Goal: Task Accomplishment & Management: Use online tool/utility

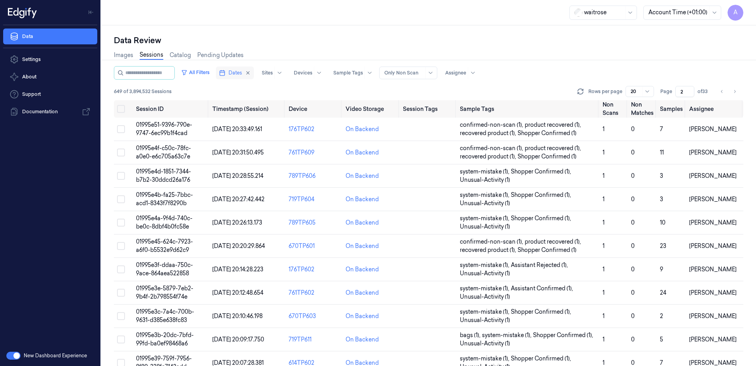
click at [237, 68] on button "Dates" at bounding box center [235, 72] width 38 height 13
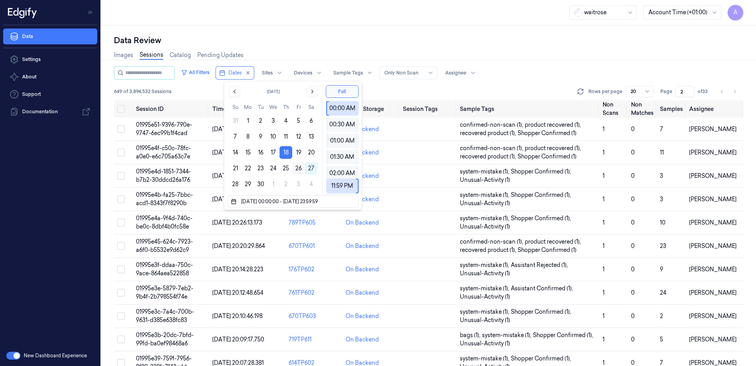
click at [299, 172] on button "26" at bounding box center [298, 168] width 13 height 13
type input "[DATE] 00:00:00 - [DATE] 23:59:59"
click at [313, 15] on div "waitrose Account Time (+01:00) A" at bounding box center [428, 12] width 655 height 25
type input "1"
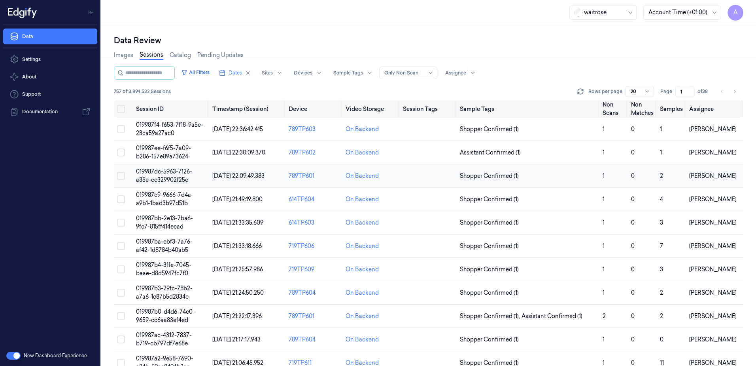
click at [169, 172] on span "019987dc-5963-7126-a35e-cc329902f25c" at bounding box center [164, 175] width 56 height 15
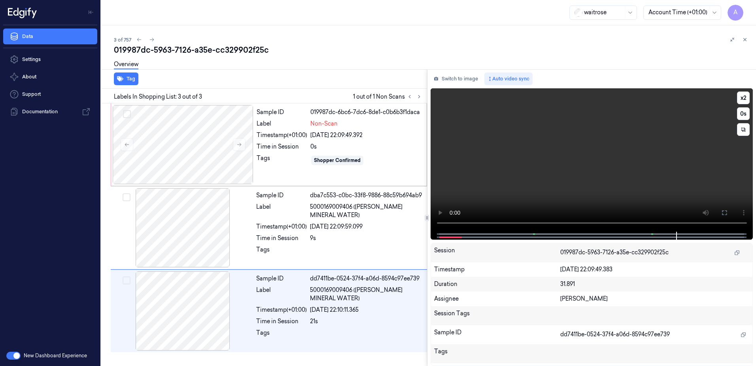
click at [542, 183] on video at bounding box center [592, 159] width 323 height 143
click at [385, 166] on div "Shopper Confirmed" at bounding box center [367, 160] width 112 height 13
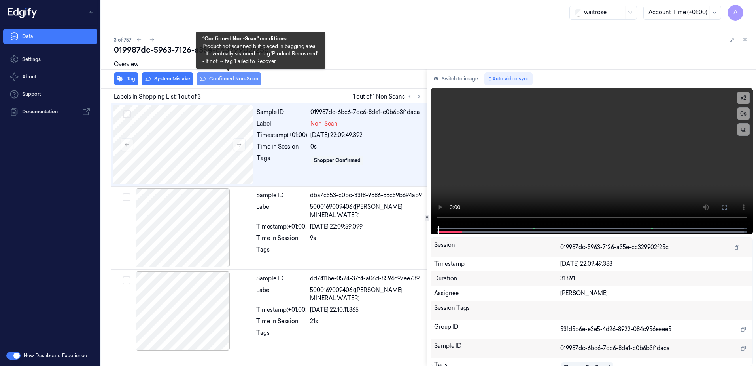
click at [222, 80] on button "Confirmed Non-Scan" at bounding box center [229, 78] width 65 height 13
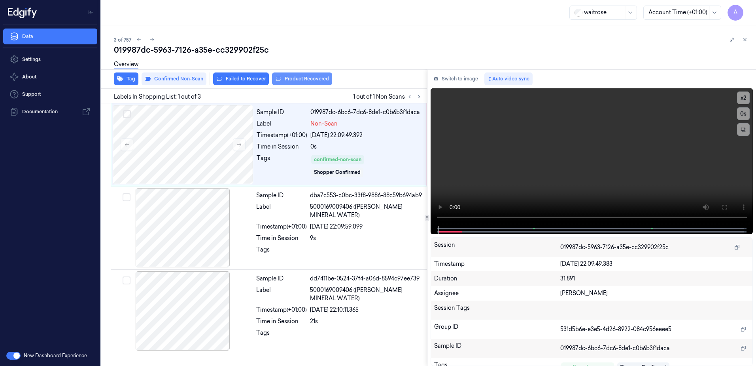
click at [307, 80] on button "Product Recovered" at bounding box center [302, 78] width 60 height 13
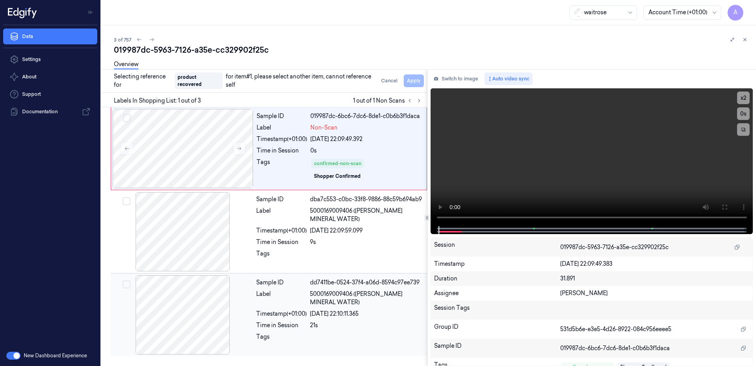
click at [354, 329] on div "21s" at bounding box center [366, 325] width 112 height 8
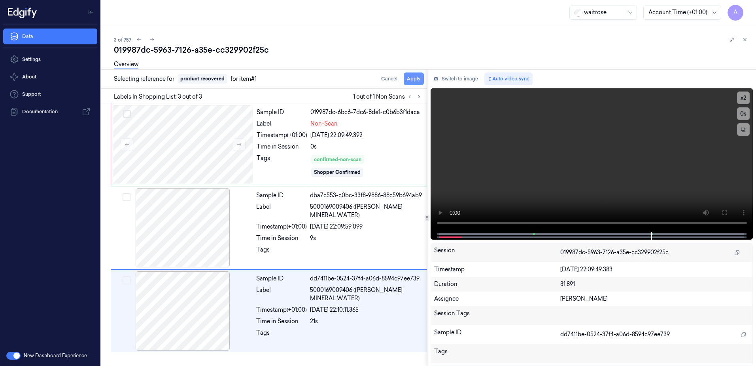
click at [414, 80] on button "Apply" at bounding box center [414, 78] width 20 height 13
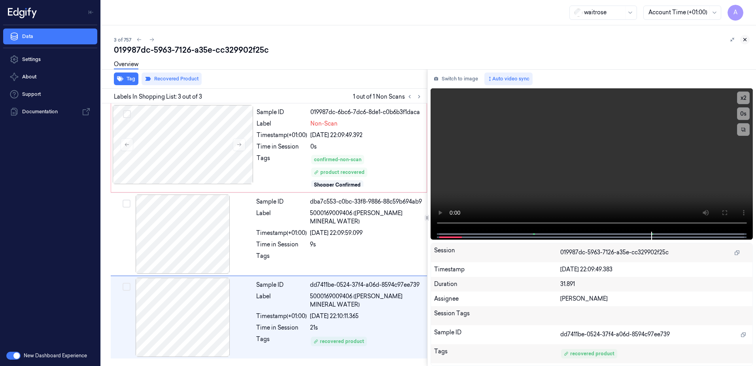
click at [748, 41] on button at bounding box center [745, 39] width 9 height 9
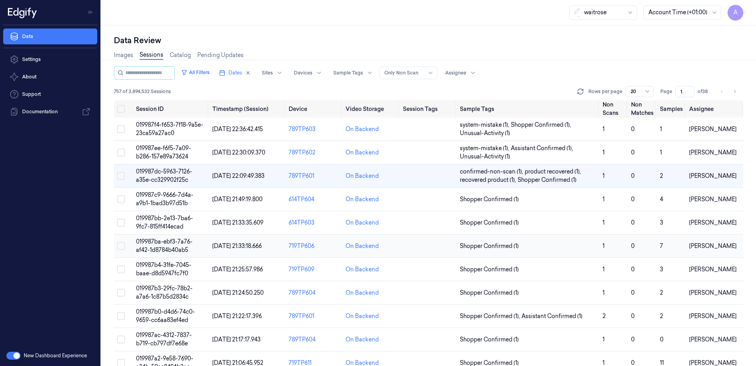
click at [148, 240] on span "019987ba-ebf3-7a76-af42-1d8784b40ab5" at bounding box center [164, 245] width 57 height 15
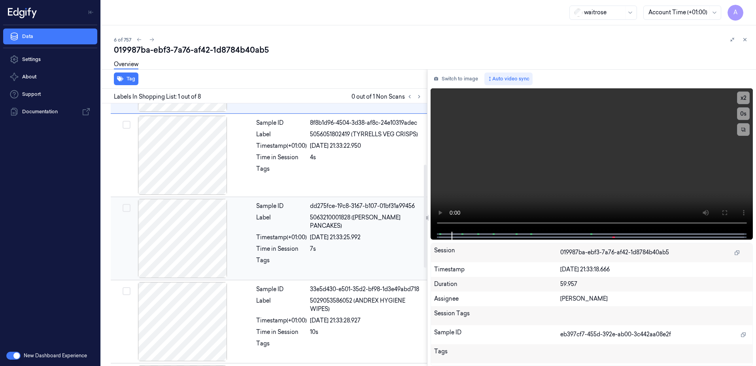
scroll to position [158, 0]
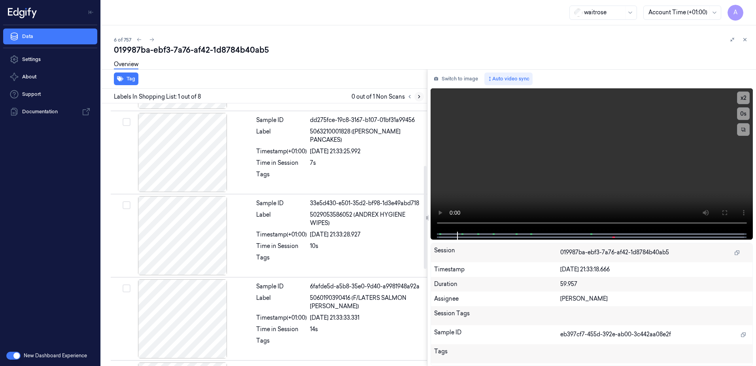
click at [418, 97] on icon at bounding box center [420, 97] width 6 height 6
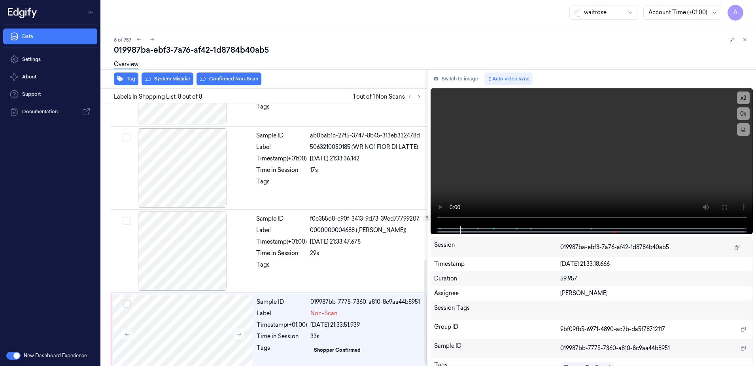
scroll to position [405, 0]
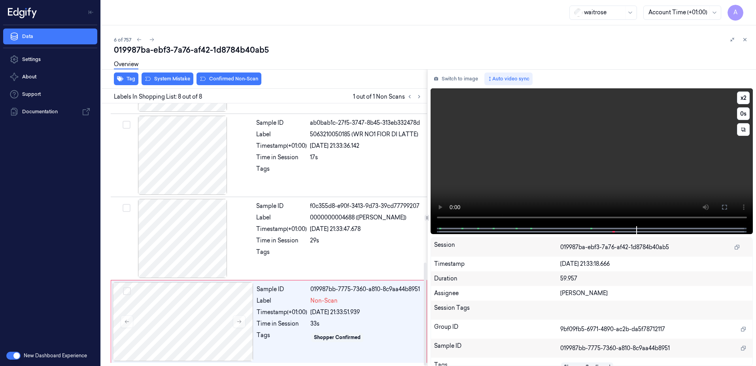
click at [476, 157] on video at bounding box center [592, 157] width 323 height 138
click at [336, 343] on div "Sample ID 019987bb-7775-7360-a810-8c9aa44b8951 Label Non-Scan Timestamp (+01:00…" at bounding box center [340, 321] width 172 height 79
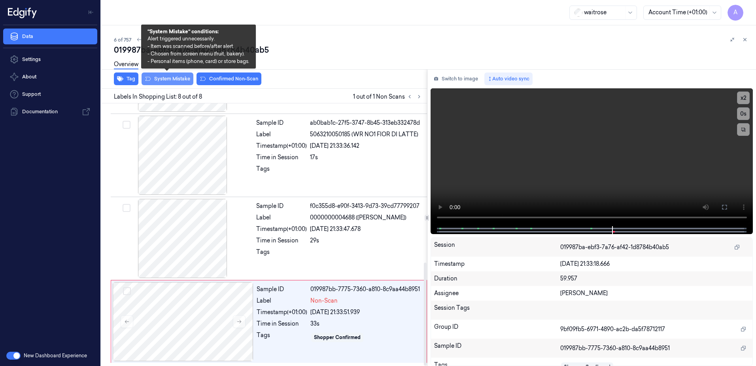
click at [169, 80] on button "System Mistake" at bounding box center [168, 78] width 52 height 13
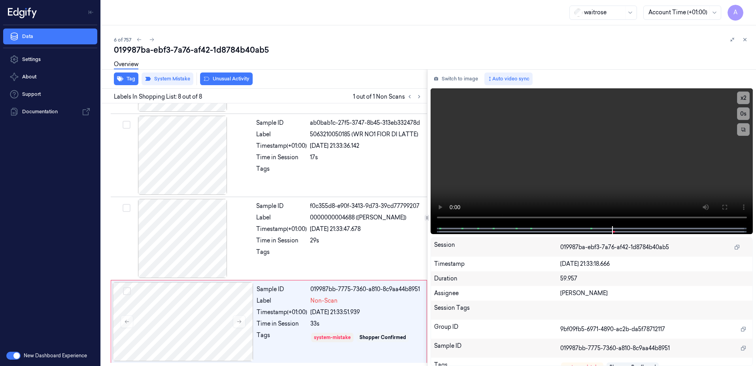
click at [222, 80] on button "Unusual Activity" at bounding box center [226, 78] width 53 height 13
click at [126, 82] on button "Tag" at bounding box center [126, 78] width 25 height 13
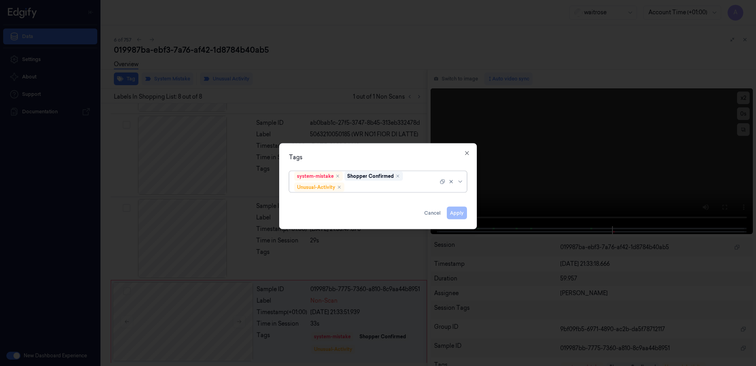
click at [362, 184] on div at bounding box center [392, 187] width 92 height 8
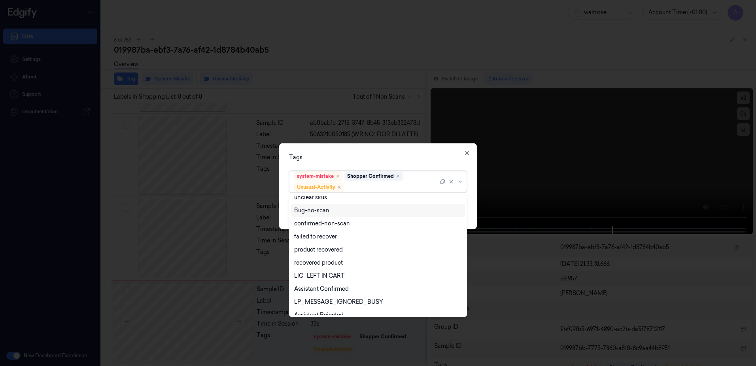
scroll to position [103, 0]
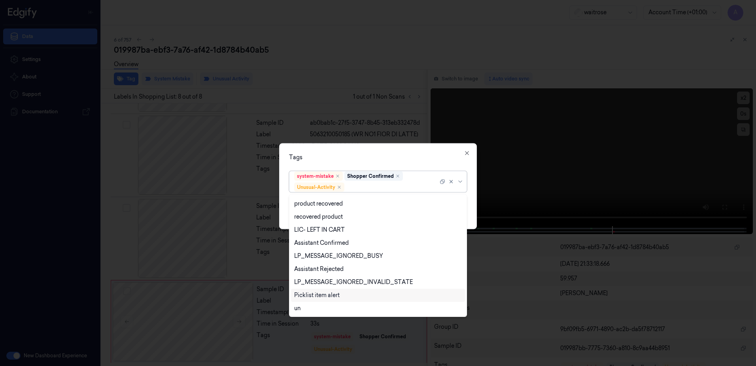
click at [330, 292] on div "Picklist item alert" at bounding box center [316, 295] width 45 height 8
click at [399, 151] on div "Tags option Picklist item alert, selected. 20 results available. Use Up and Dow…" at bounding box center [378, 186] width 198 height 86
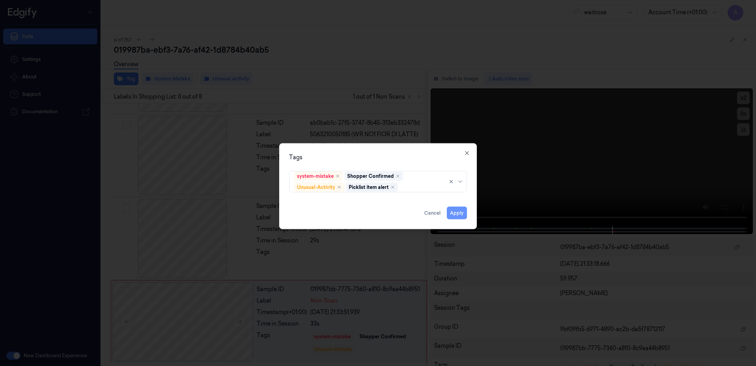
click at [455, 209] on button "Apply" at bounding box center [457, 212] width 20 height 13
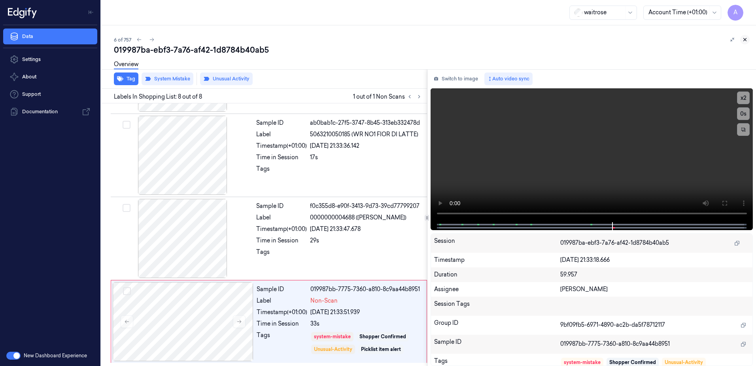
click at [745, 41] on icon at bounding box center [746, 40] width 6 height 6
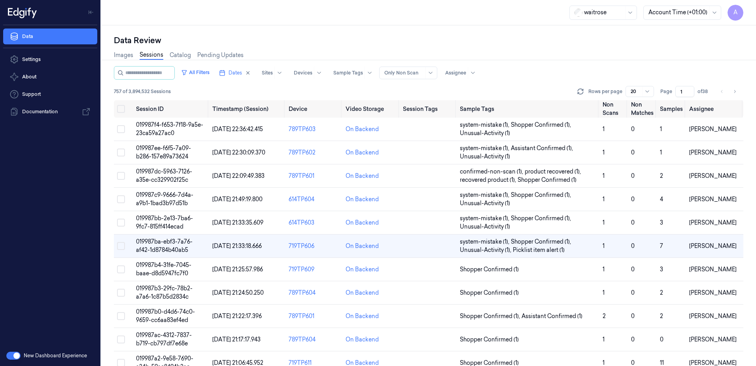
scroll to position [21, 0]
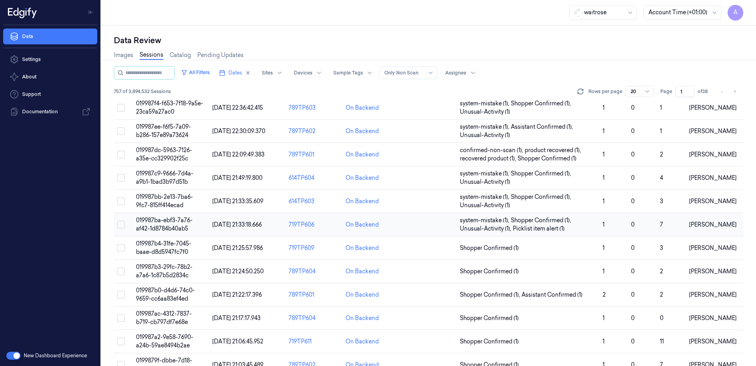
click at [171, 229] on span "019987ba-ebf3-7a76-af42-1d8784b40ab5" at bounding box center [164, 223] width 57 height 15
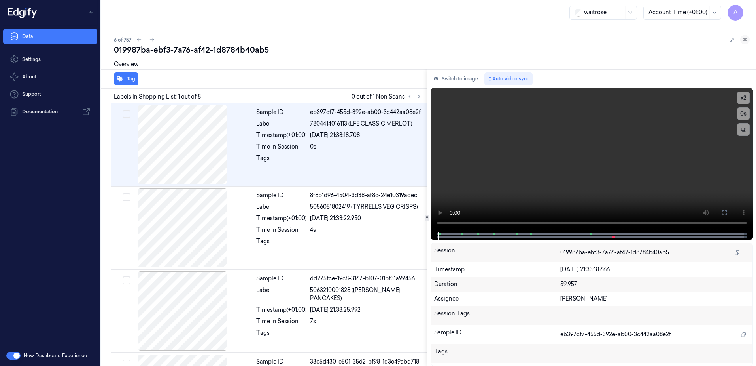
click at [747, 40] on icon at bounding box center [746, 40] width 6 height 6
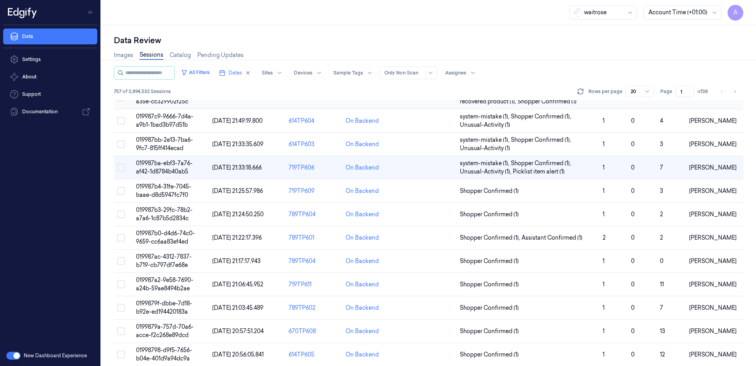
scroll to position [21, 0]
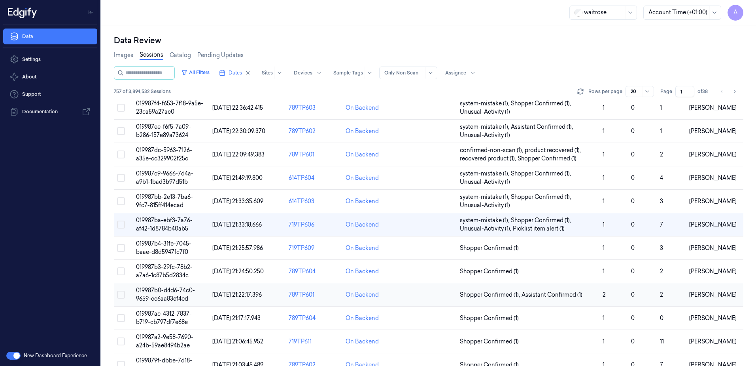
click at [167, 292] on span "019987b0-d4d6-74c0-9659-cc6aa83ef4ed" at bounding box center [165, 293] width 59 height 15
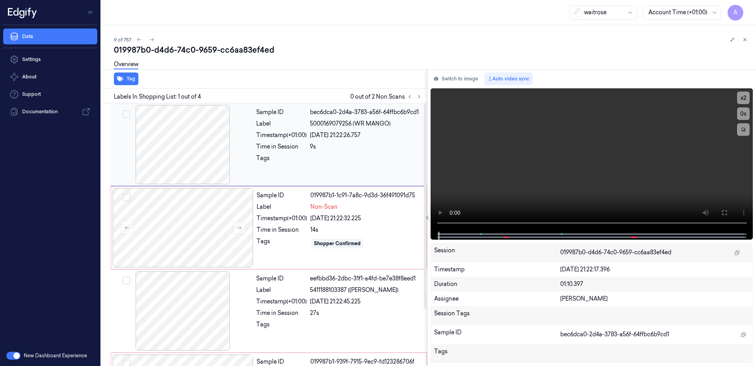
click at [289, 155] on div "Tags" at bounding box center [281, 160] width 51 height 13
click at [293, 156] on div "Tags" at bounding box center [281, 160] width 51 height 13
click at [236, 229] on button at bounding box center [239, 227] width 13 height 13
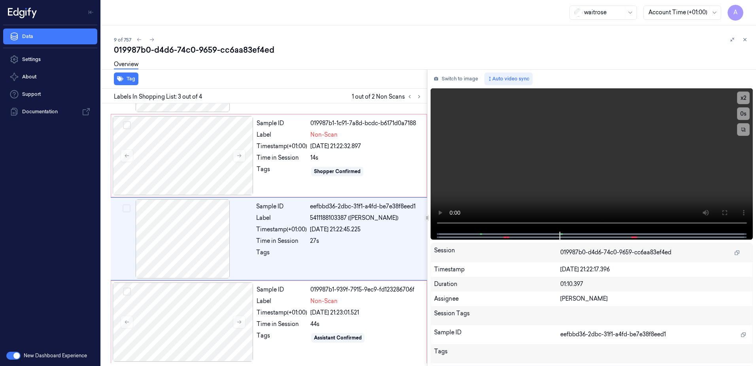
scroll to position [72, 0]
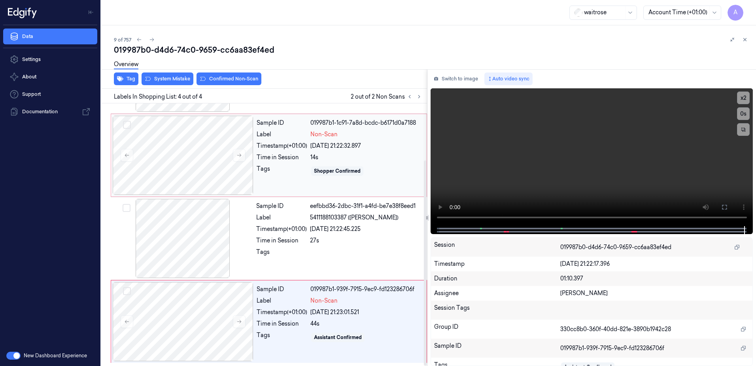
click at [367, 156] on div "14s" at bounding box center [367, 157] width 112 height 8
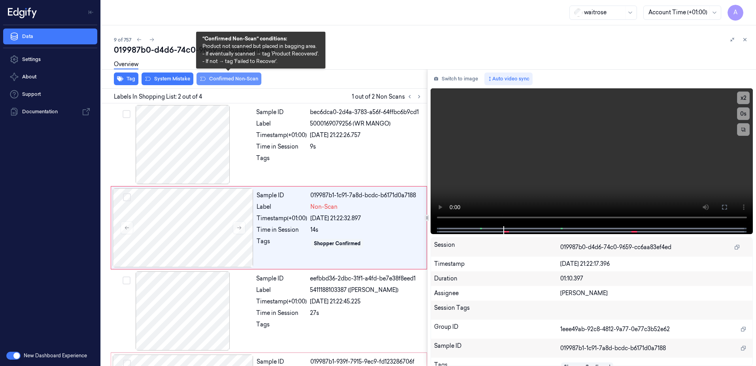
click at [220, 81] on button "Confirmed Non-Scan" at bounding box center [229, 78] width 65 height 13
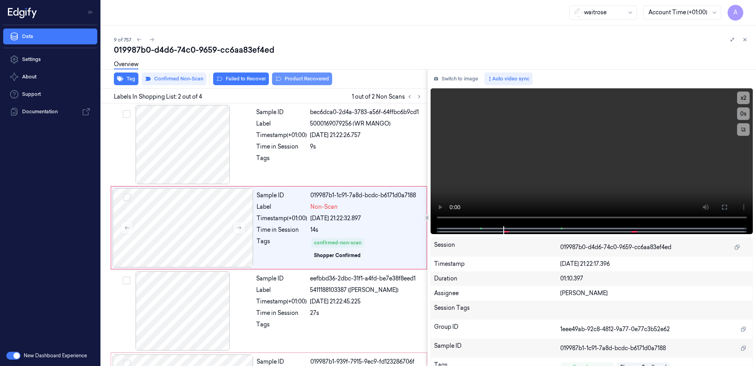
click at [303, 81] on button "Product Recovered" at bounding box center [302, 78] width 60 height 13
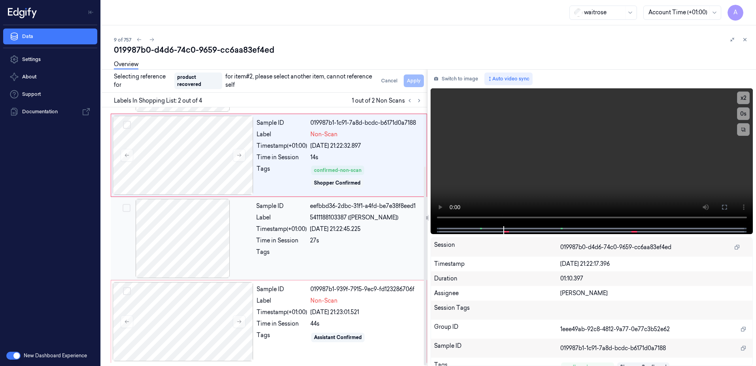
click at [377, 250] on div at bounding box center [366, 254] width 112 height 13
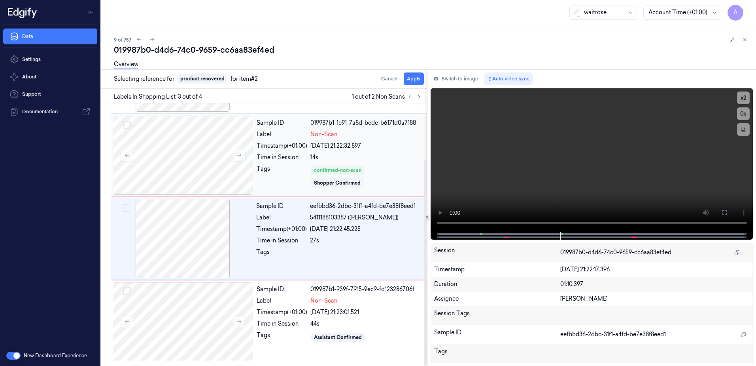
scroll to position [72, 0]
click at [417, 83] on button "Apply" at bounding box center [414, 78] width 20 height 13
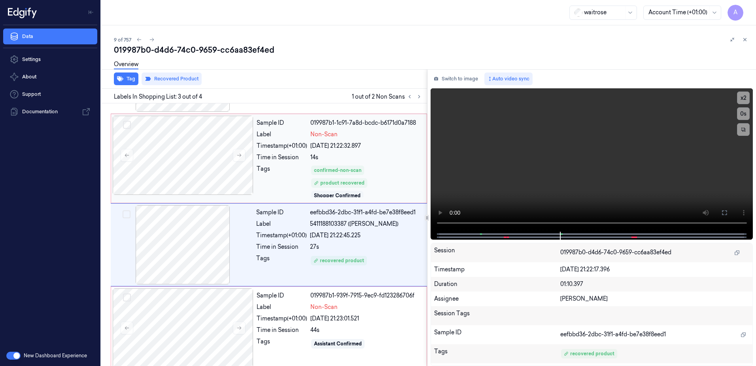
scroll to position [79, 0]
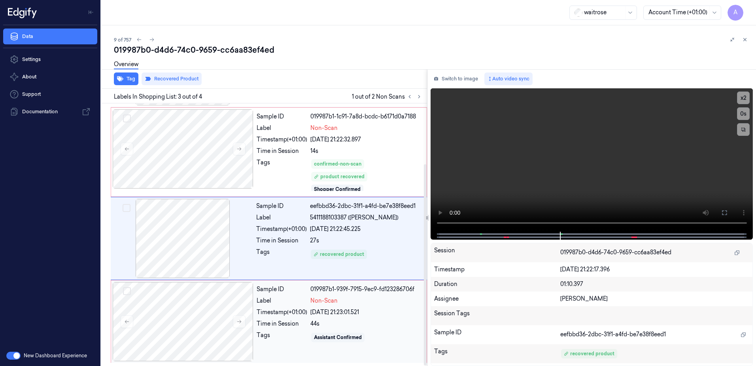
click at [380, 331] on div "Assistant Confirmed" at bounding box center [367, 337] width 112 height 13
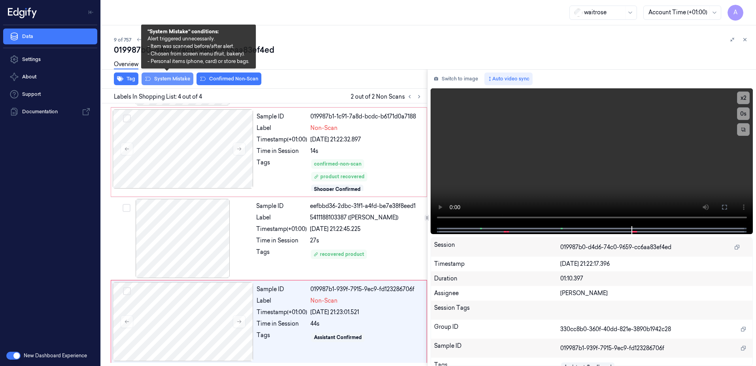
click at [165, 84] on button "System Mistake" at bounding box center [168, 78] width 52 height 13
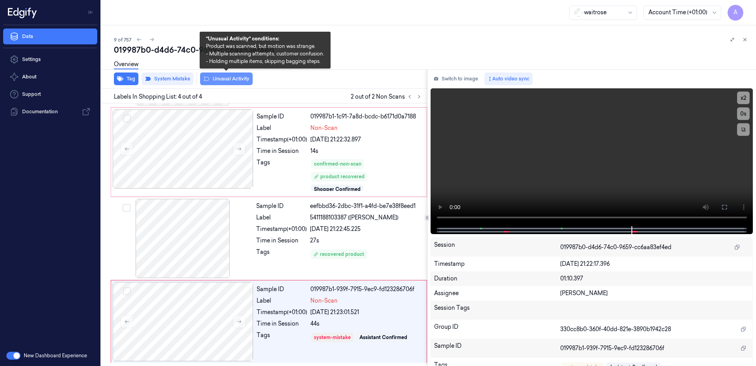
click at [225, 82] on button "Unusual Activity" at bounding box center [226, 78] width 53 height 13
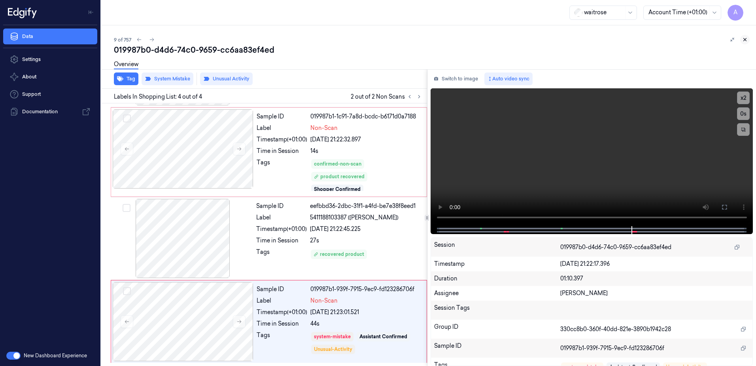
click at [746, 41] on icon at bounding box center [746, 40] width 6 height 6
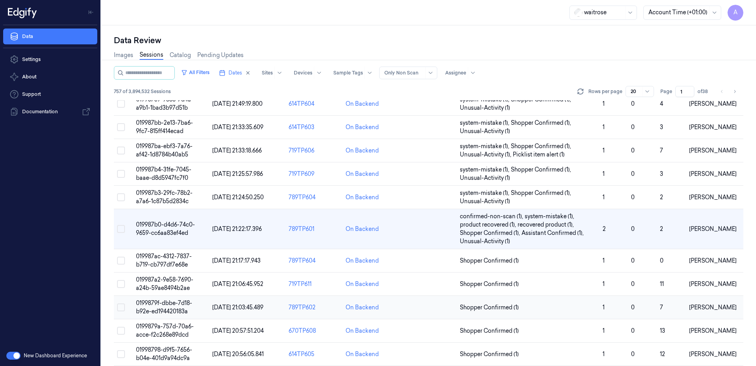
scroll to position [174, 0]
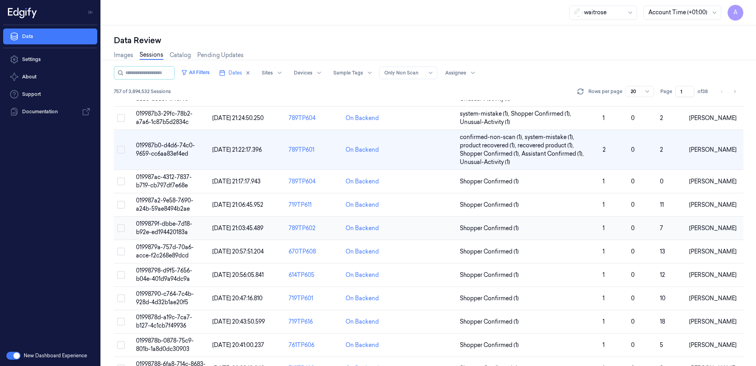
click at [170, 224] on span "0199879f-dbbe-7d18-b92e-ed194420183a" at bounding box center [164, 227] width 56 height 15
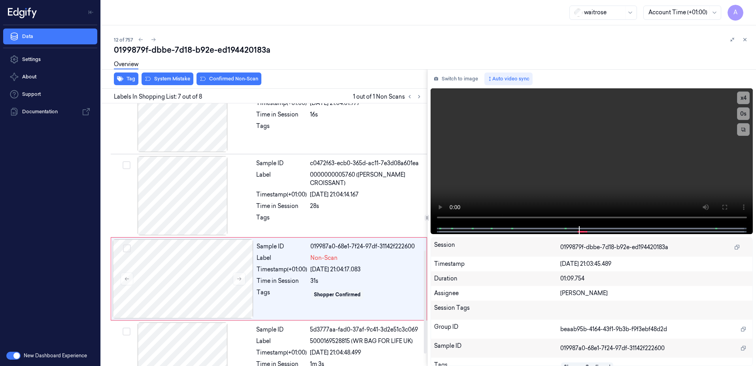
scroll to position [405, 0]
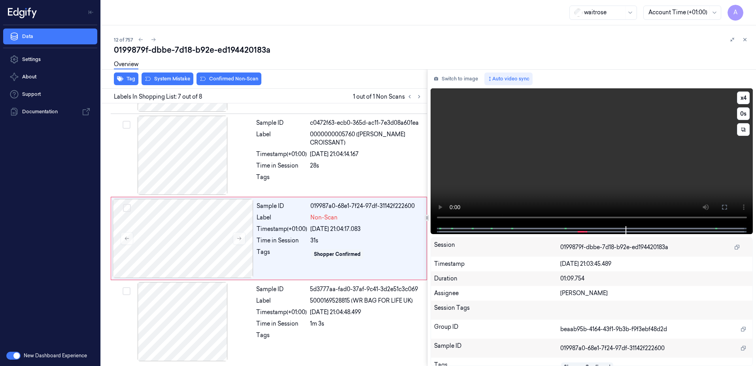
click at [531, 184] on video at bounding box center [592, 157] width 323 height 138
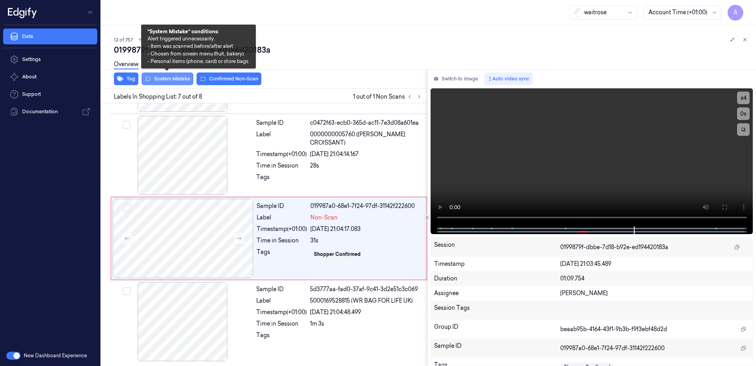
click at [170, 83] on button "System Mistake" at bounding box center [168, 78] width 52 height 13
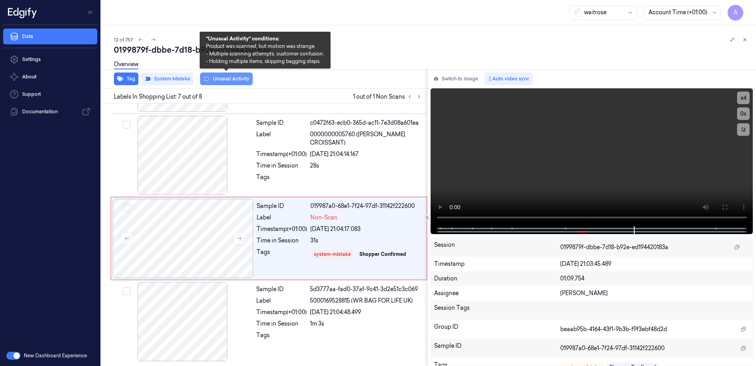
click at [216, 83] on button "Unusual Activity" at bounding box center [226, 78] width 53 height 13
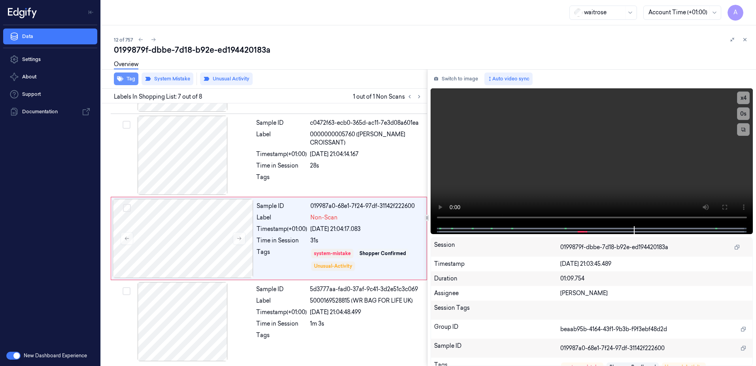
click at [123, 78] on button "Tag" at bounding box center [126, 78] width 25 height 13
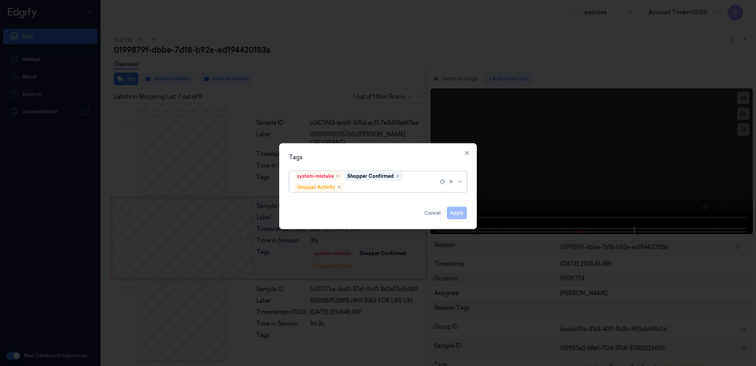
click at [367, 188] on div at bounding box center [392, 187] width 92 height 8
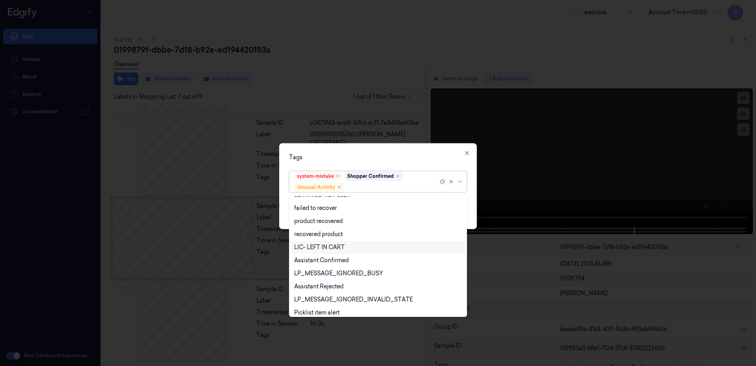
scroll to position [103, 0]
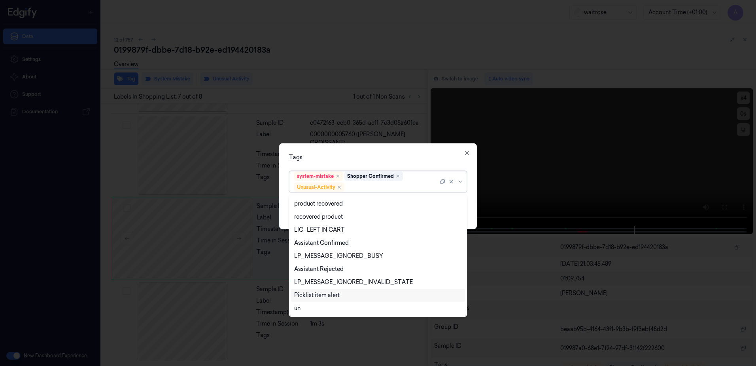
click at [321, 297] on div "Picklist item alert" at bounding box center [316, 295] width 45 height 8
click at [353, 158] on div "Tags" at bounding box center [378, 157] width 178 height 8
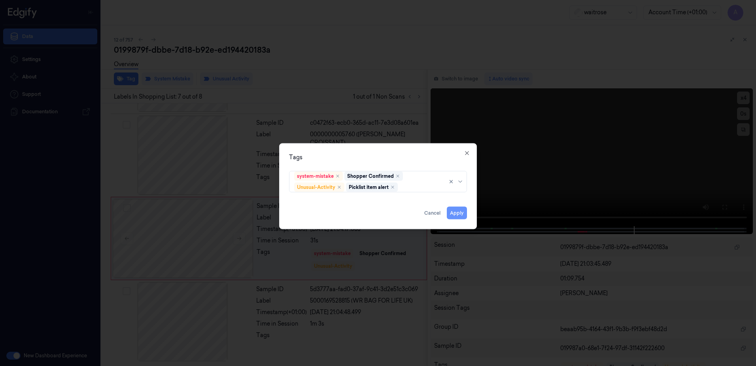
click at [451, 210] on button "Apply" at bounding box center [457, 212] width 20 height 13
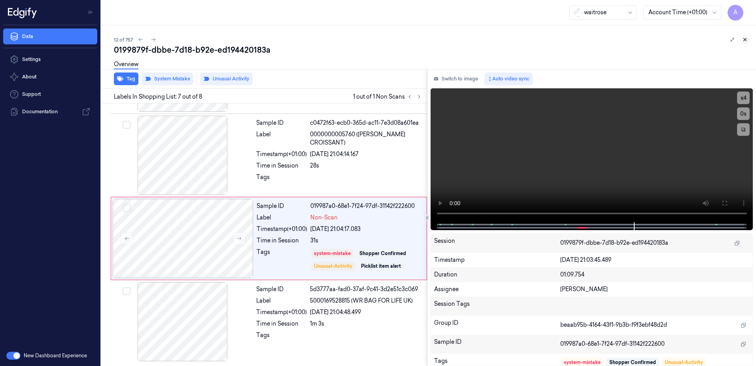
click at [744, 40] on icon at bounding box center [746, 40] width 6 height 6
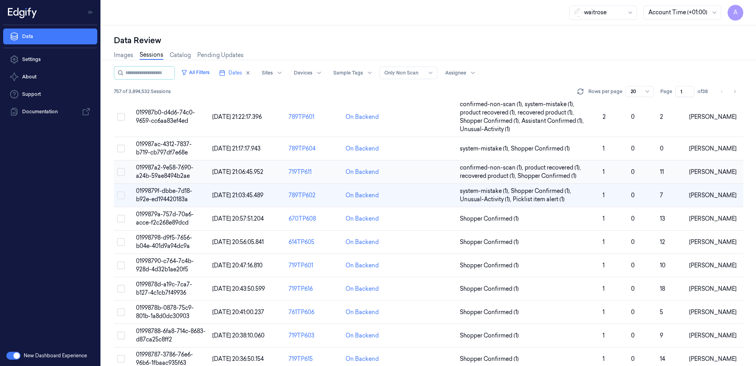
scroll to position [241, 0]
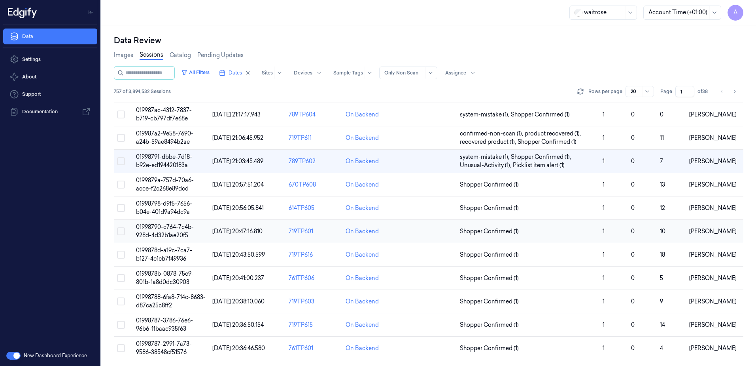
click at [147, 227] on span "01998790-c764-7c4b-928d-4d32b1ae20f5" at bounding box center [165, 230] width 58 height 15
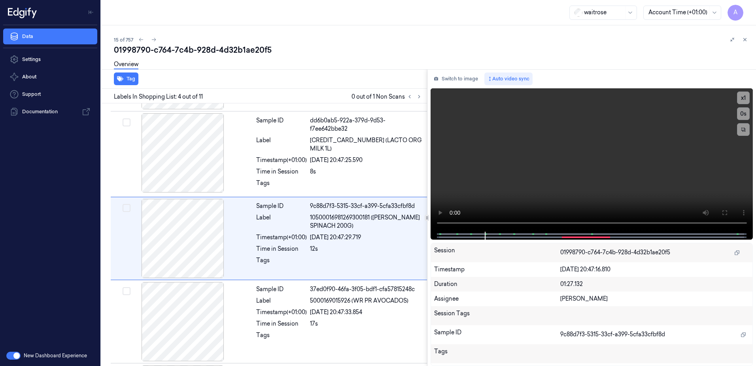
scroll to position [159, 0]
click at [419, 96] on icon at bounding box center [420, 96] width 2 height 3
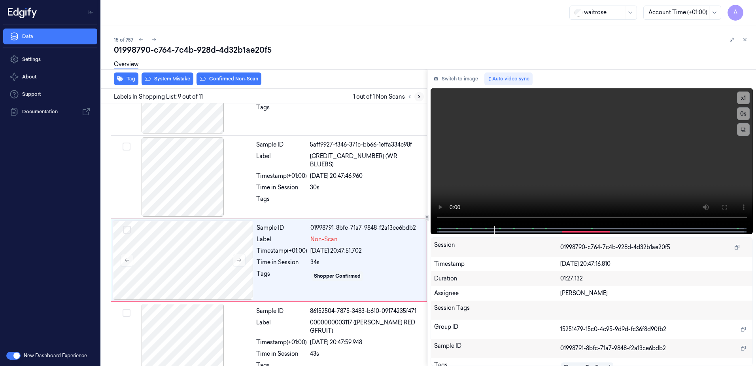
scroll to position [575, 0]
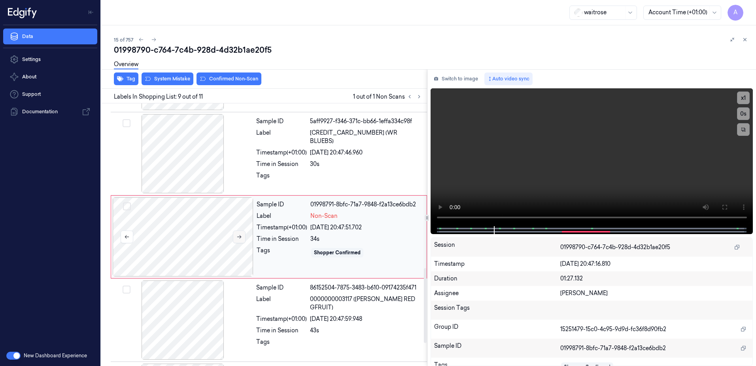
click at [241, 237] on icon at bounding box center [240, 237] width 6 height 6
click at [242, 240] on button at bounding box center [239, 236] width 13 height 13
click at [534, 190] on video at bounding box center [592, 157] width 323 height 138
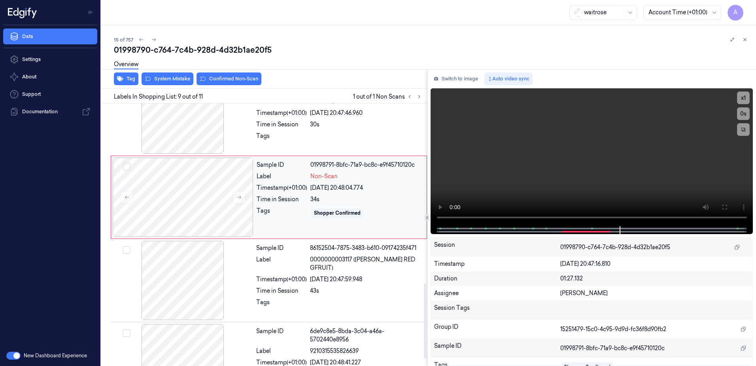
scroll to position [654, 0]
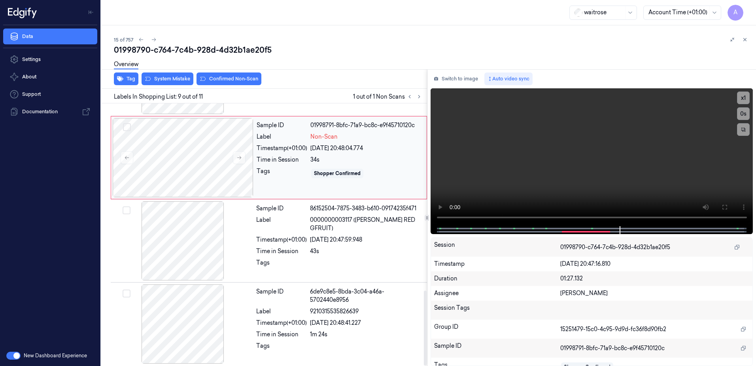
click at [278, 183] on div "Sample ID 01998791-8bfc-71a9-bc8c-e9f45710120c Label Non-Scan Timestamp (+01:00…" at bounding box center [340, 157] width 172 height 79
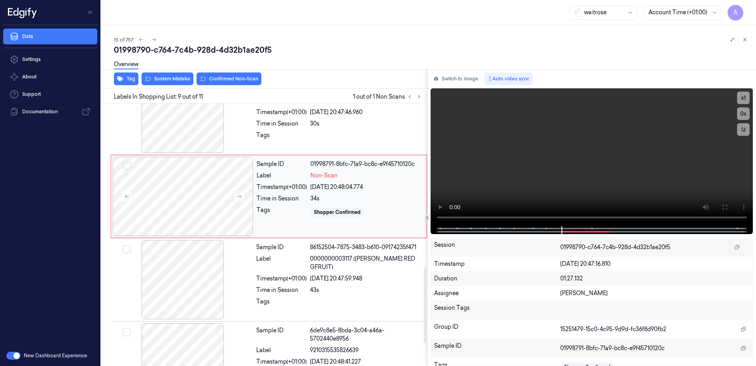
scroll to position [575, 0]
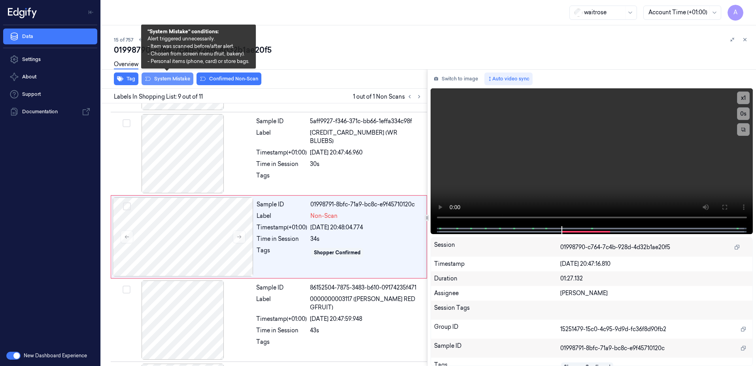
click at [169, 80] on button "System Mistake" at bounding box center [168, 78] width 52 height 13
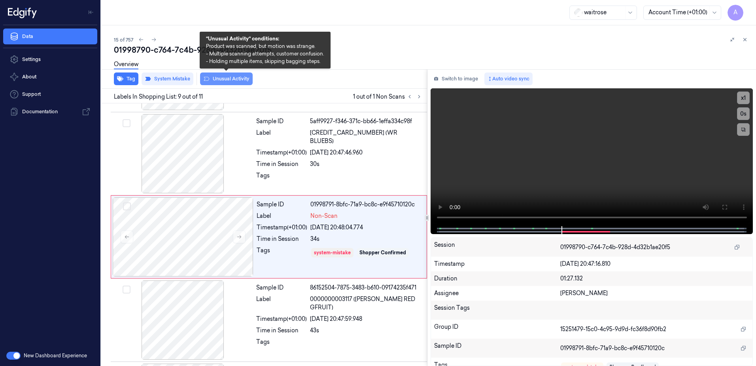
click at [209, 80] on button "Unusual Activity" at bounding box center [226, 78] width 53 height 13
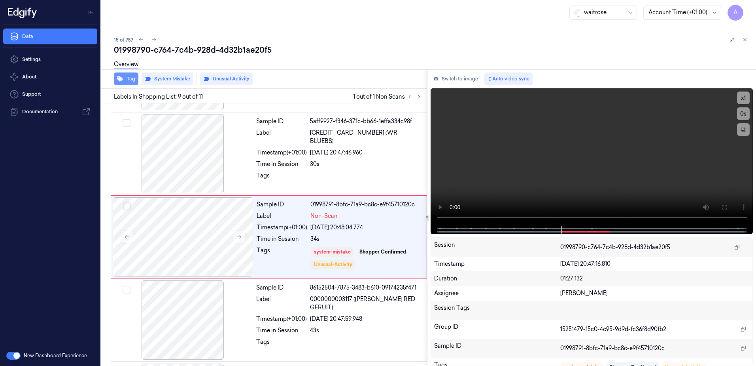
click at [129, 82] on button "Tag" at bounding box center [126, 78] width 25 height 13
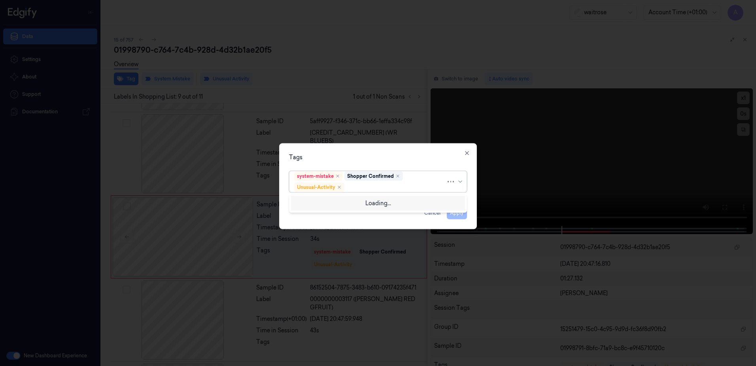
click at [366, 186] on div at bounding box center [396, 187] width 100 height 8
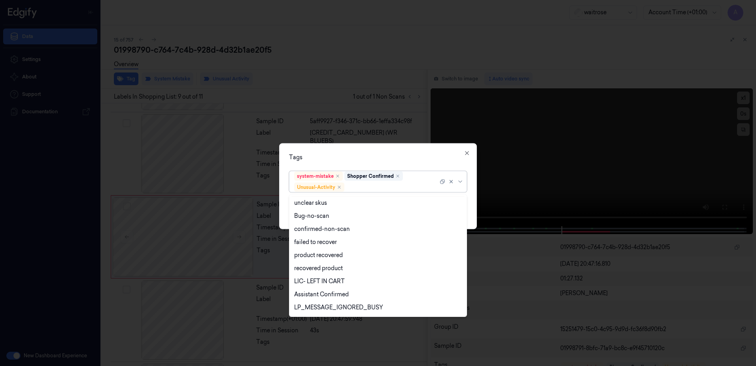
scroll to position [103, 0]
click at [312, 299] on div "Picklist item alert" at bounding box center [316, 295] width 45 height 8
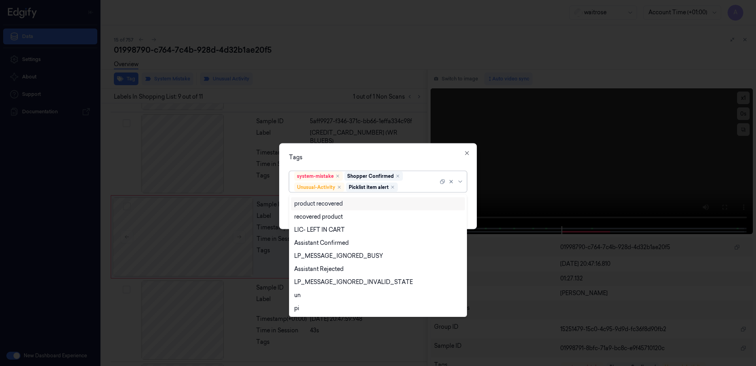
click at [381, 159] on div "Tags" at bounding box center [378, 157] width 178 height 8
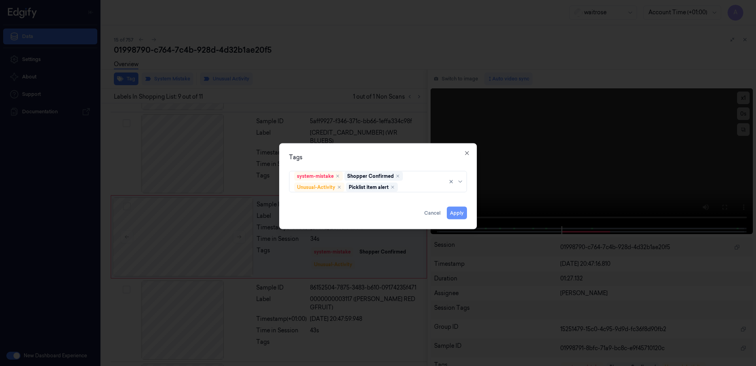
click at [457, 215] on button "Apply" at bounding box center [457, 212] width 20 height 13
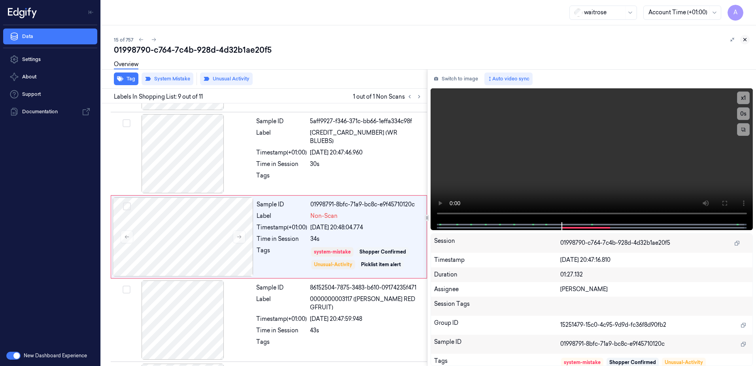
click at [743, 39] on icon at bounding box center [746, 40] width 6 height 6
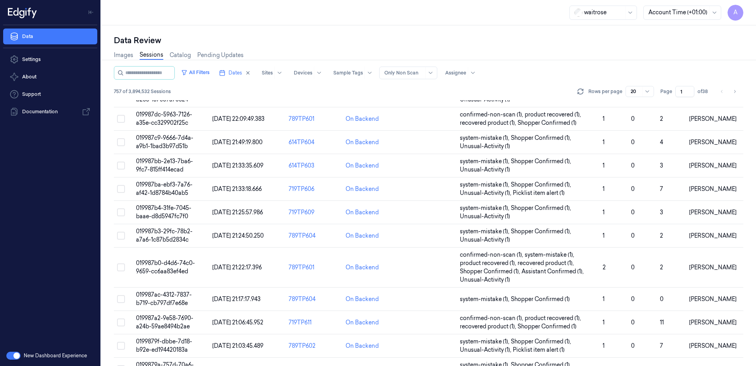
scroll to position [241, 0]
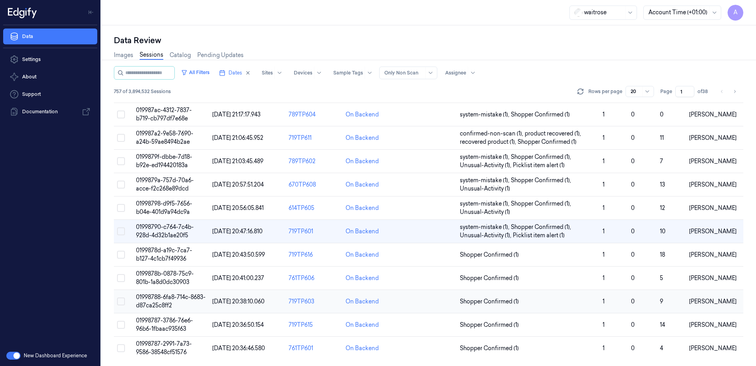
click at [154, 299] on span "01998788-6fa8-714c-8683-d87ca25c8ff2" at bounding box center [171, 300] width 70 height 15
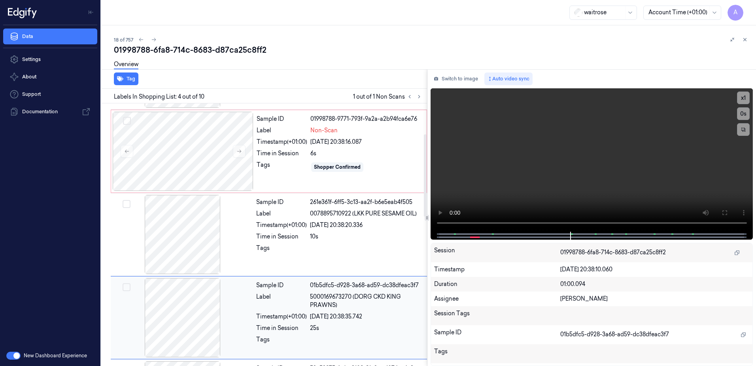
scroll to position [159, 0]
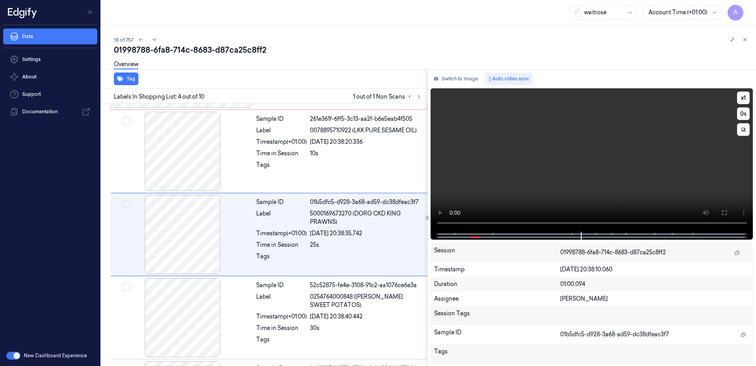
click at [587, 175] on video at bounding box center [592, 159] width 323 height 143
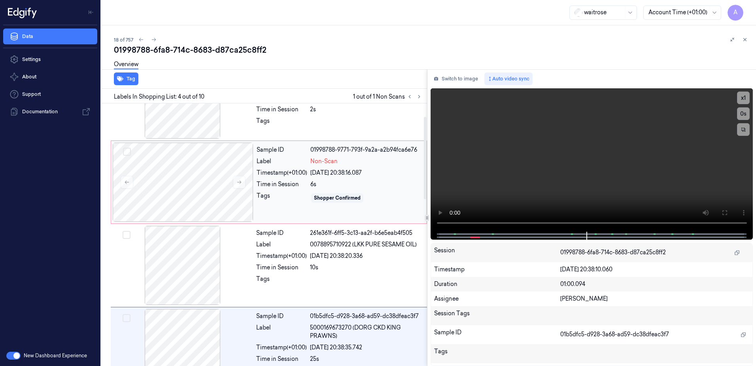
scroll to position [41, 0]
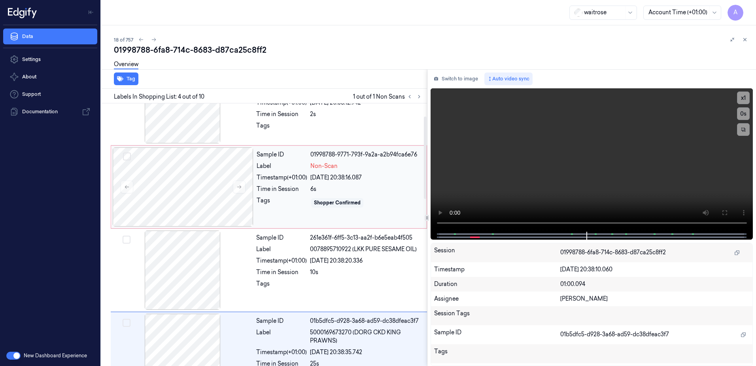
click at [369, 201] on div "Shopper Confirmed" at bounding box center [367, 202] width 112 height 13
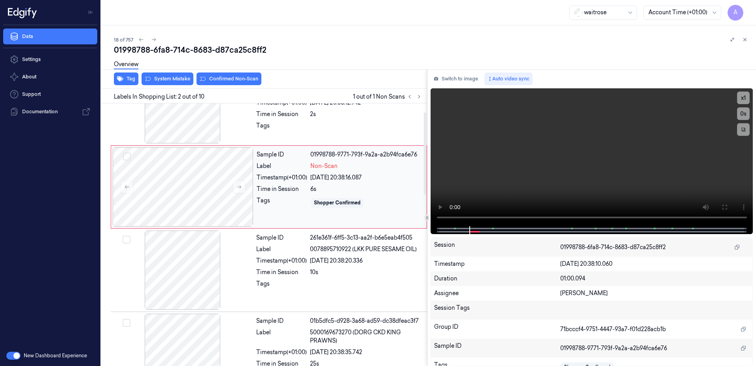
scroll to position [0, 0]
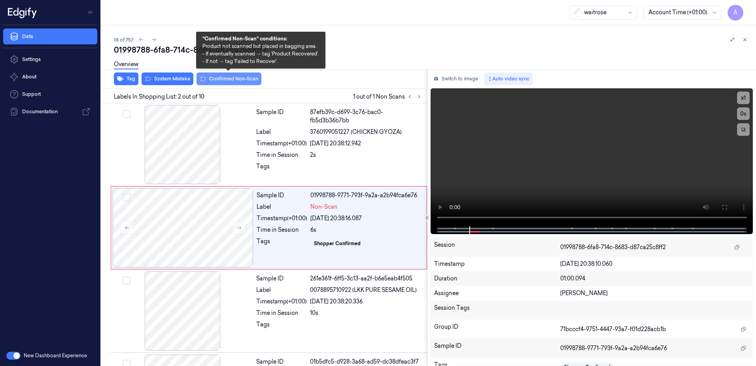
click at [238, 81] on button "Confirmed Non-Scan" at bounding box center [229, 78] width 65 height 13
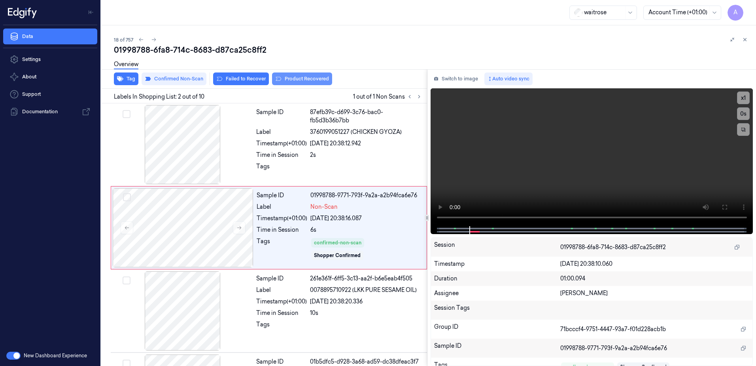
click at [299, 82] on button "Product Recovered" at bounding box center [302, 78] width 60 height 13
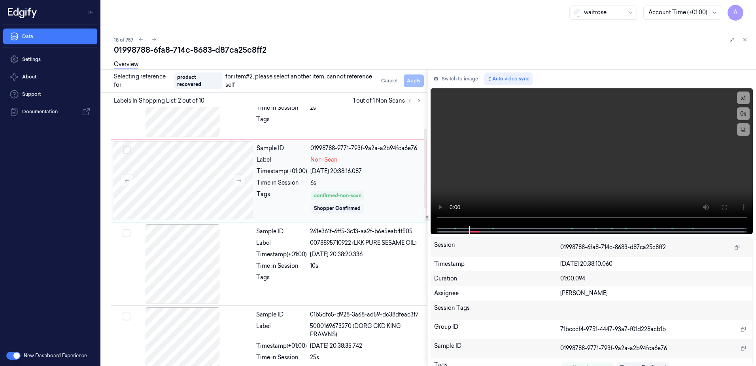
scroll to position [119, 0]
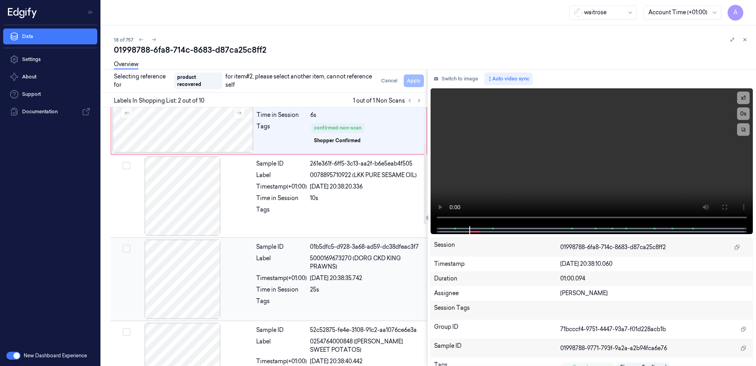
click at [371, 303] on div at bounding box center [366, 303] width 112 height 13
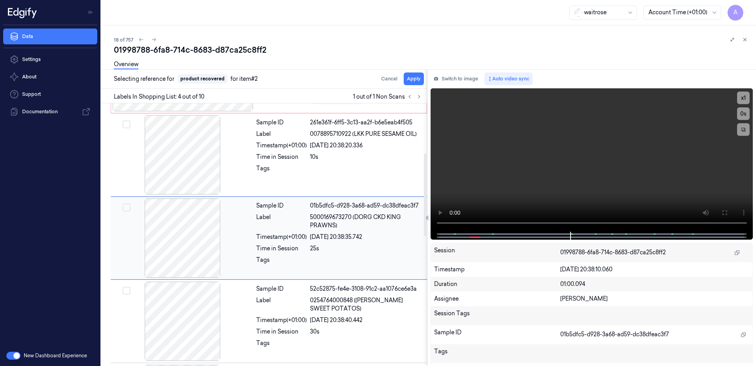
scroll to position [159, 0]
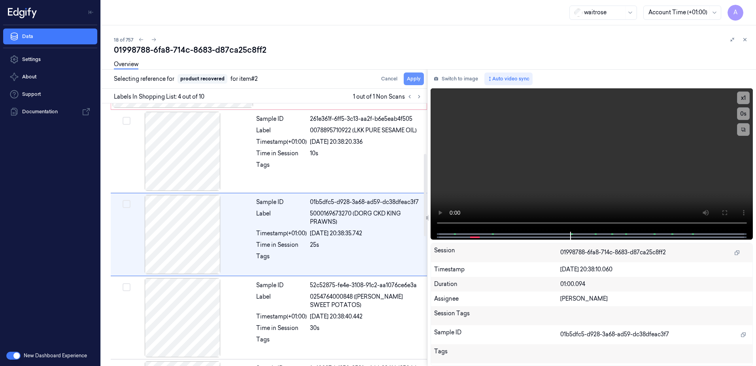
click at [407, 78] on button "Apply" at bounding box center [414, 78] width 20 height 13
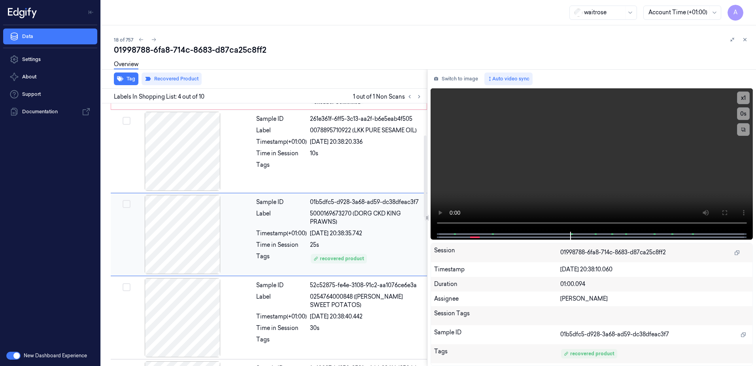
scroll to position [8, 0]
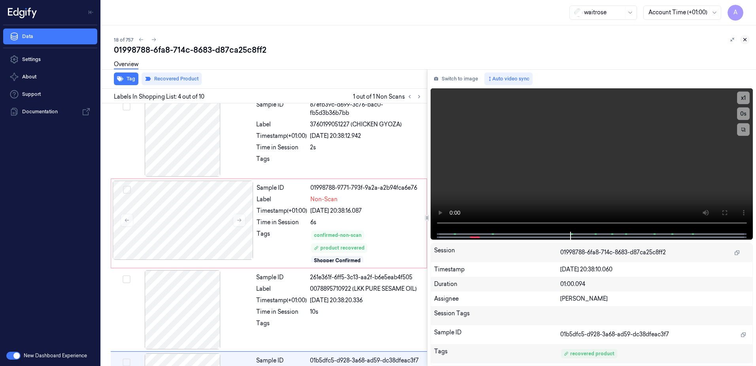
click at [745, 39] on icon at bounding box center [746, 40] width 6 height 6
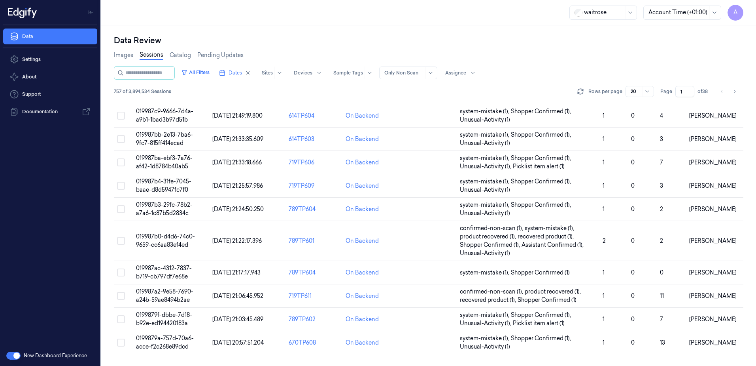
scroll to position [241, 0]
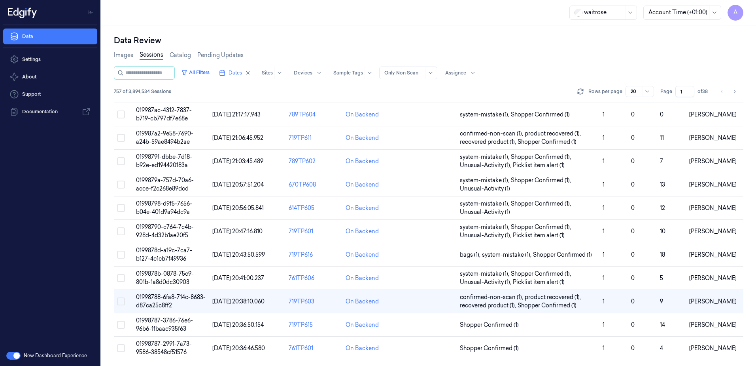
drag, startPoint x: 682, startPoint y: 90, endPoint x: 677, endPoint y: 93, distance: 6.6
click at [677, 93] on input "1" at bounding box center [685, 91] width 19 height 11
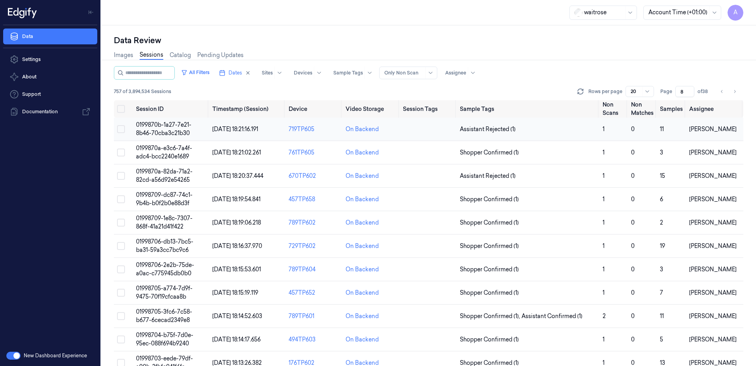
type input "8"
click at [154, 128] on td "0199870b-1a27-7e21-8b46-70cba3c21b30" at bounding box center [171, 128] width 76 height 23
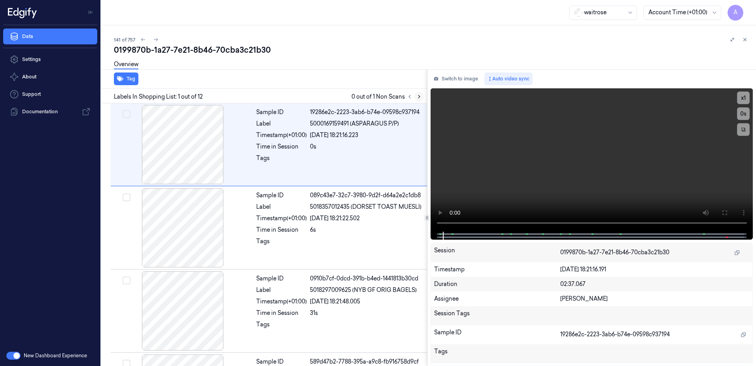
click at [418, 97] on icon at bounding box center [420, 97] width 6 height 6
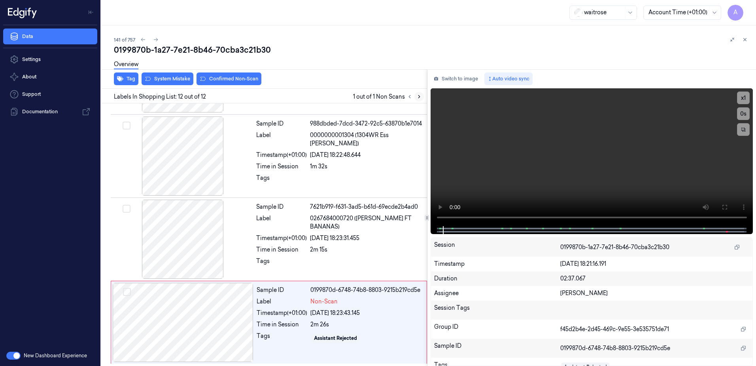
scroll to position [739, 0]
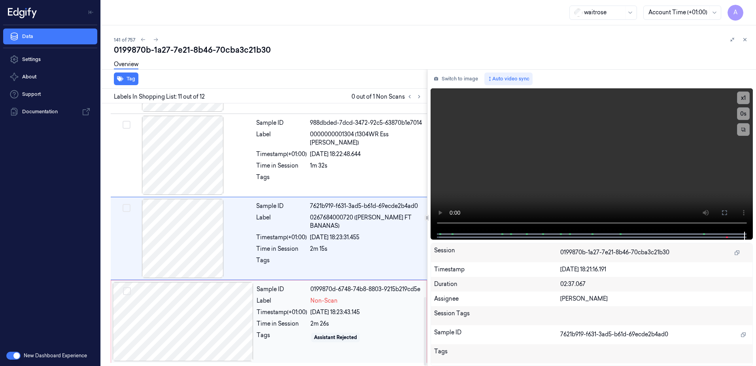
click at [388, 338] on div "Assistant Rejected" at bounding box center [367, 337] width 112 height 13
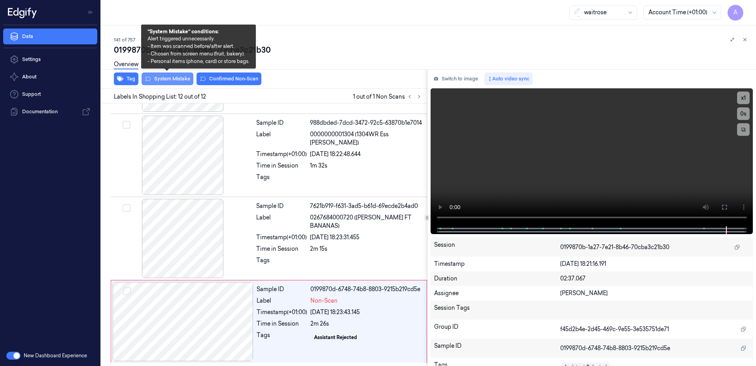
click at [171, 79] on button "System Mistake" at bounding box center [168, 78] width 52 height 13
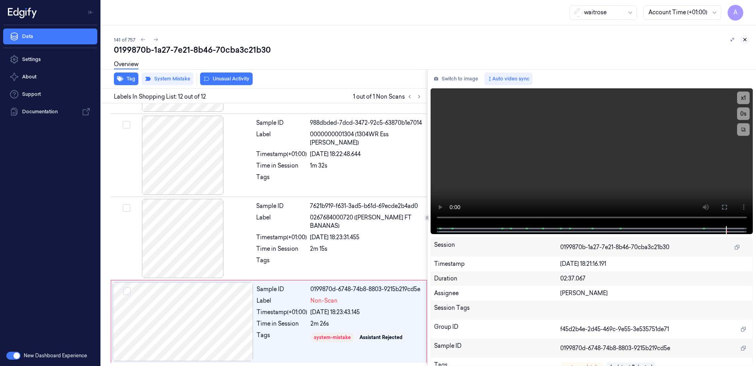
click at [745, 39] on icon at bounding box center [746, 40] width 6 height 6
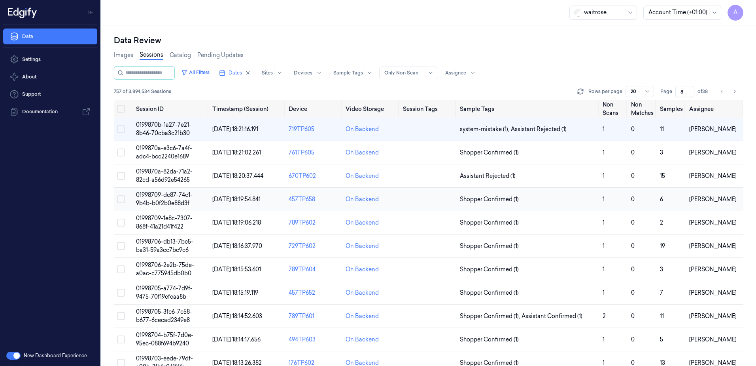
click at [160, 197] on span "01998709-dc87-74c1-9b4b-b0f2b0e88d3f" at bounding box center [164, 198] width 57 height 15
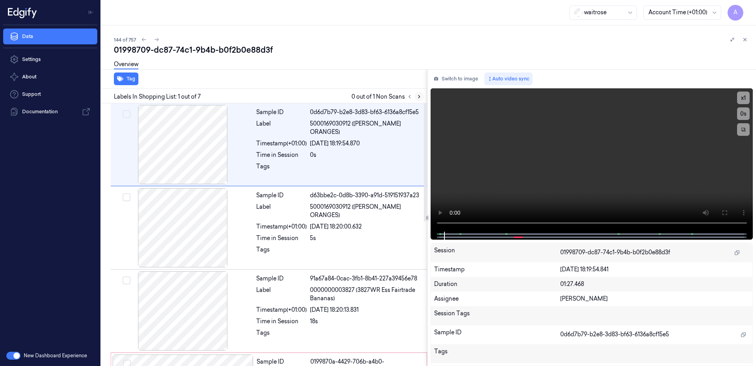
click at [420, 94] on icon at bounding box center [420, 97] width 6 height 6
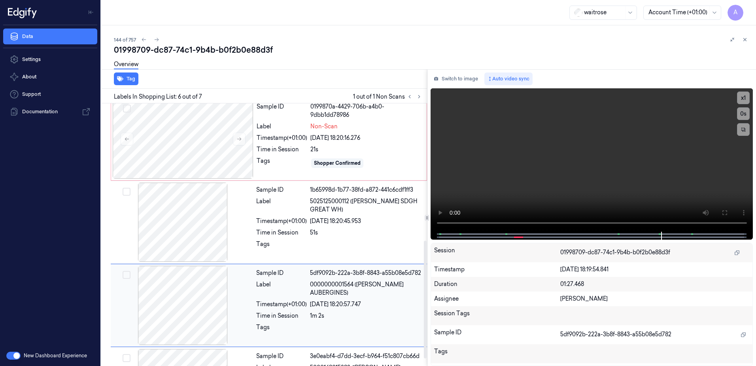
scroll to position [163, 0]
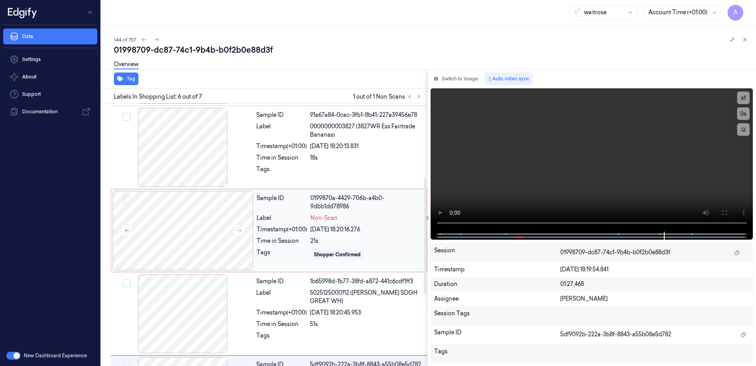
click at [359, 237] on div "21s" at bounding box center [367, 241] width 112 height 8
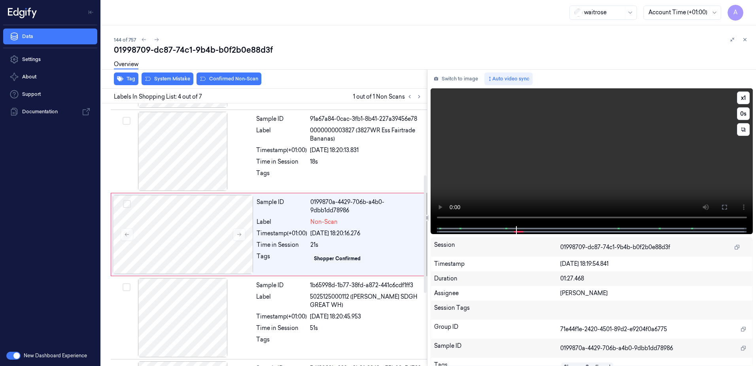
click at [532, 190] on video at bounding box center [592, 157] width 323 height 138
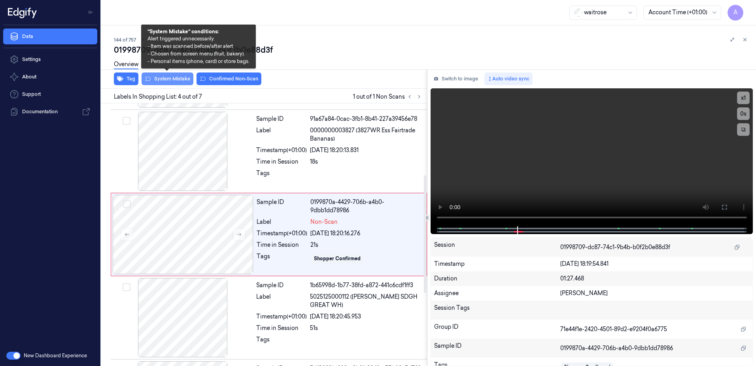
click at [161, 78] on button "System Mistake" at bounding box center [168, 78] width 52 height 13
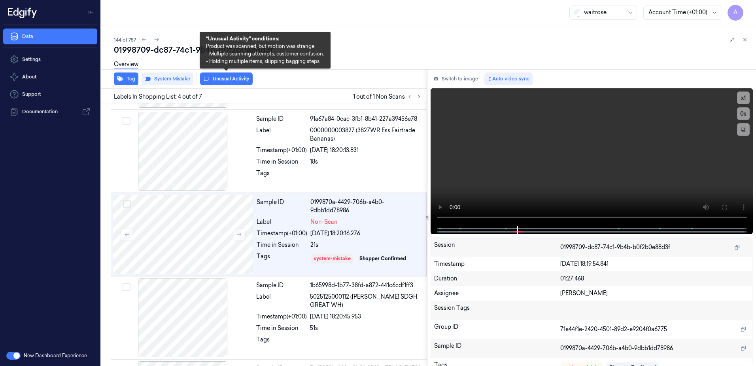
click at [232, 83] on button "Unusual Activity" at bounding box center [226, 78] width 53 height 13
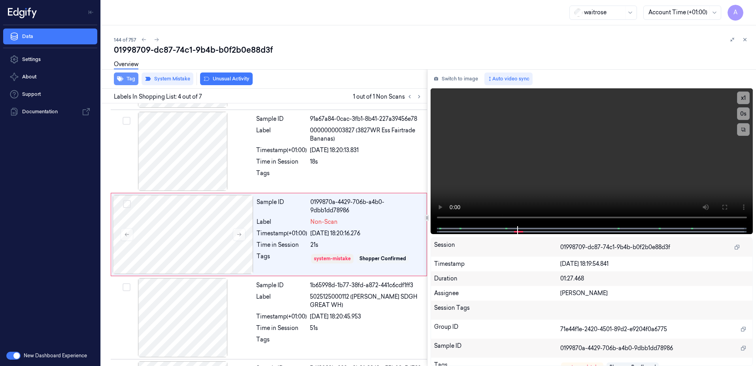
scroll to position [162, 0]
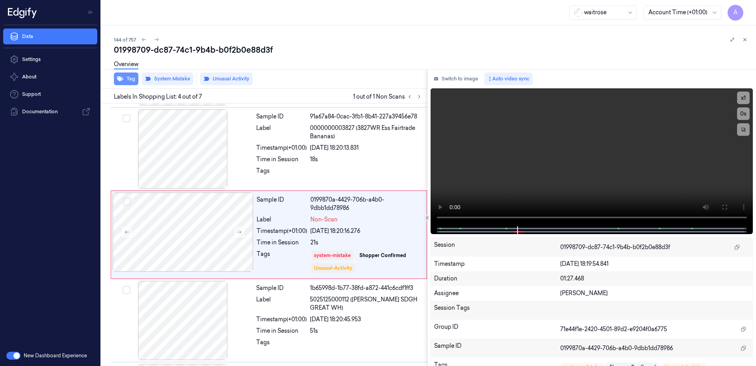
click at [128, 79] on button "Tag" at bounding box center [126, 78] width 25 height 13
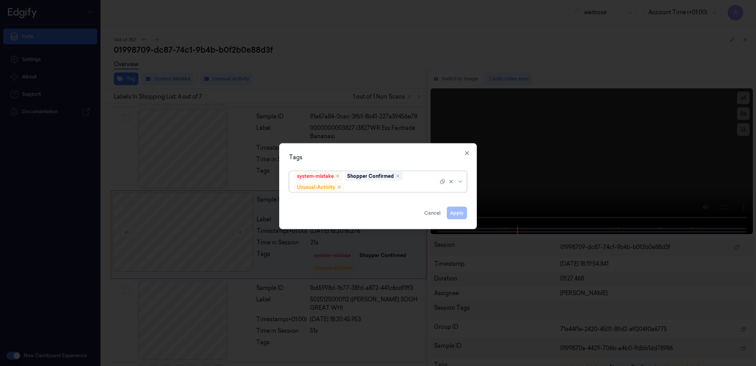
click at [361, 182] on div "system-mistake Shopper Confirmed Unusual-Activity" at bounding box center [366, 181] width 144 height 21
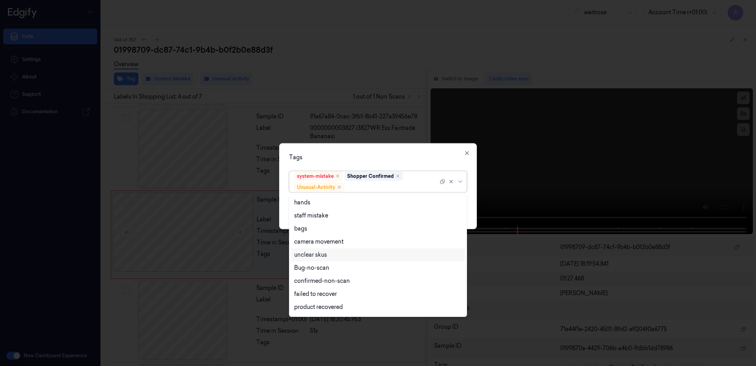
scroll to position [103, 0]
click at [322, 294] on div "Picklist item alert" at bounding box center [316, 295] width 45 height 8
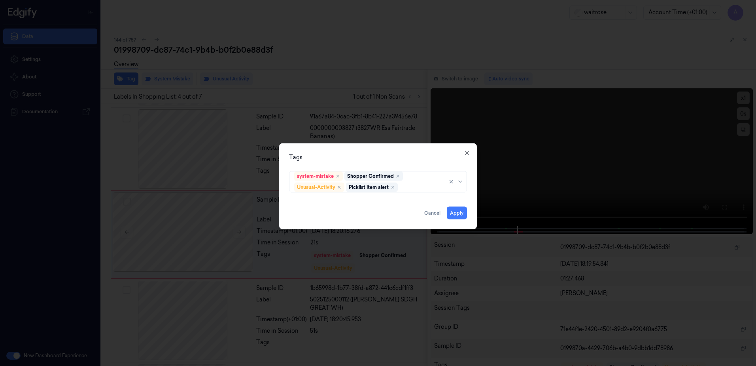
click at [379, 163] on div "Tags system-mistake Shopper Confirmed Unusual-Activity Picklist item alert Appl…" at bounding box center [378, 186] width 198 height 86
click at [453, 217] on button "Apply" at bounding box center [457, 212] width 20 height 13
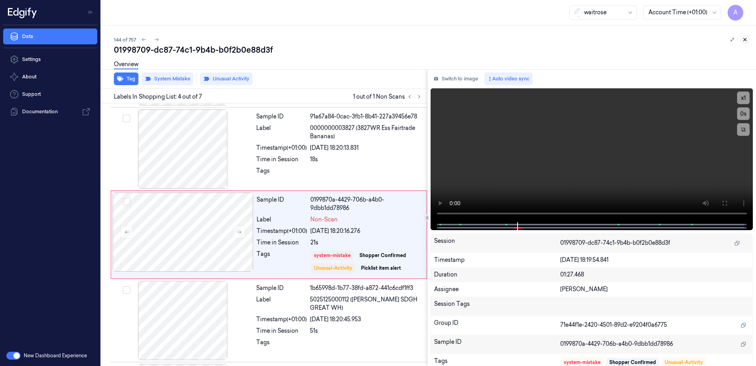
click at [741, 42] on button at bounding box center [745, 39] width 9 height 9
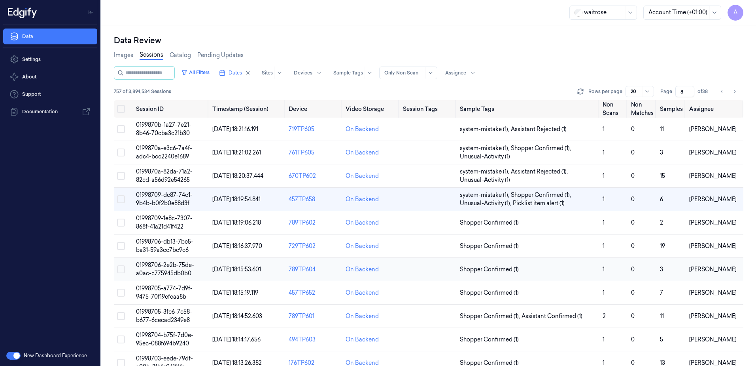
click at [163, 265] on span "01998706-2e2b-75de-a0ac-c775945db0b0" at bounding box center [165, 268] width 58 height 15
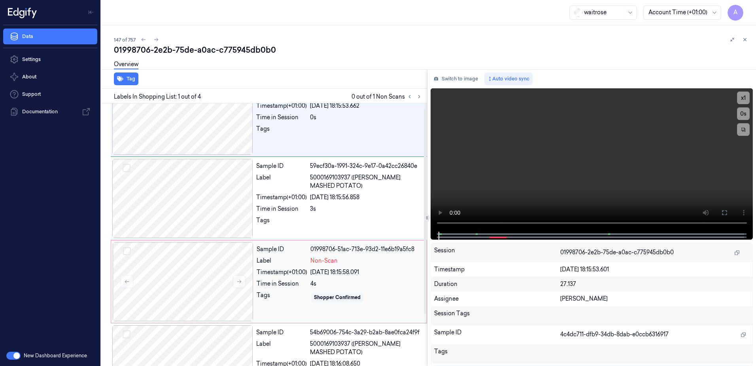
scroll to position [72, 0]
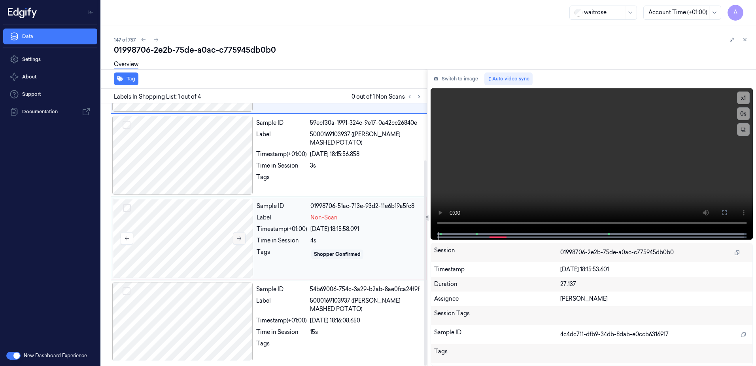
click at [239, 239] on icon at bounding box center [240, 238] width 6 height 6
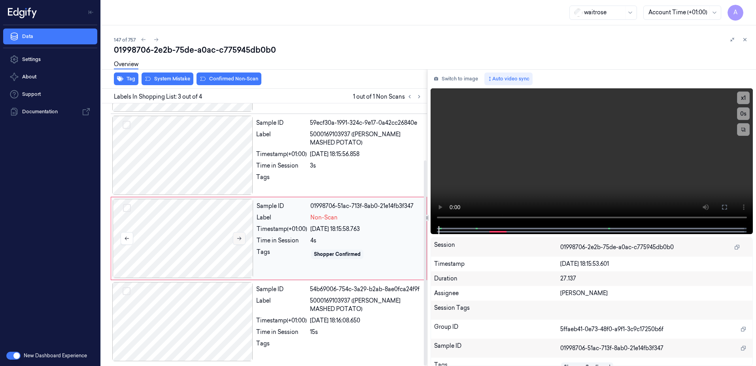
click at [238, 241] on icon at bounding box center [240, 238] width 6 height 6
click at [240, 239] on icon at bounding box center [240, 238] width 6 height 6
click at [236, 236] on button at bounding box center [239, 238] width 13 height 13
click at [233, 238] on button at bounding box center [239, 238] width 13 height 13
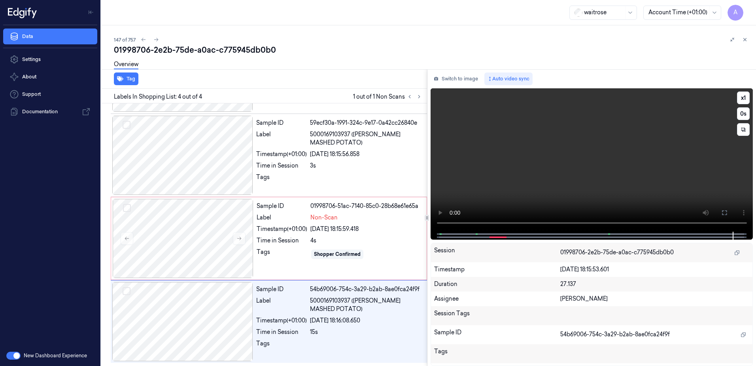
click at [566, 173] on video at bounding box center [592, 159] width 323 height 143
click at [398, 261] on div "Sample ID 01998706-51ac-7140-85c0-28b68e61e65a Label Non-Scan Timestamp (+01:00…" at bounding box center [340, 238] width 172 height 79
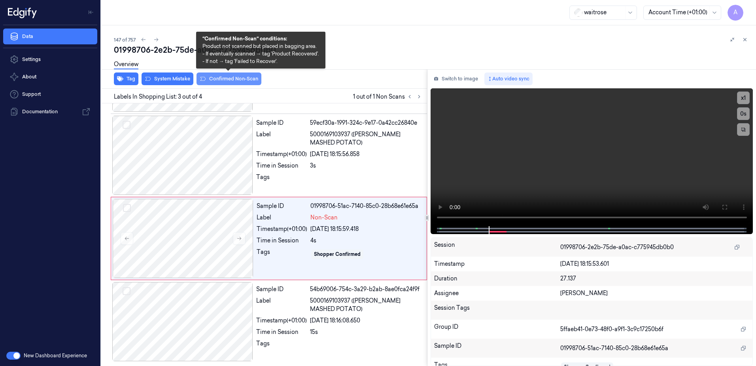
click at [229, 81] on button "Confirmed Non-Scan" at bounding box center [229, 78] width 65 height 13
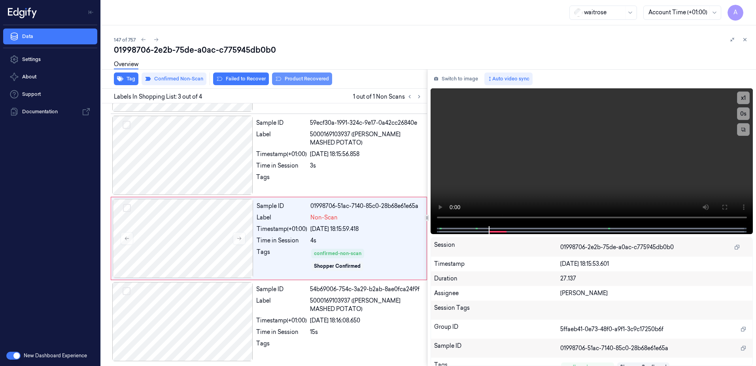
click at [294, 80] on button "Product Recovered" at bounding box center [302, 78] width 60 height 13
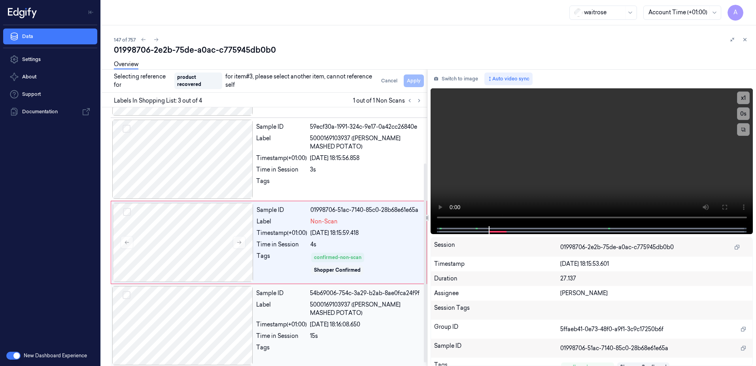
click at [340, 340] on div "Sample ID 54b69006-754c-3a29-b2ab-8ae0fca24f9f Label 5000169103937 ([PERSON_NAM…" at bounding box center [339, 325] width 172 height 79
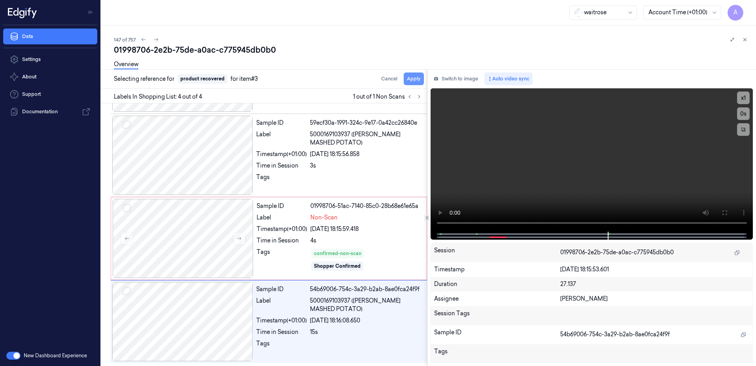
click at [411, 84] on button "Apply" at bounding box center [414, 78] width 20 height 13
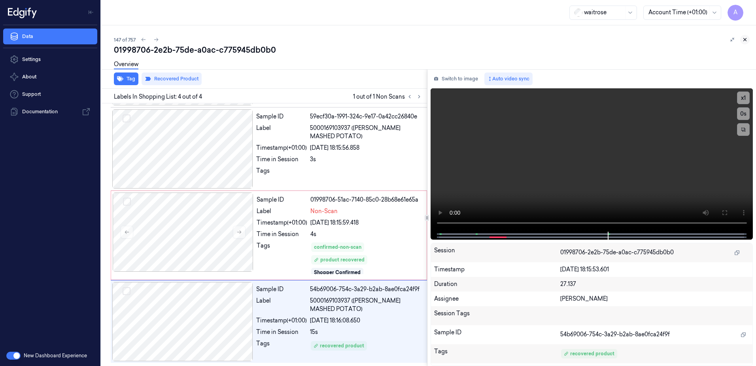
click at [746, 37] on icon at bounding box center [746, 40] width 6 height 6
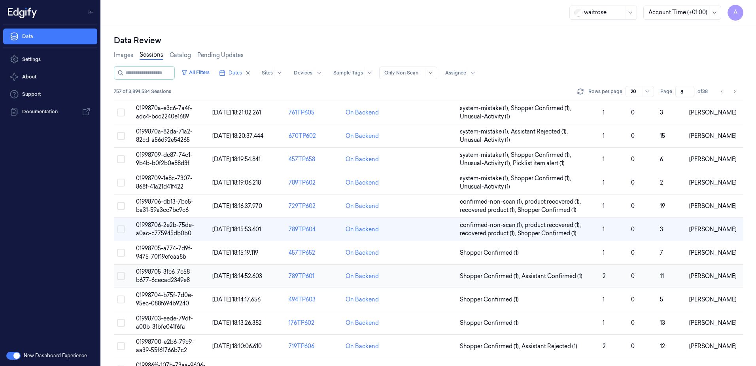
scroll to position [49, 0]
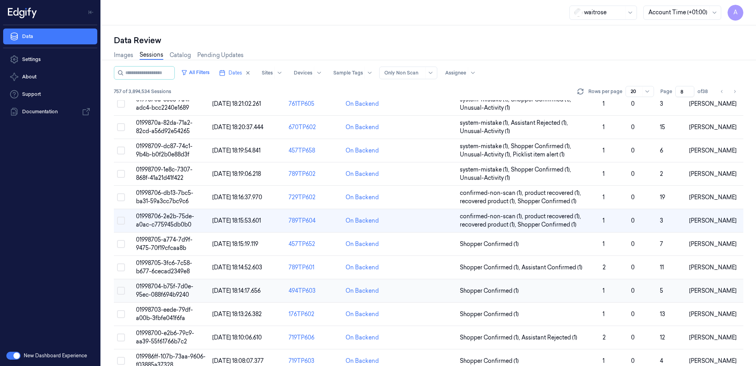
click at [161, 287] on span "01998704-b75f-7d0e-95ec-088f694b9240" at bounding box center [164, 289] width 57 height 15
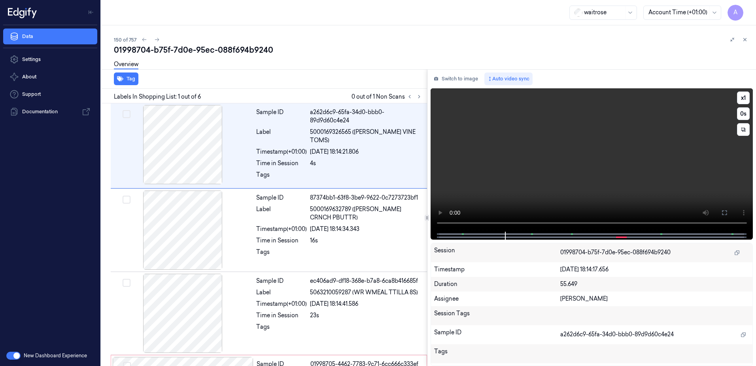
click at [583, 155] on video at bounding box center [592, 159] width 323 height 143
click at [422, 99] on button at bounding box center [419, 96] width 9 height 9
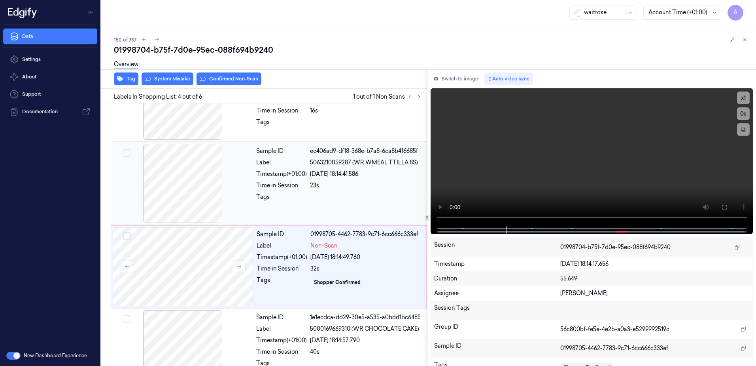
scroll to position [162, 0]
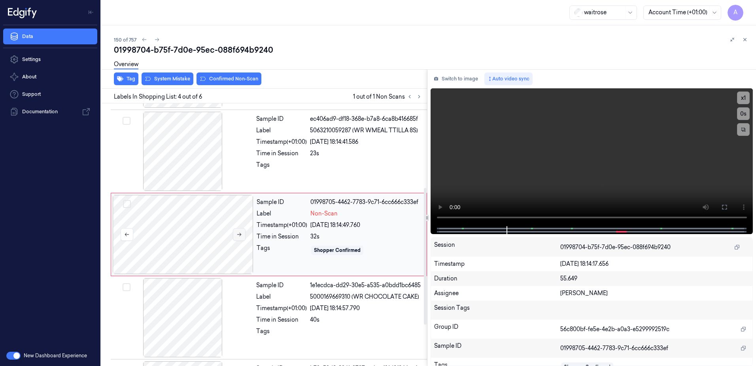
click at [242, 235] on icon at bounding box center [240, 234] width 6 height 6
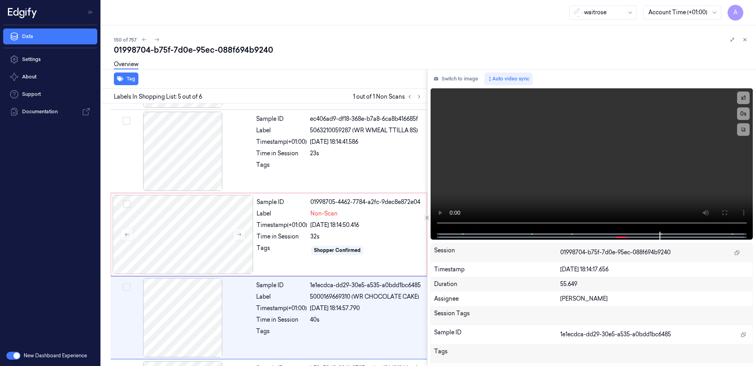
scroll to position [241, 0]
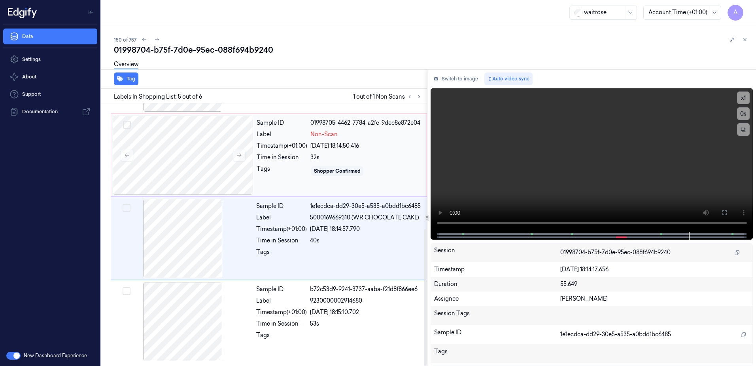
click at [372, 152] on div "Sample ID 01998705-4462-7784-a2fc-9dec8e872e04 Label Non-Scan Timestamp (+01:00…" at bounding box center [340, 155] width 172 height 79
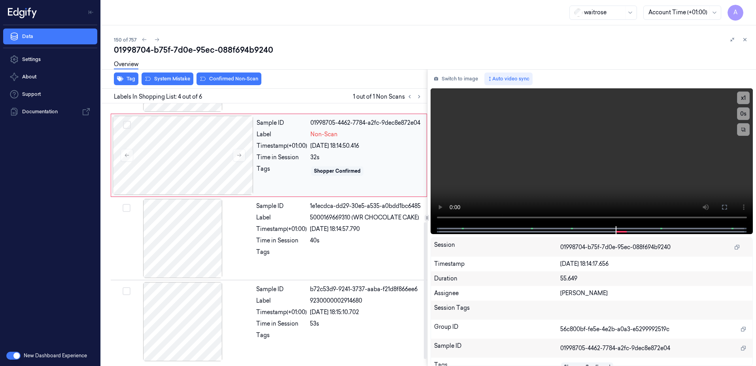
scroll to position [162, 0]
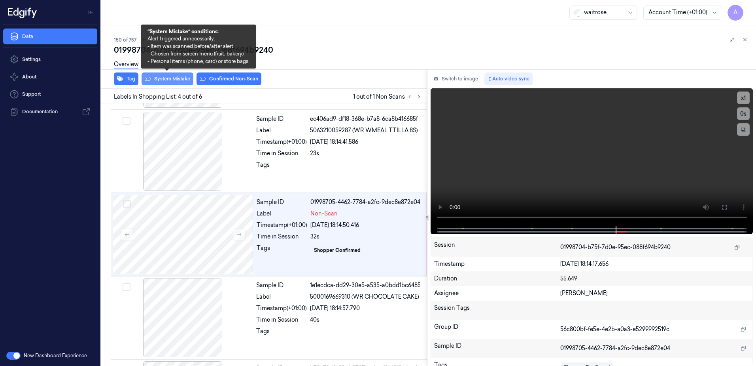
click at [167, 81] on button "System Mistake" at bounding box center [168, 78] width 52 height 13
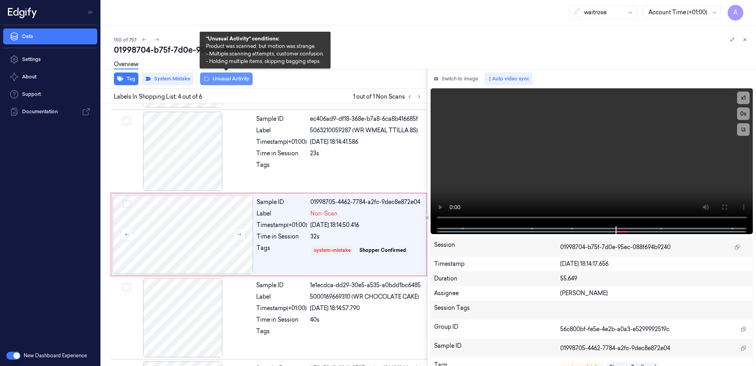
click at [229, 83] on button "Unusual Activity" at bounding box center [226, 78] width 53 height 13
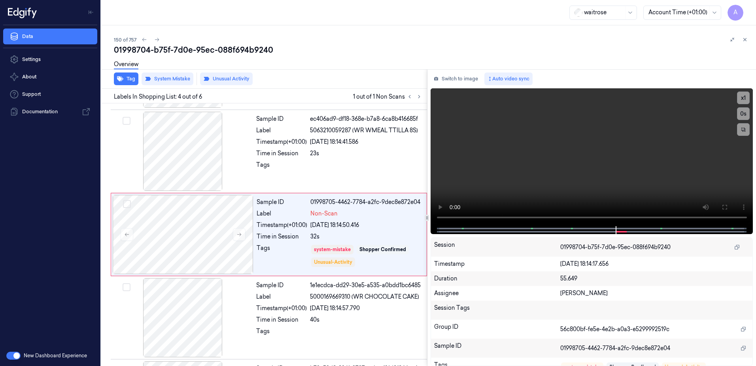
click at [750, 36] on div "150 of 757 01998704-b75f-7d0e-95ec-088f694b9240 Overview Tag System Mistake Unu…" at bounding box center [428, 195] width 655 height 340
click at [745, 39] on icon at bounding box center [745, 39] width 3 height 3
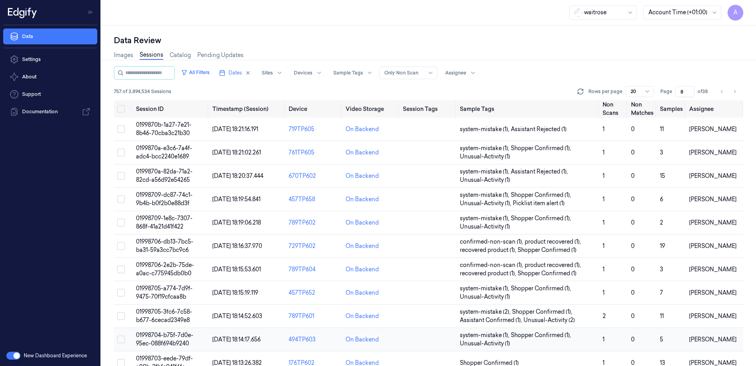
scroll to position [123, 0]
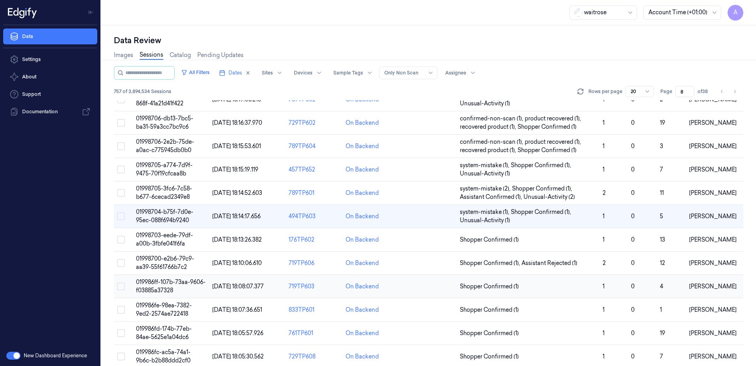
click at [164, 281] on span "019986ff-107b-73aa-9606-f03885a37328" at bounding box center [171, 285] width 70 height 15
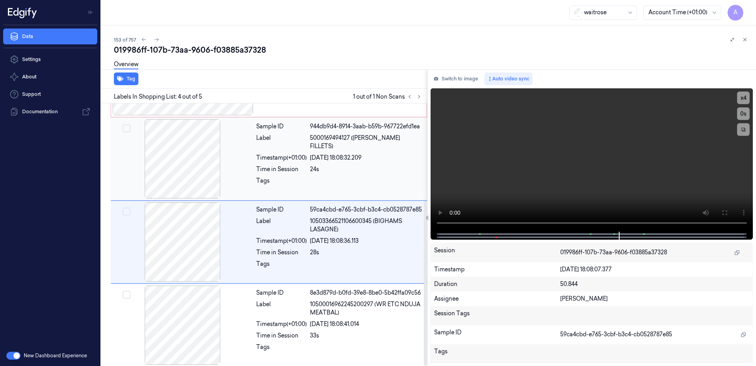
scroll to position [155, 0]
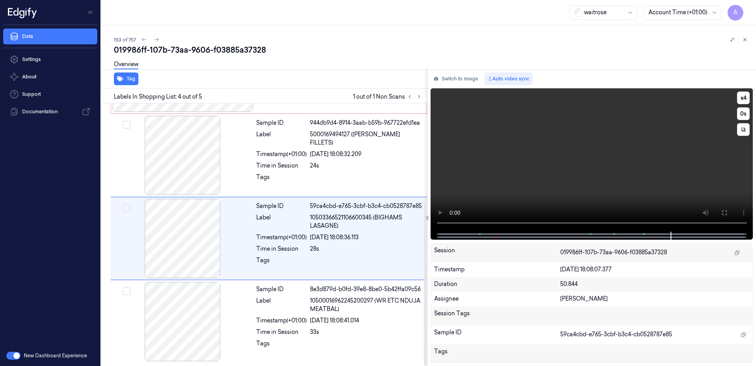
click at [536, 173] on video at bounding box center [592, 159] width 323 height 143
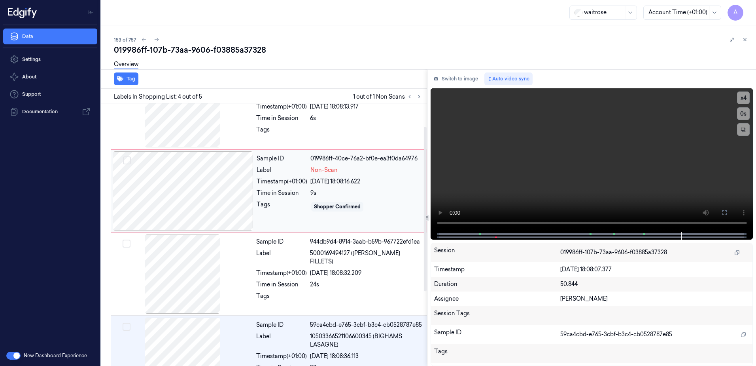
click at [368, 221] on div "Sample ID 019986ff-40ce-76a2-bf0e-ea3f0da64976 Label Non-Scan Timestamp (+01:00…" at bounding box center [340, 190] width 172 height 79
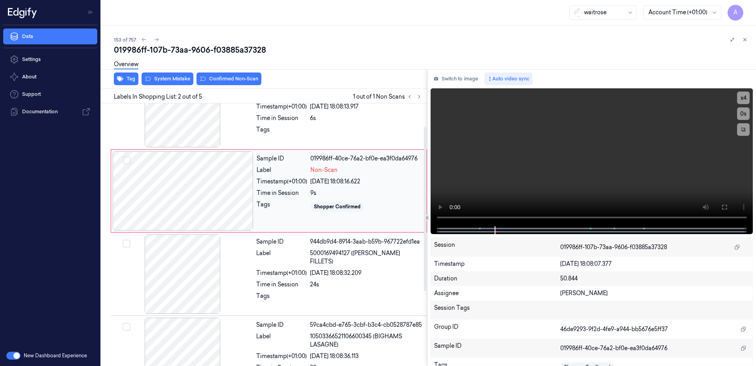
scroll to position [0, 0]
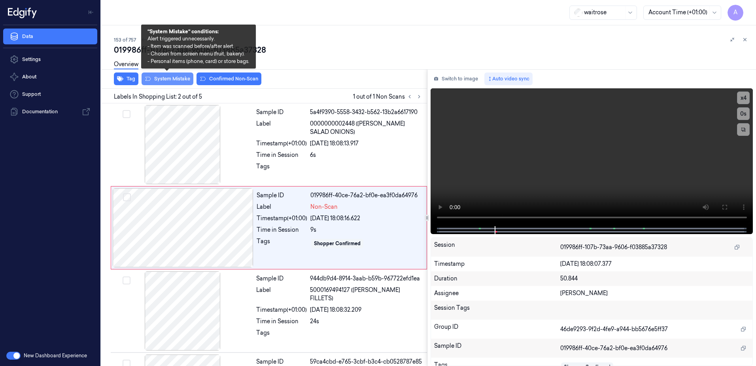
click at [153, 81] on button "System Mistake" at bounding box center [168, 78] width 52 height 13
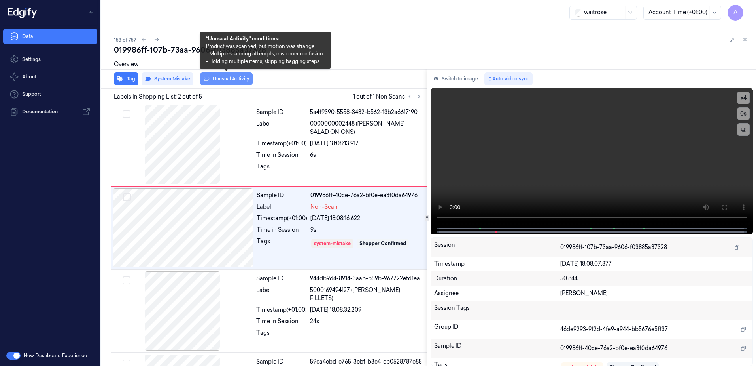
click at [215, 82] on button "Unusual Activity" at bounding box center [226, 78] width 53 height 13
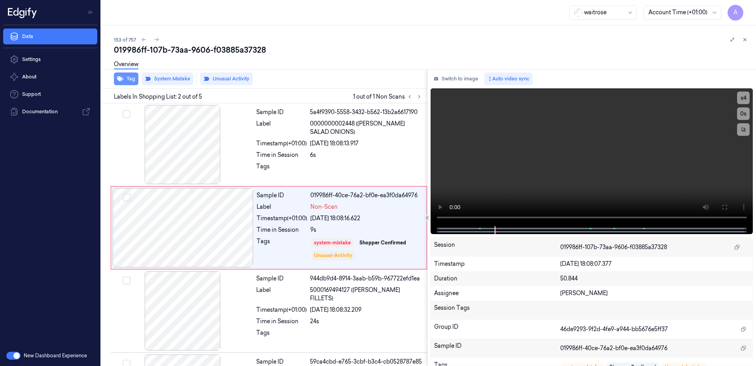
click at [127, 82] on button "Tag" at bounding box center [126, 78] width 25 height 13
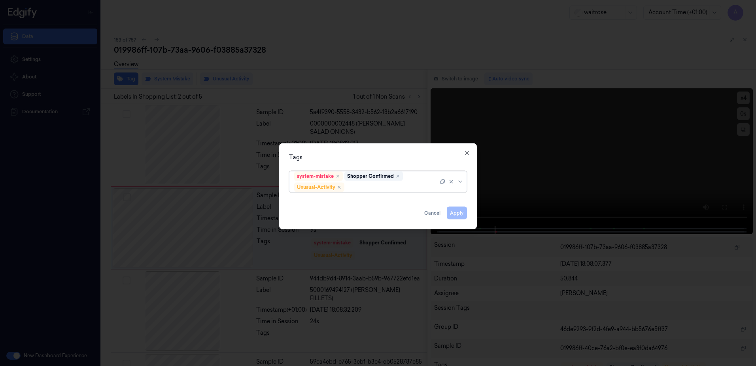
click at [375, 188] on div at bounding box center [392, 187] width 92 height 8
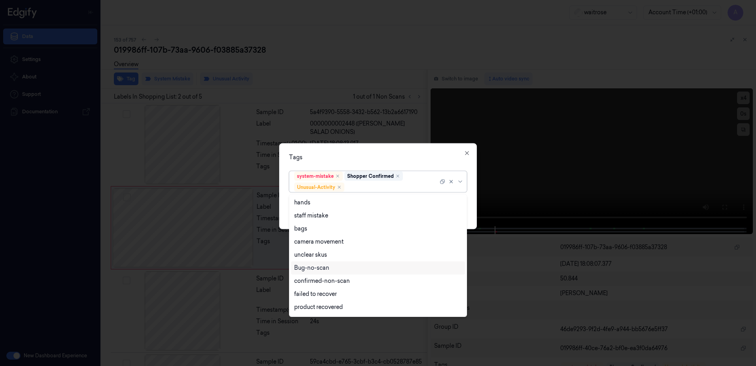
scroll to position [103, 0]
click at [325, 294] on div "Picklist item alert" at bounding box center [316, 295] width 45 height 8
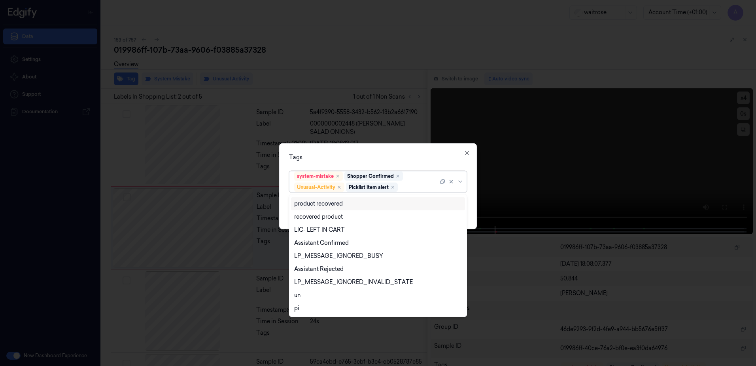
click at [377, 160] on div "Tags" at bounding box center [378, 157] width 178 height 8
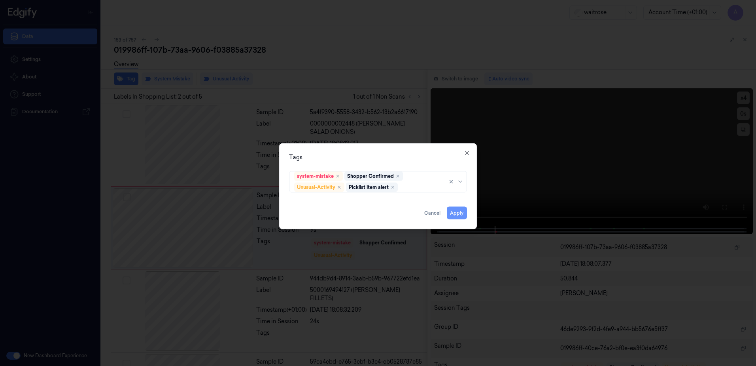
click at [457, 217] on button "Apply" at bounding box center [457, 212] width 20 height 13
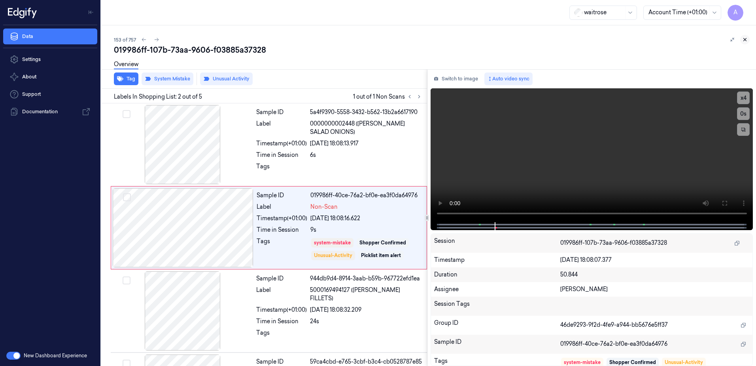
click at [748, 42] on button at bounding box center [745, 39] width 9 height 9
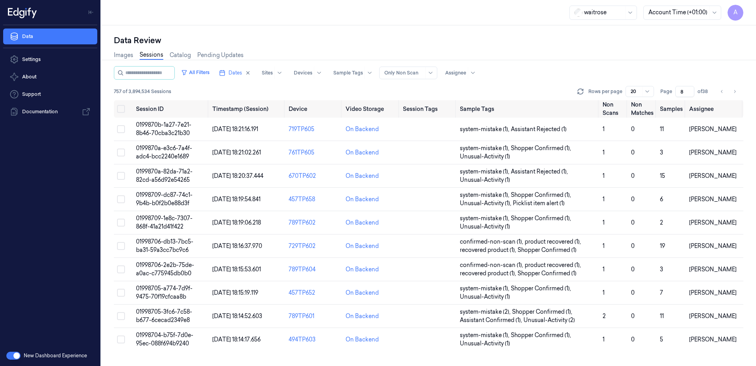
scroll to position [185, 0]
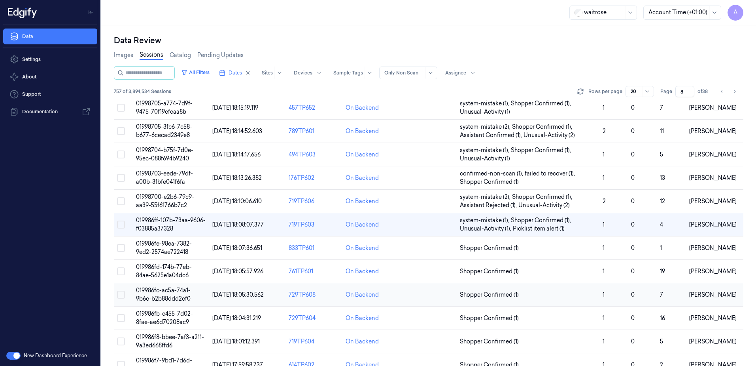
click at [163, 291] on span "019986fc-ac5a-74a1-9b6c-b2b88ddd2cf0" at bounding box center [163, 293] width 55 height 15
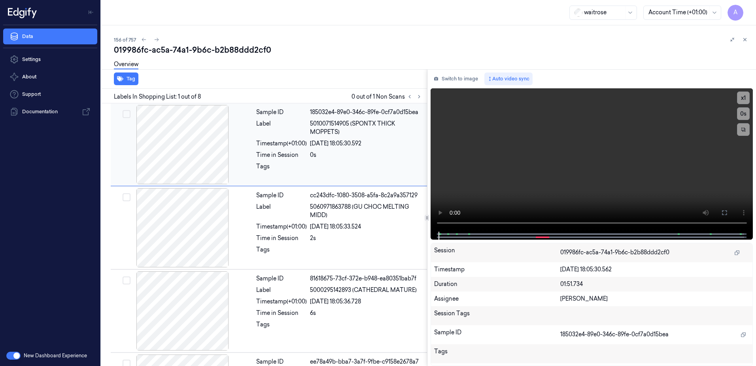
drag, startPoint x: 341, startPoint y: 9, endPoint x: 240, endPoint y: 172, distance: 191.1
click at [240, 172] on div at bounding box center [182, 144] width 141 height 79
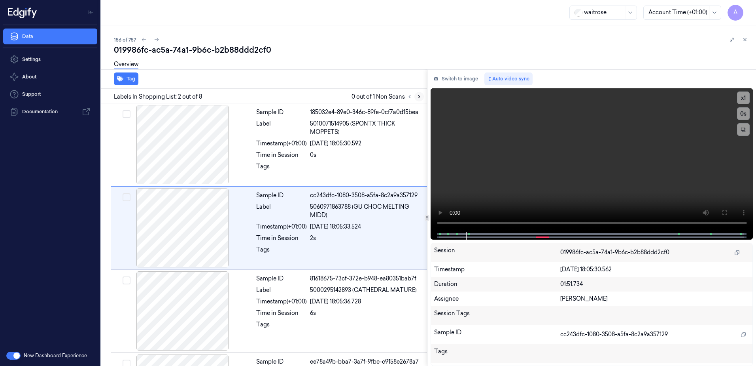
click at [417, 96] on icon at bounding box center [420, 97] width 6 height 6
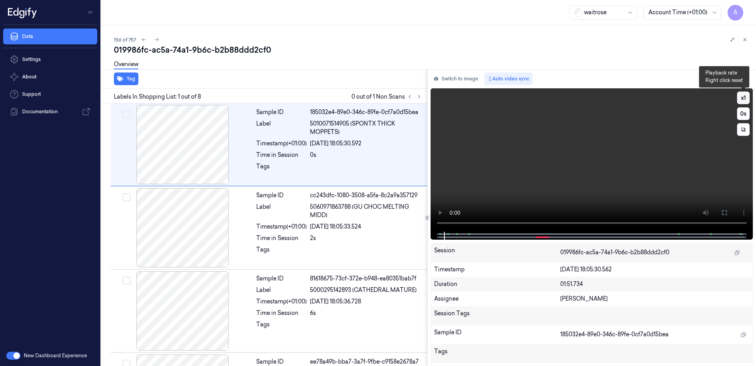
click at [742, 99] on button "x 1" at bounding box center [743, 97] width 13 height 13
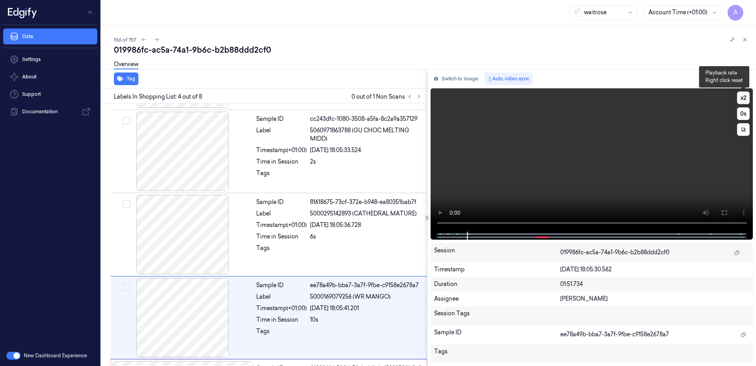
scroll to position [159, 0]
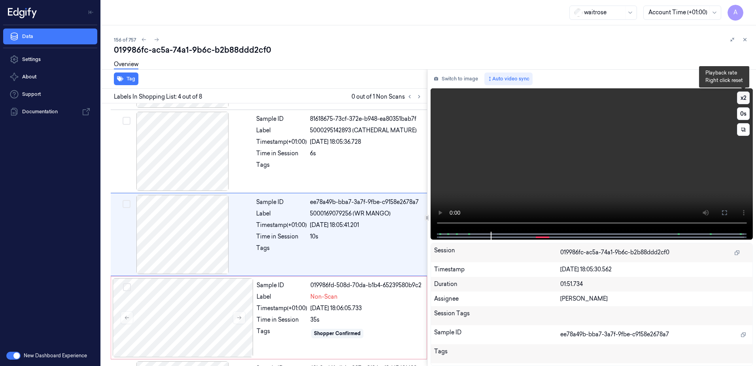
click at [742, 99] on button "x 2" at bounding box center [743, 97] width 13 height 13
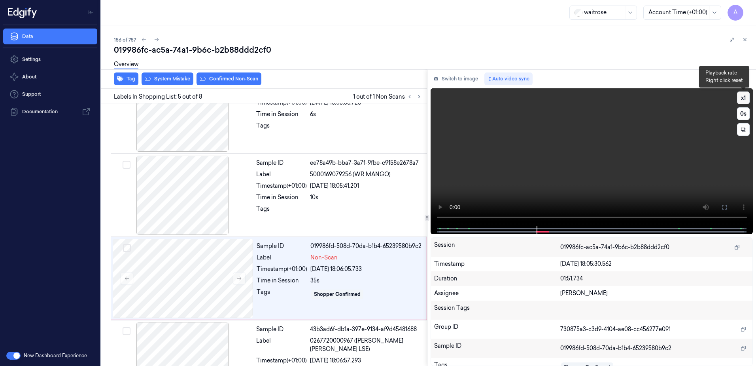
scroll to position [242, 0]
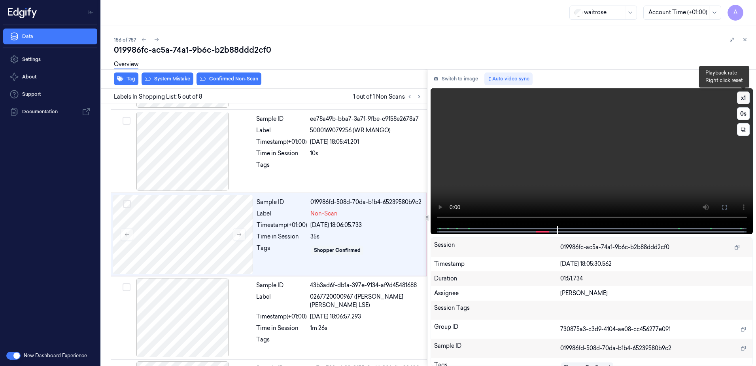
click at [742, 99] on button "x 1" at bounding box center [743, 97] width 13 height 13
click at [742, 99] on button "x 2" at bounding box center [743, 97] width 13 height 13
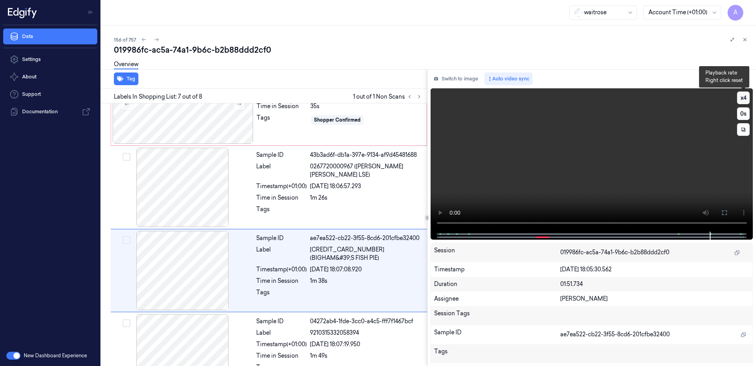
scroll to position [405, 0]
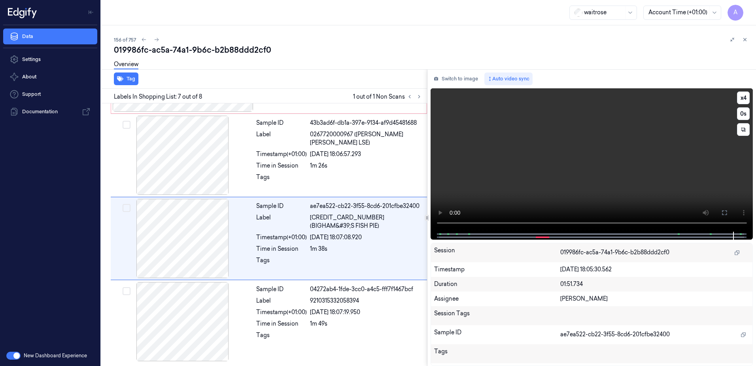
click at [585, 154] on video at bounding box center [592, 159] width 323 height 143
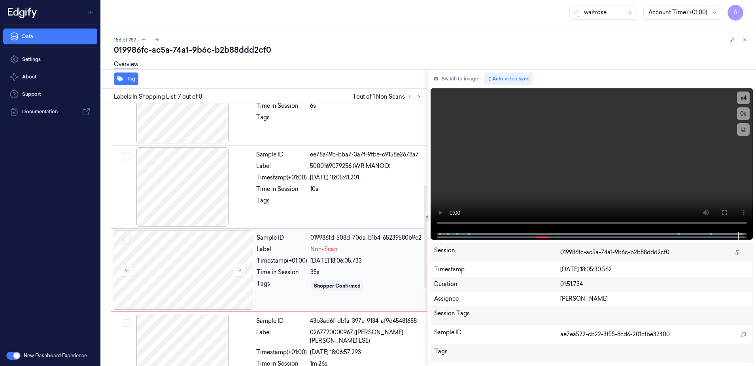
click at [414, 276] on div "35s" at bounding box center [367, 272] width 112 height 8
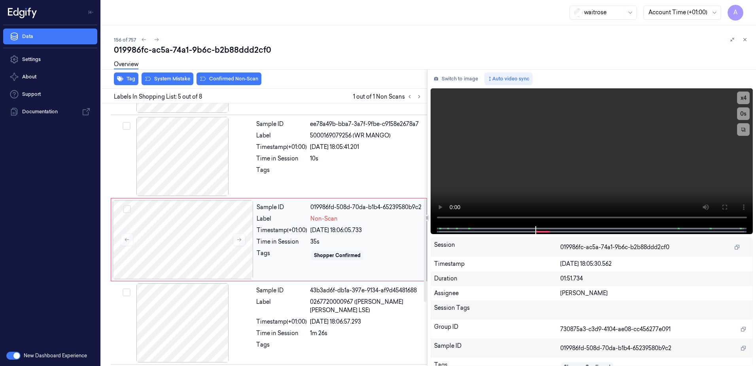
scroll to position [242, 0]
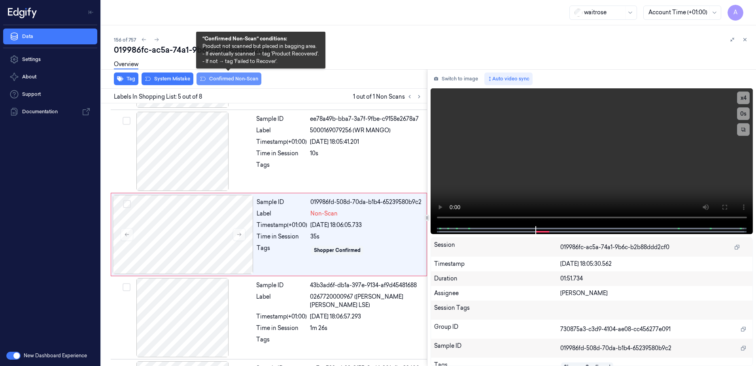
click at [224, 84] on button "Confirmed Non-Scan" at bounding box center [229, 78] width 65 height 13
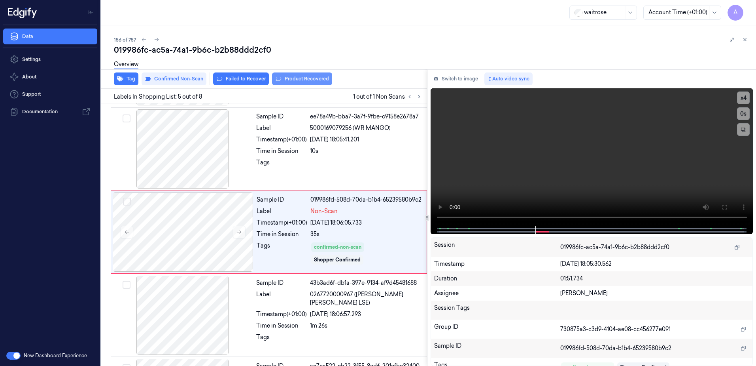
click at [299, 80] on button "Product Recovered" at bounding box center [302, 78] width 60 height 13
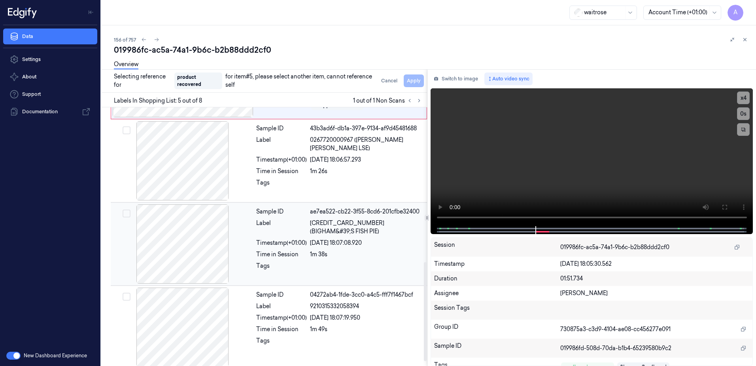
scroll to position [364, 0]
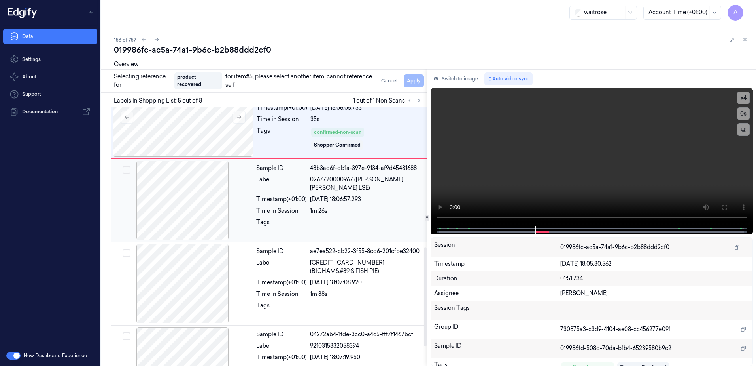
click at [372, 233] on div "Sample ID 43b3ad6f-db1a-397e-9134-af9d45481688 Label 0267720000967 ([PERSON_NAM…" at bounding box center [339, 200] width 172 height 79
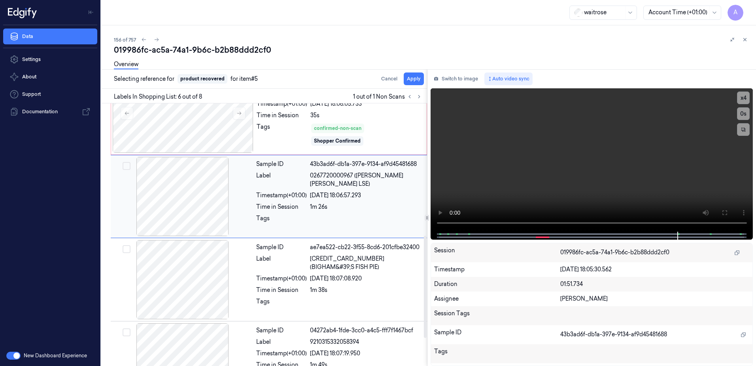
scroll to position [331, 0]
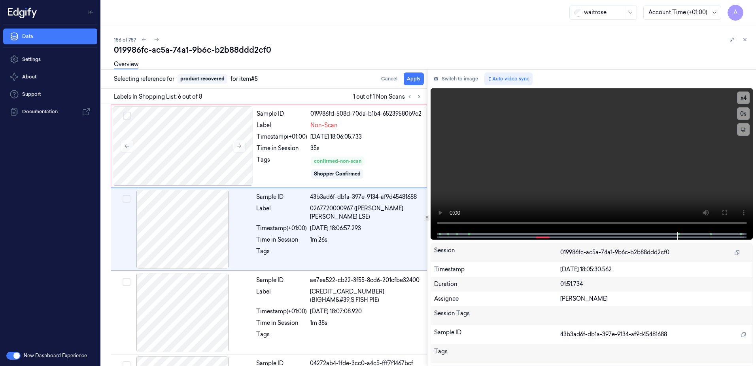
click at [411, 75] on div "Overview" at bounding box center [432, 65] width 636 height 20
click at [417, 82] on button "Apply" at bounding box center [414, 78] width 20 height 13
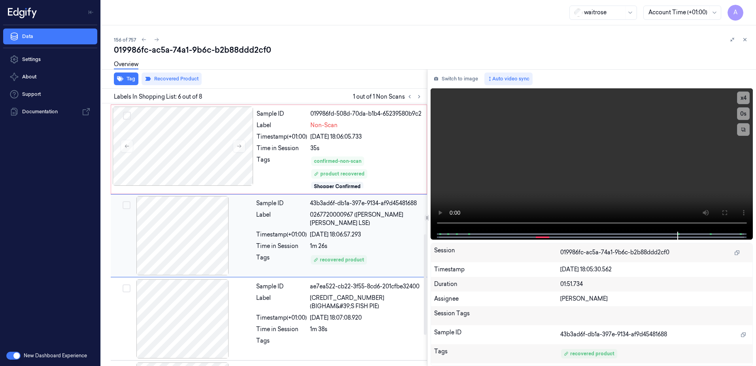
scroll to position [340, 0]
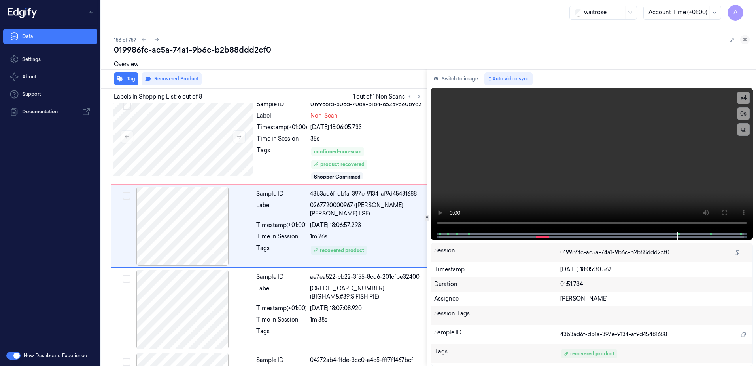
click at [745, 41] on icon at bounding box center [746, 40] width 6 height 6
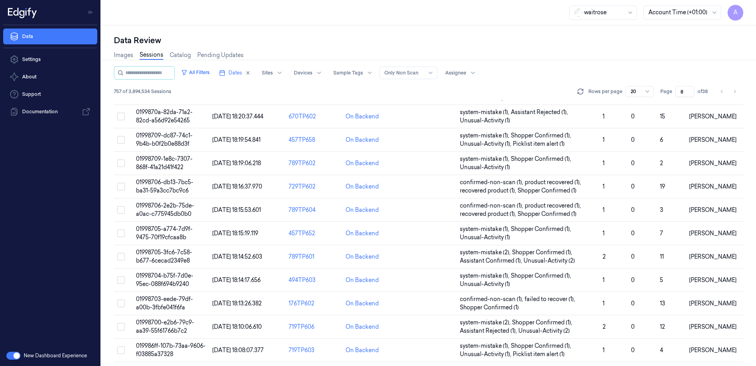
scroll to position [225, 0]
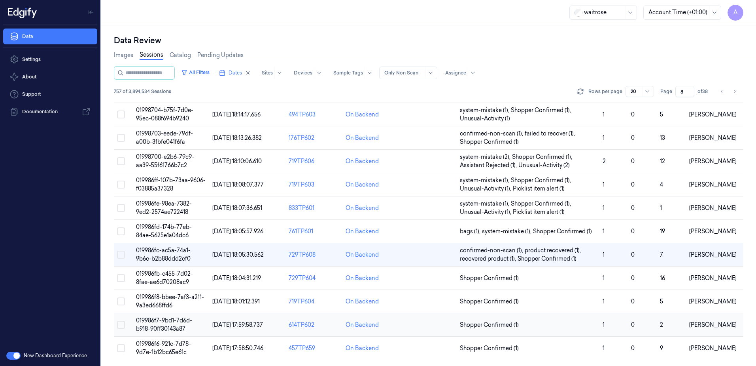
click at [152, 321] on span "019986f7-9bd1-7d6d-b918-90ff30143a87" at bounding box center [164, 323] width 56 height 15
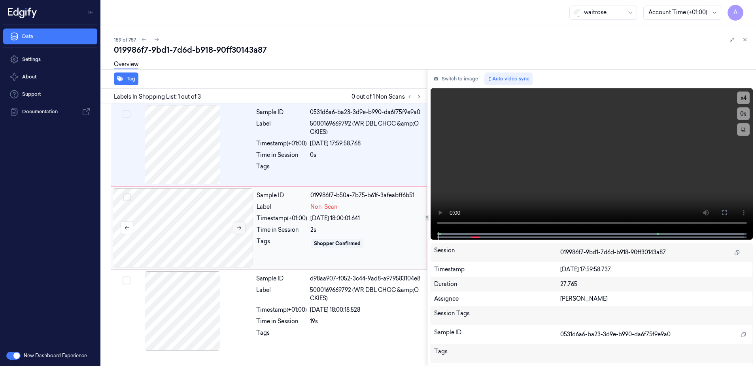
click at [237, 222] on button at bounding box center [239, 227] width 13 height 13
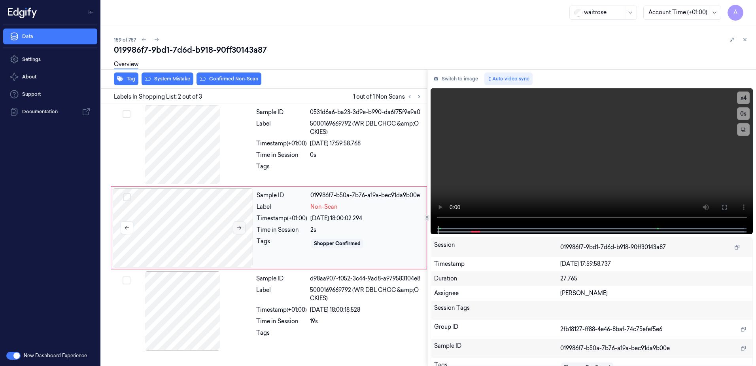
click at [235, 228] on button at bounding box center [239, 227] width 13 height 13
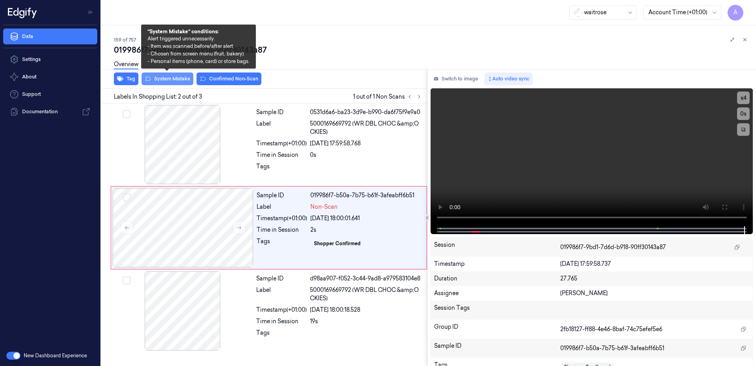
click at [164, 81] on button "System Mistake" at bounding box center [168, 78] width 52 height 13
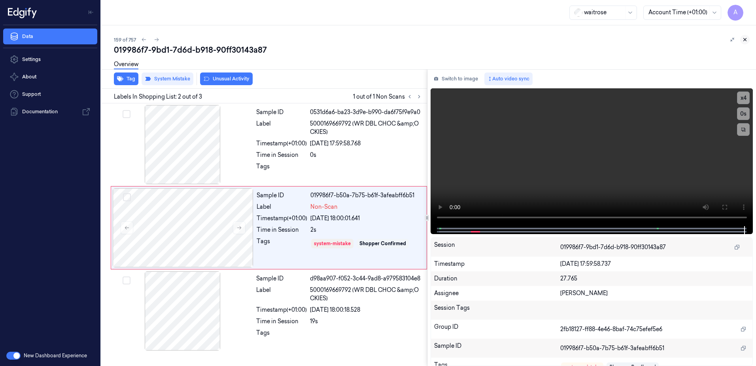
click at [745, 39] on icon at bounding box center [745, 39] width 3 height 3
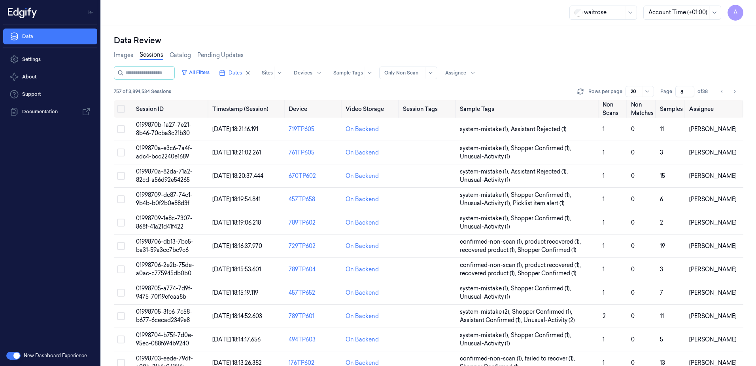
scroll to position [225, 0]
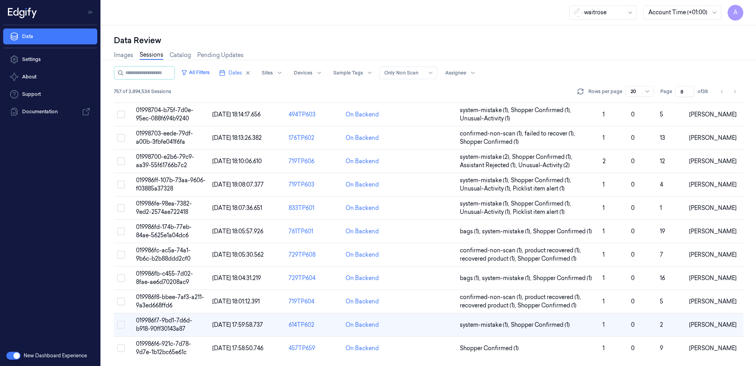
drag, startPoint x: 684, startPoint y: 92, endPoint x: 680, endPoint y: 94, distance: 4.3
click at [680, 94] on input "8" at bounding box center [685, 91] width 19 height 11
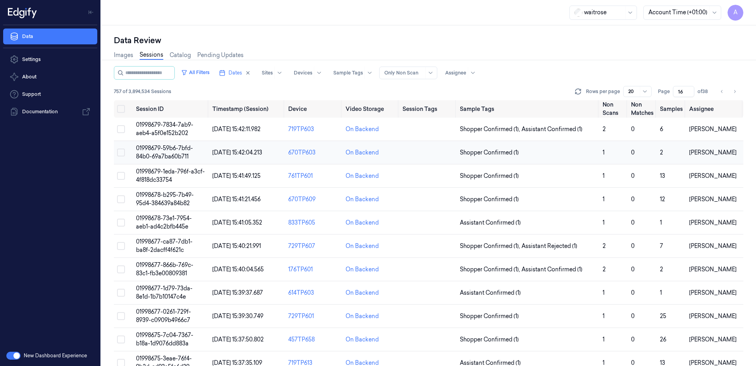
type input "16"
click at [161, 149] on span "01998679-59b6-7bfd-84b0-69a7ba60b711" at bounding box center [164, 151] width 57 height 15
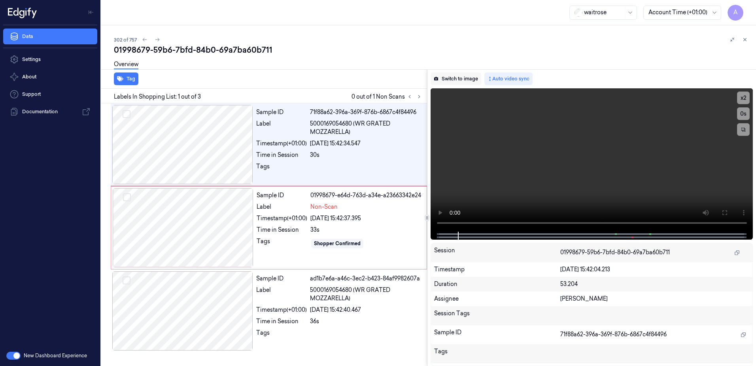
click at [464, 80] on button "Switch to image" at bounding box center [456, 78] width 51 height 13
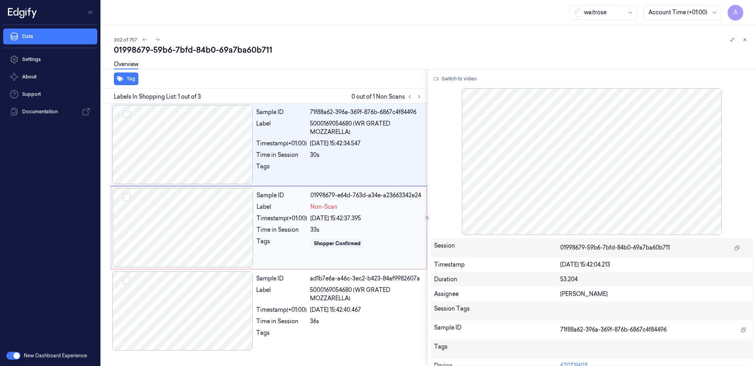
click at [398, 246] on div "Shopper Confirmed" at bounding box center [367, 243] width 112 height 13
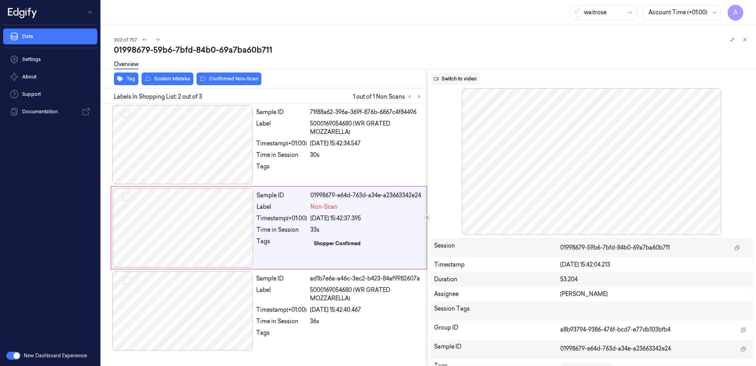
click at [464, 82] on button "Switch to video" at bounding box center [455, 78] width 49 height 13
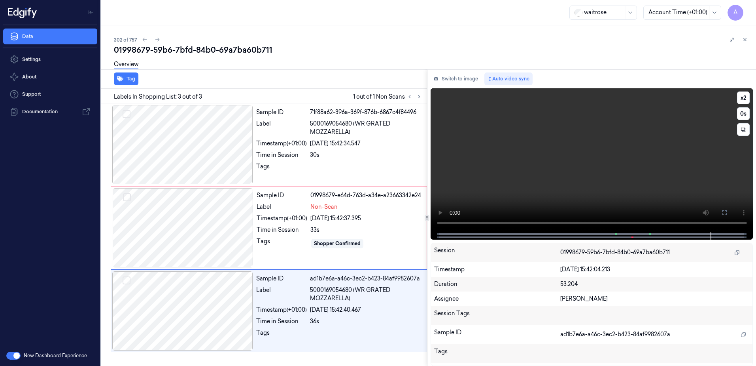
click at [582, 159] on video at bounding box center [592, 159] width 323 height 143
click at [233, 250] on div at bounding box center [183, 227] width 141 height 79
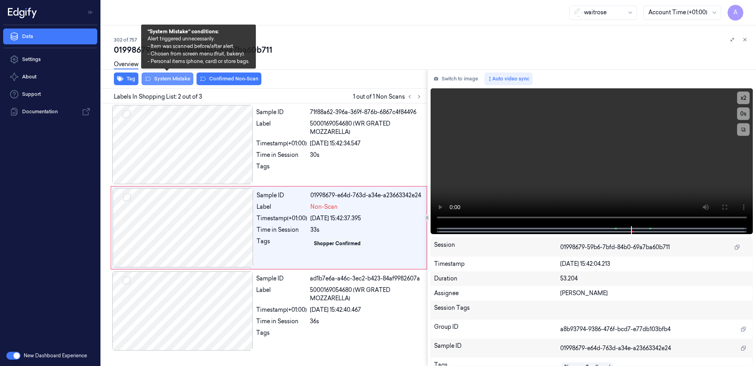
click at [167, 82] on button "System Mistake" at bounding box center [168, 78] width 52 height 13
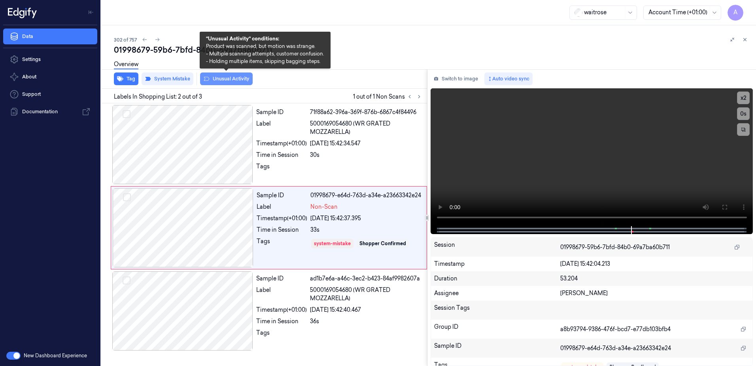
click at [225, 83] on button "Unusual Activity" at bounding box center [226, 78] width 53 height 13
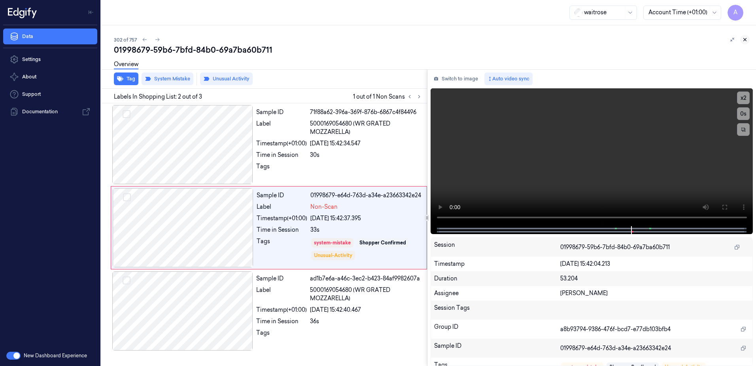
click at [743, 41] on icon at bounding box center [746, 40] width 6 height 6
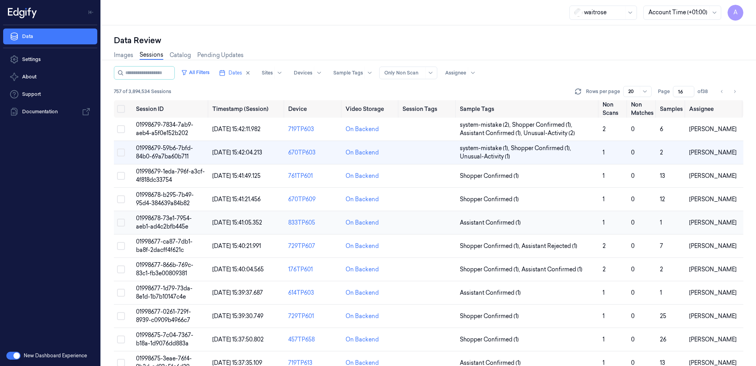
click at [163, 218] on span "01998678-73e1-7954-aeb1-ad4c2bfb445e" at bounding box center [164, 221] width 56 height 15
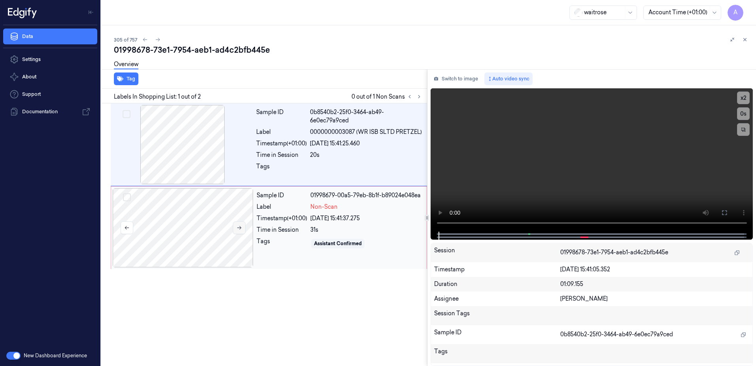
click at [235, 226] on button at bounding box center [239, 227] width 13 height 13
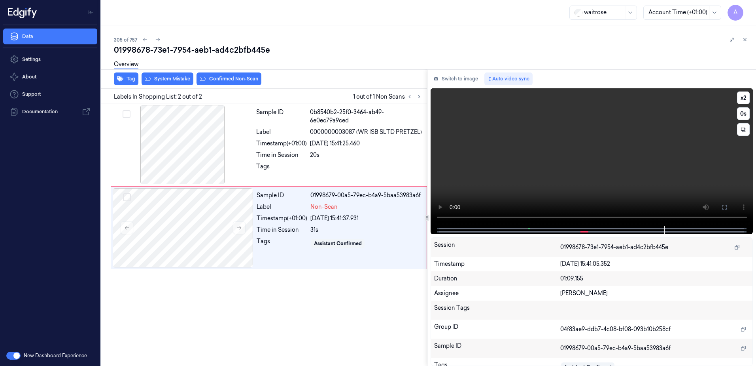
click at [611, 154] on video at bounding box center [592, 157] width 323 height 138
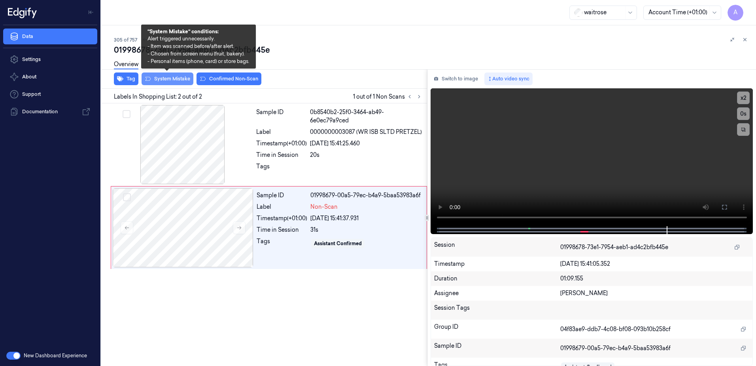
click at [169, 83] on button "System Mistake" at bounding box center [168, 78] width 52 height 13
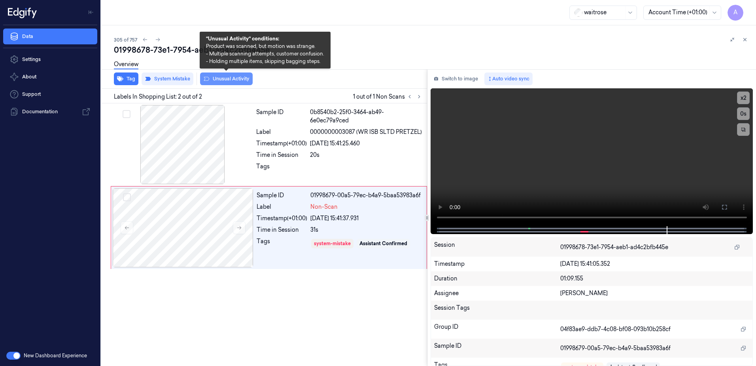
click at [220, 83] on button "Unusual Activity" at bounding box center [226, 78] width 53 height 13
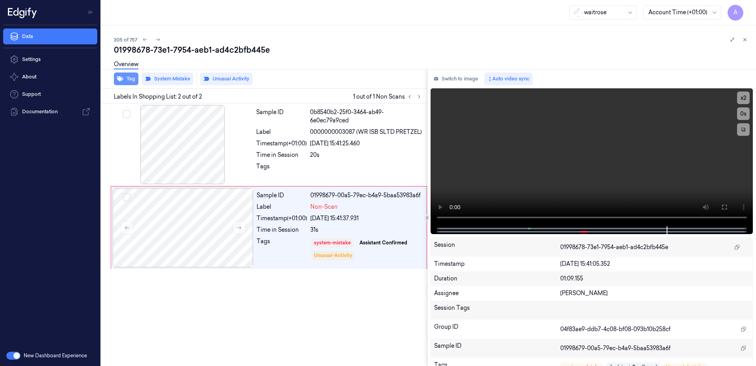
click at [125, 83] on button "Tag" at bounding box center [126, 78] width 25 height 13
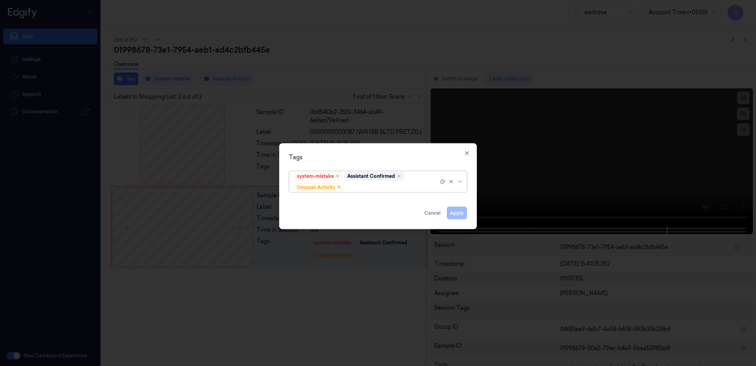
click at [363, 186] on div at bounding box center [392, 187] width 92 height 8
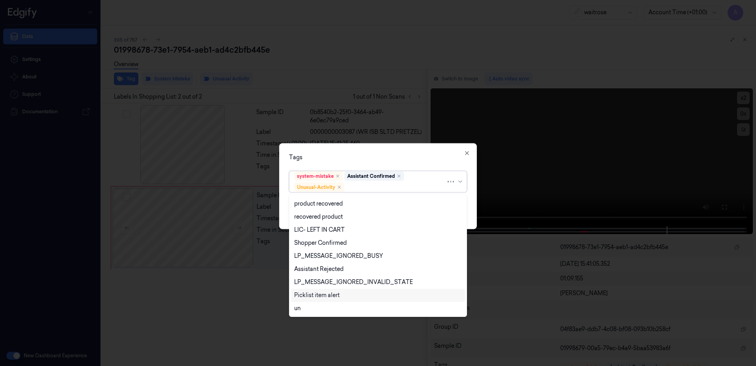
click at [309, 293] on div "Picklist item alert" at bounding box center [316, 295] width 45 height 8
click at [371, 161] on div "Tags option Picklist item alert, selected. 20 results available. Use Up and Dow…" at bounding box center [378, 186] width 198 height 86
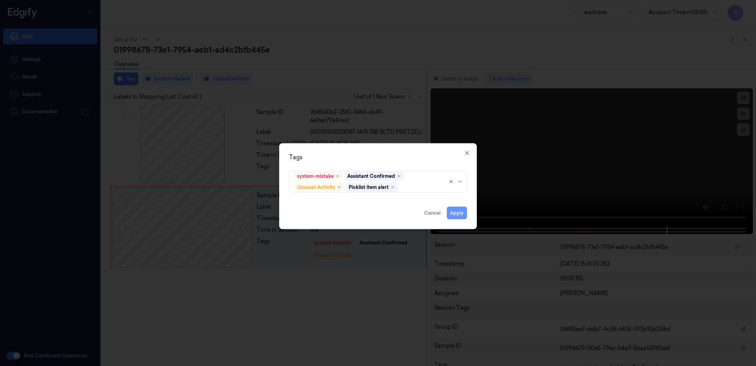
click at [457, 212] on button "Apply" at bounding box center [457, 212] width 20 height 13
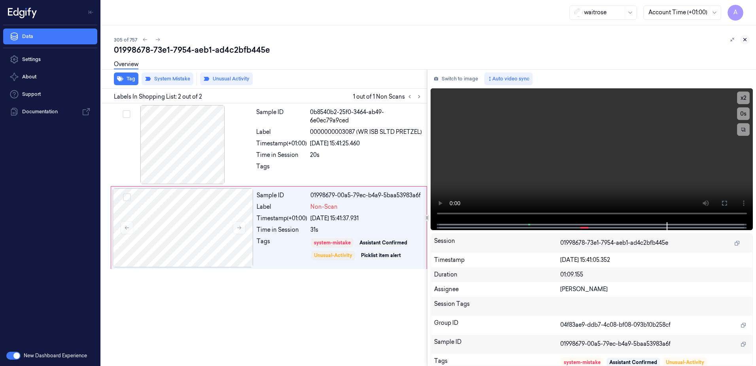
click at [745, 39] on icon at bounding box center [746, 40] width 6 height 6
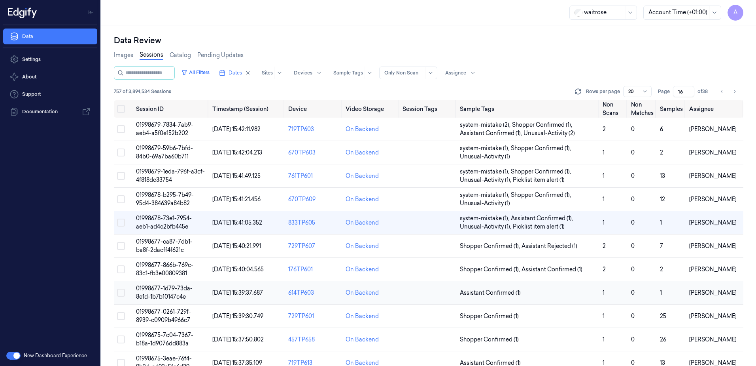
click at [156, 287] on span "01998677-1d79-73da-8e1d-1b7b10147c4e" at bounding box center [164, 291] width 57 height 15
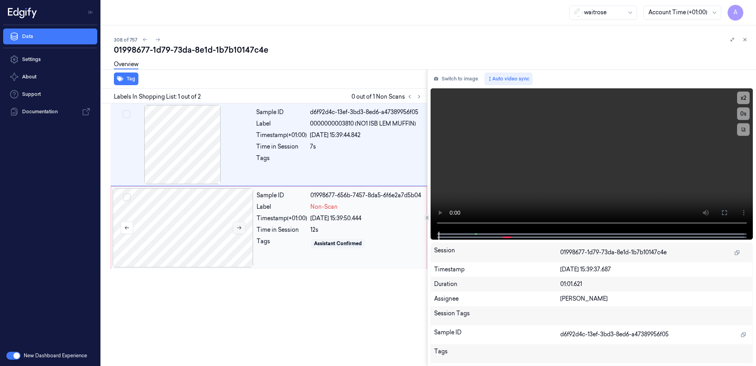
click at [240, 228] on icon at bounding box center [240, 228] width 6 height 6
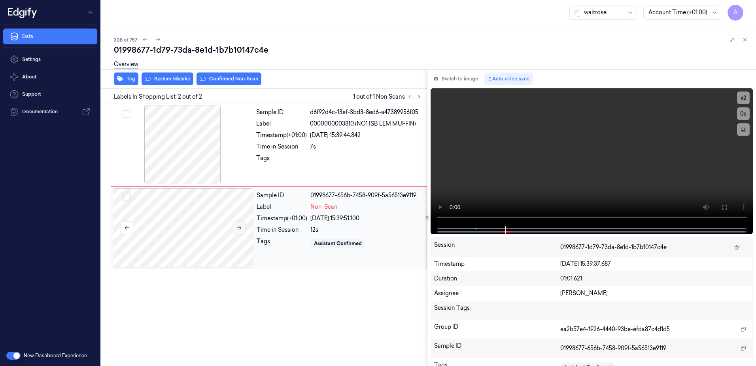
click at [238, 229] on icon at bounding box center [240, 228] width 6 height 6
click at [536, 193] on video at bounding box center [592, 157] width 323 height 138
click at [288, 242] on div "Tags" at bounding box center [282, 243] width 51 height 13
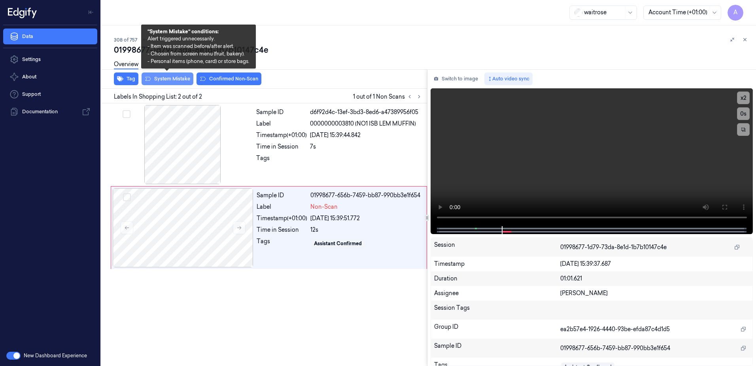
click at [167, 82] on button "System Mistake" at bounding box center [168, 78] width 52 height 13
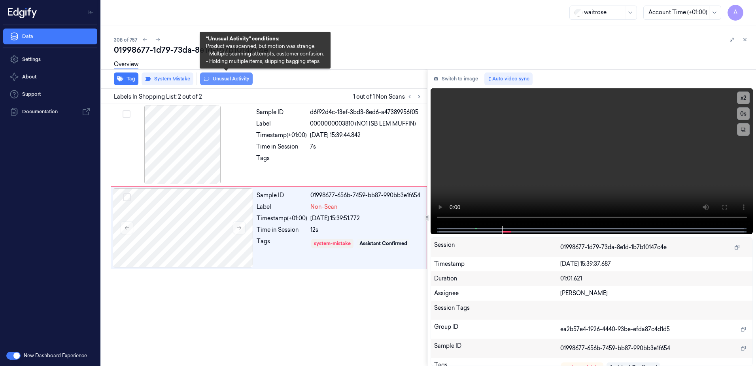
click at [243, 82] on button "Unusual Activity" at bounding box center [226, 78] width 53 height 13
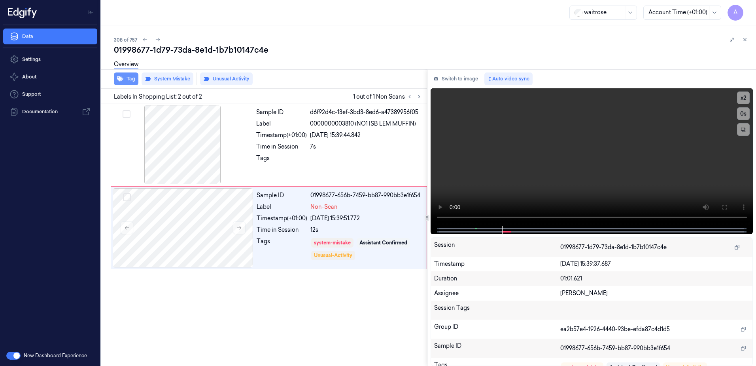
click at [130, 84] on button "Tag" at bounding box center [126, 78] width 25 height 13
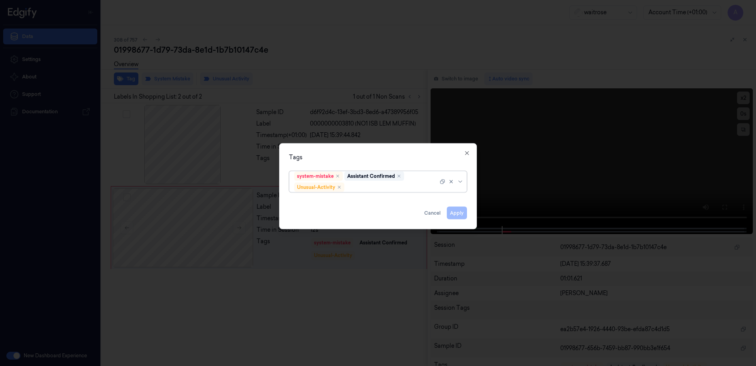
click at [364, 185] on div at bounding box center [392, 187] width 92 height 8
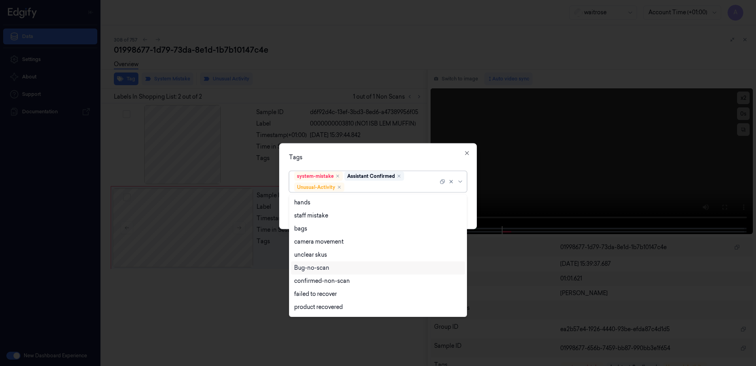
scroll to position [103, 0]
click at [330, 295] on div "Picklist item alert" at bounding box center [316, 295] width 45 height 8
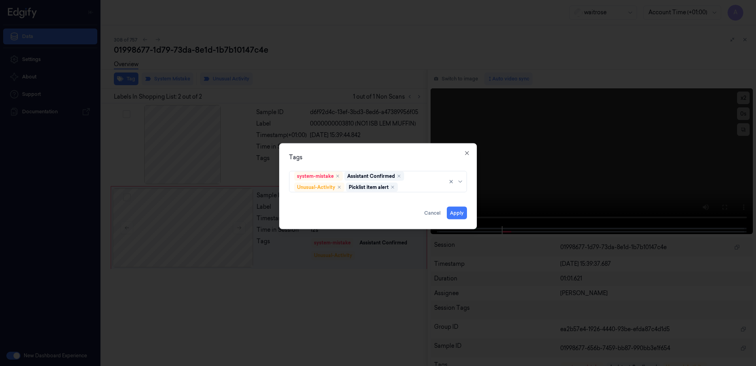
click at [355, 158] on div "Tags" at bounding box center [378, 157] width 178 height 8
click at [453, 211] on button "Apply" at bounding box center [457, 212] width 20 height 13
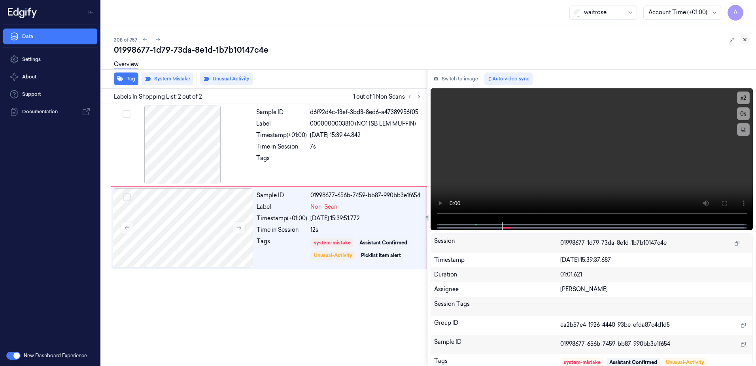
click at [745, 40] on icon at bounding box center [746, 40] width 6 height 6
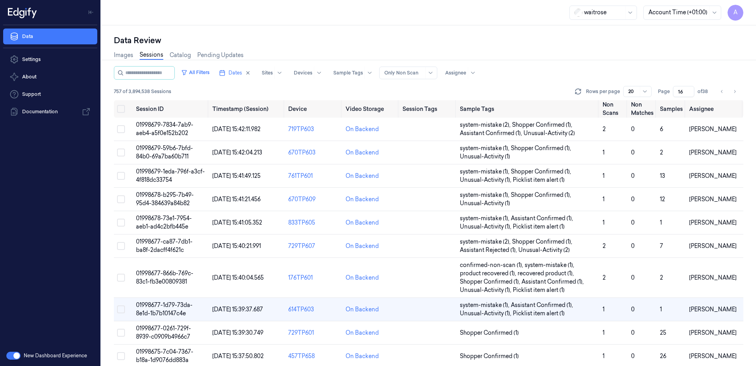
scroll to position [85, 0]
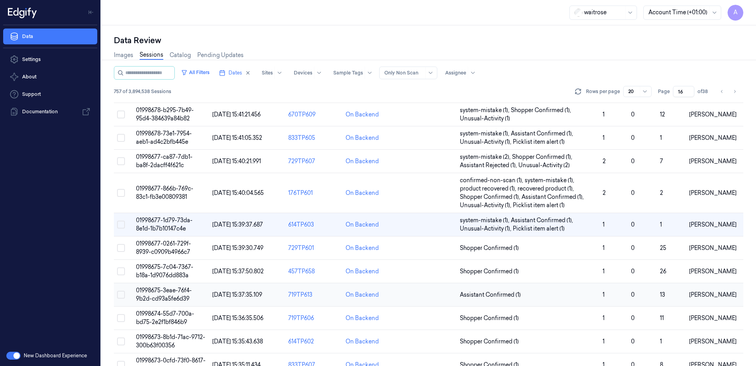
click at [158, 291] on span "01998675-3eae-76f4-9b2d-cd93a5fe6d39" at bounding box center [164, 293] width 56 height 15
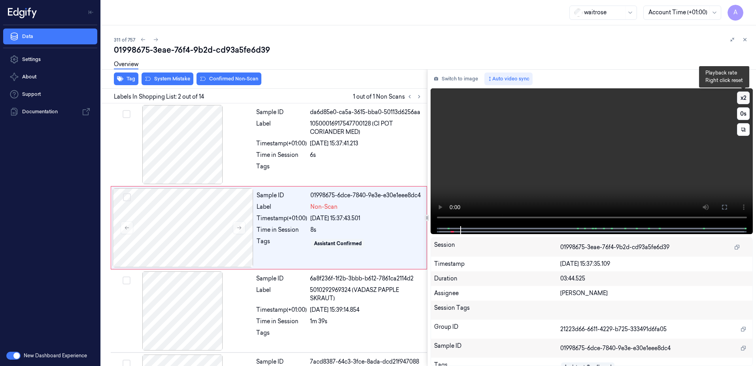
click at [747, 97] on button "x 2" at bounding box center [743, 97] width 13 height 13
click at [743, 101] on button "x 4" at bounding box center [743, 97] width 13 height 13
click at [743, 101] on button "x 1" at bounding box center [743, 97] width 13 height 13
click at [743, 101] on button "x 2" at bounding box center [743, 97] width 13 height 13
click at [569, 179] on video at bounding box center [592, 157] width 323 height 138
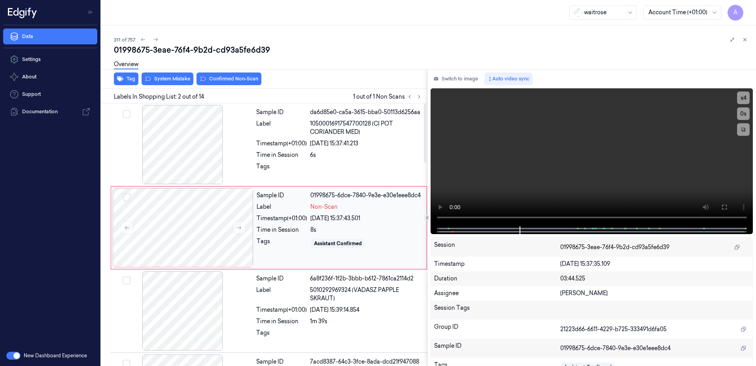
click at [292, 261] on div "Sample ID 01998675-6dce-7840-9e3e-e30e1eee8dc4 Label Non-Scan Timestamp (+01:00…" at bounding box center [340, 227] width 172 height 79
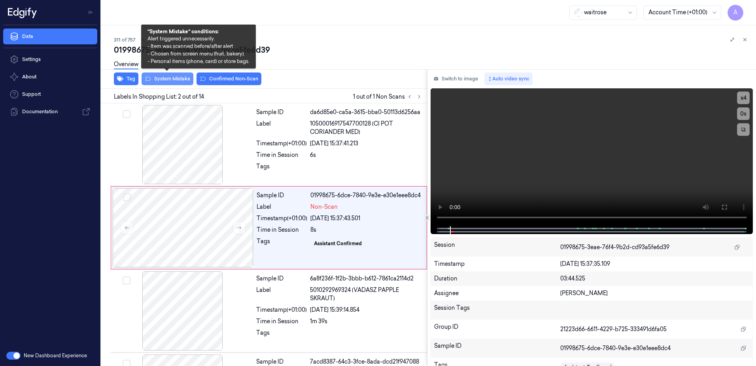
click at [160, 83] on button "System Mistake" at bounding box center [168, 78] width 52 height 13
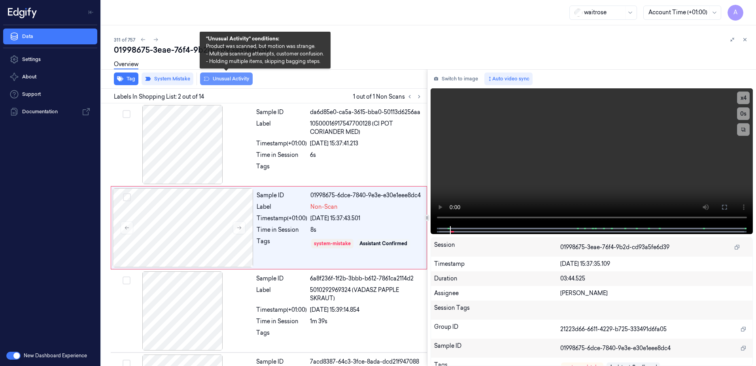
click at [226, 85] on button "Unusual Activity" at bounding box center [226, 78] width 53 height 13
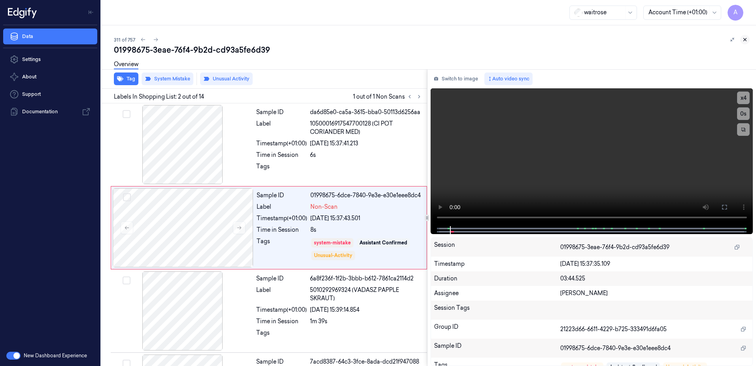
click at [745, 39] on icon at bounding box center [746, 40] width 6 height 6
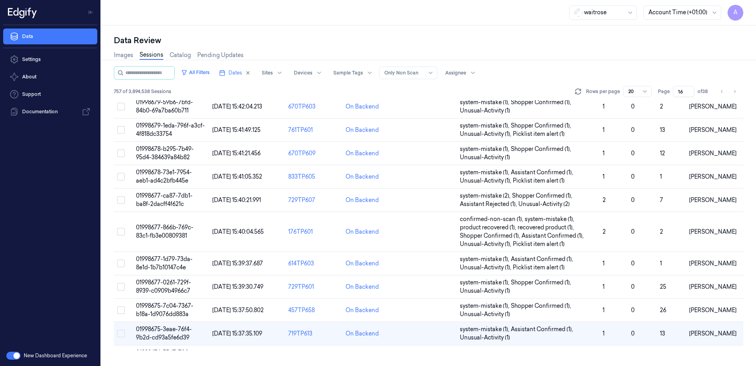
scroll to position [155, 0]
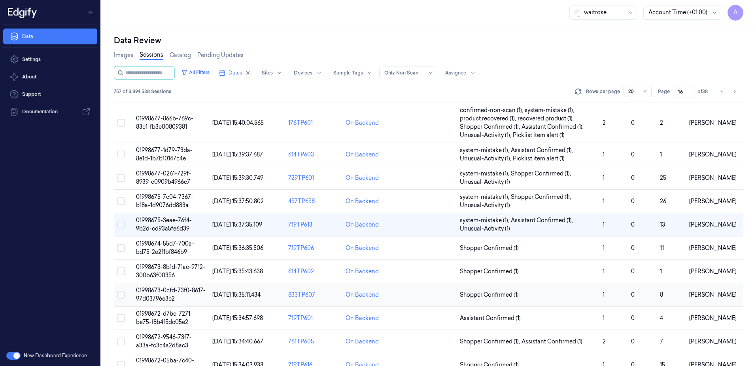
click at [155, 292] on span "01998673-0cfd-73f0-8617-97d03796e3e2" at bounding box center [171, 293] width 70 height 15
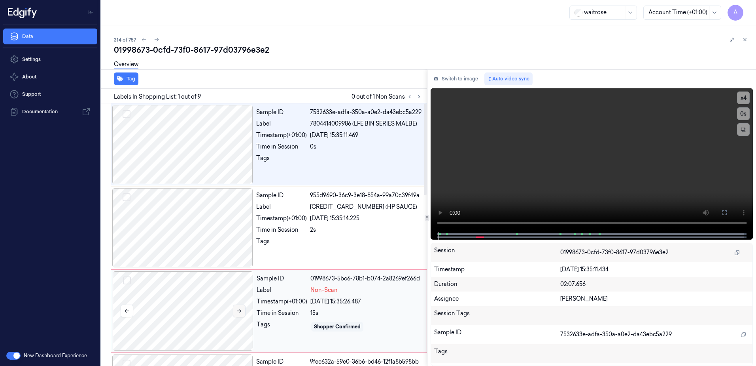
click at [240, 309] on icon at bounding box center [239, 311] width 4 height 4
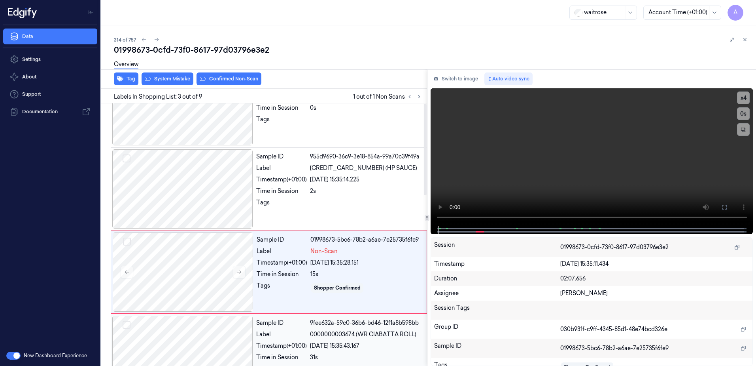
scroll to position [76, 0]
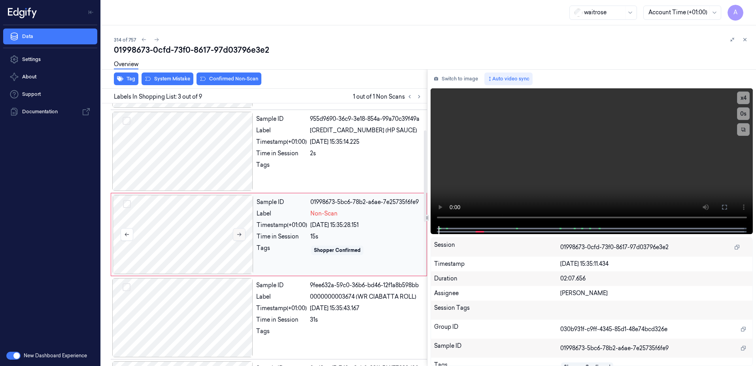
click at [238, 232] on icon at bounding box center [240, 234] width 6 height 6
click at [239, 234] on icon at bounding box center [240, 234] width 6 height 6
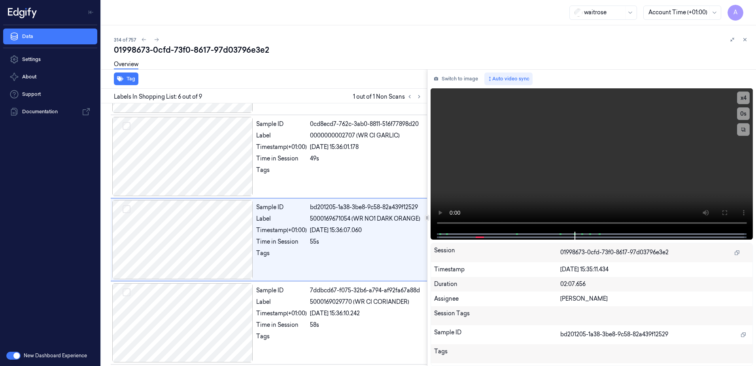
scroll to position [326, 0]
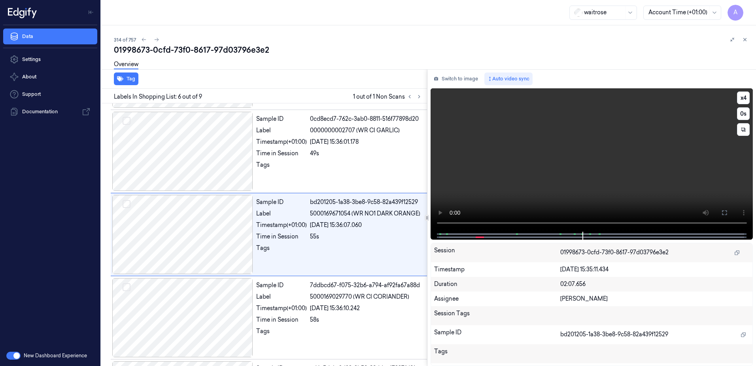
click at [572, 154] on video at bounding box center [592, 159] width 323 height 143
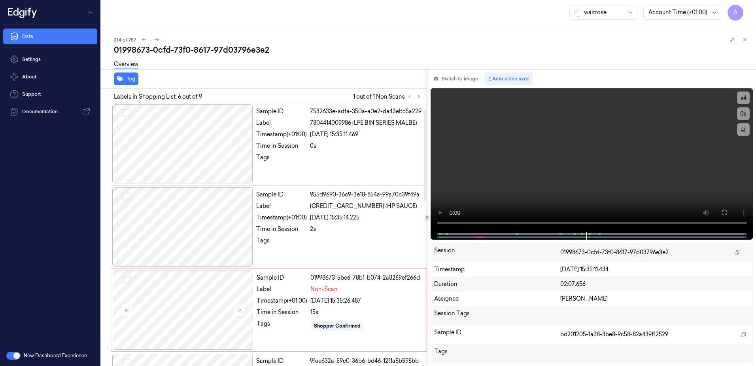
scroll to position [0, 0]
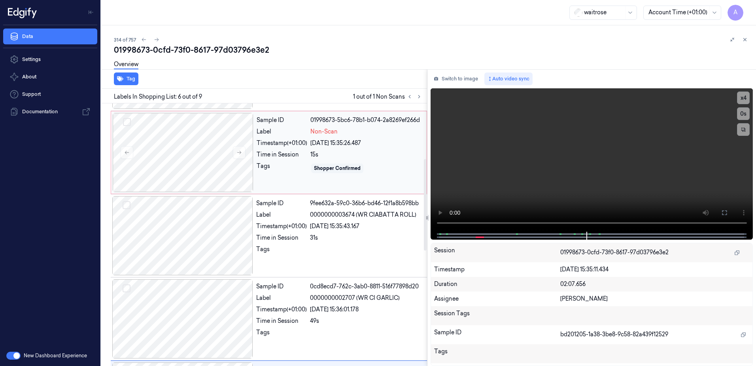
click at [375, 138] on div "Sample ID 01998673-5bc6-78b1-b074-2a8269ef266d Label Non-Scan Timestamp (+01:00…" at bounding box center [340, 152] width 172 height 79
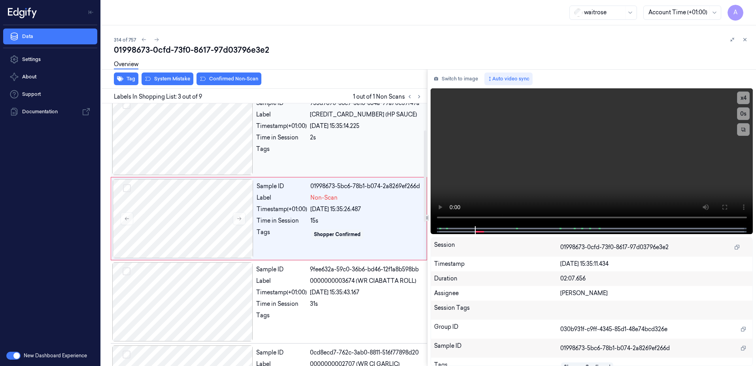
scroll to position [76, 0]
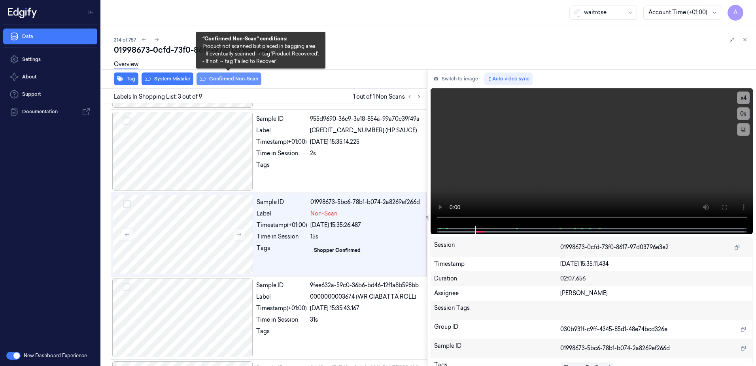
click at [225, 81] on button "Confirmed Non-Scan" at bounding box center [229, 78] width 65 height 13
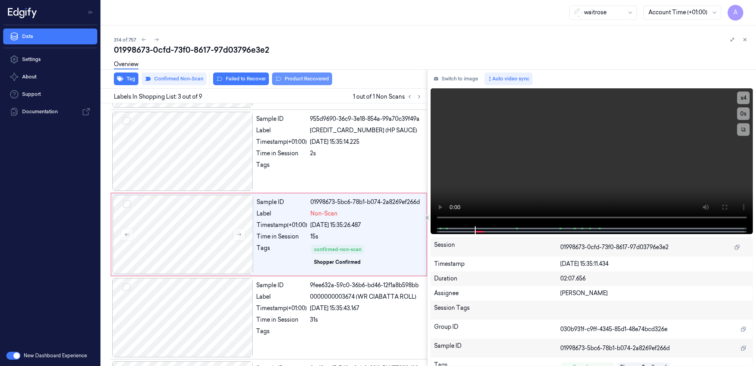
click at [288, 83] on button "Product Recovered" at bounding box center [302, 78] width 60 height 13
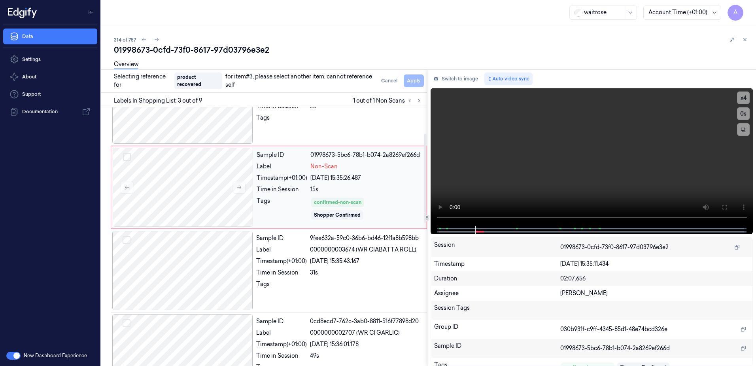
scroll to position [195, 0]
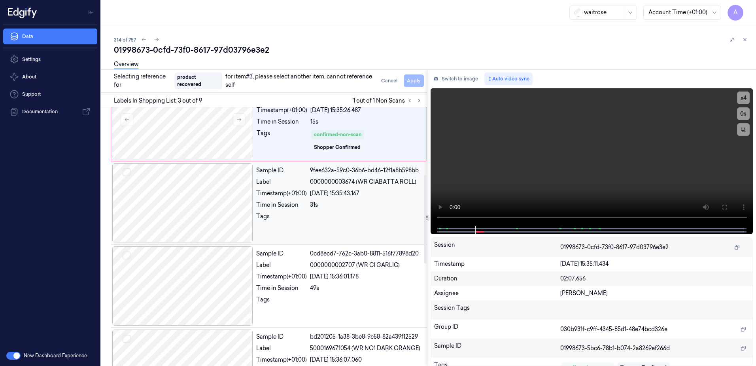
click at [336, 212] on div at bounding box center [366, 218] width 112 height 13
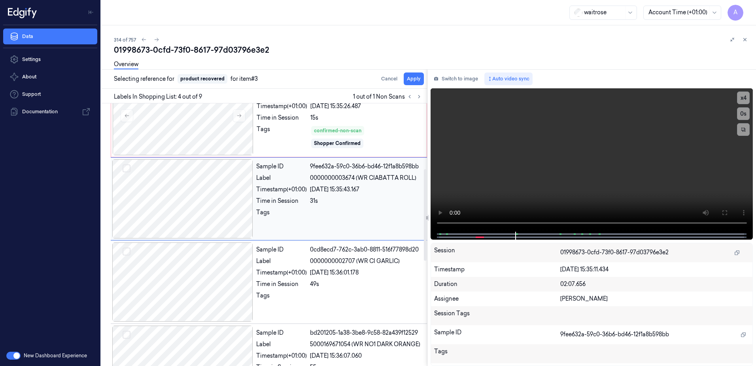
scroll to position [159, 0]
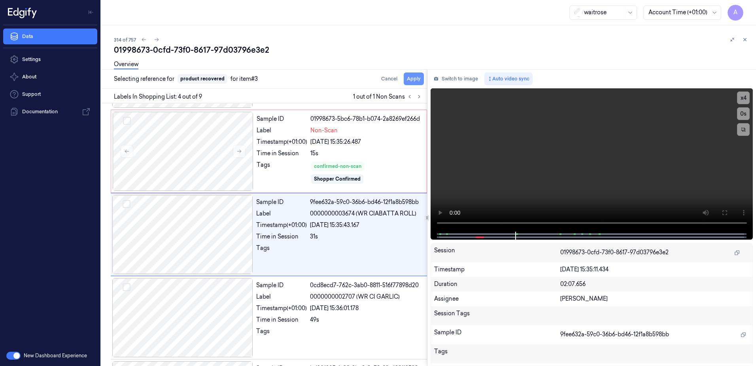
click at [417, 81] on button "Apply" at bounding box center [414, 78] width 20 height 13
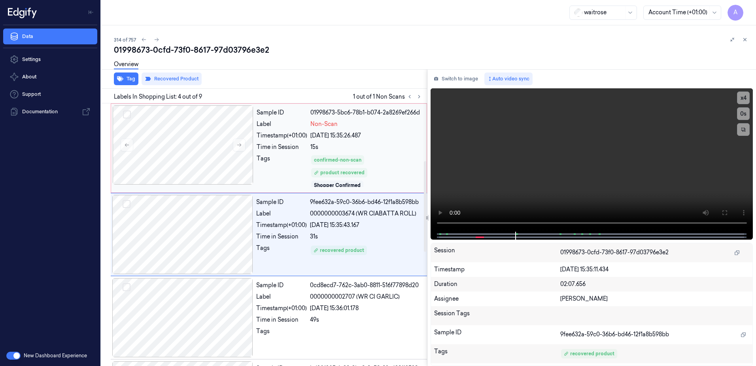
click at [379, 155] on div "confirmed-non-scan product recovered Shopper Confirmed" at bounding box center [367, 170] width 112 height 33
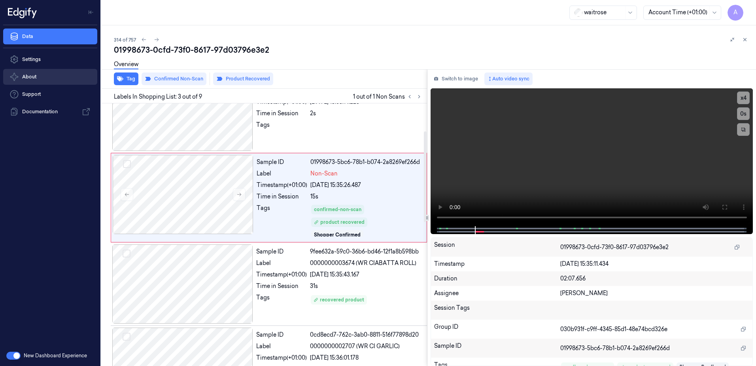
scroll to position [80, 0]
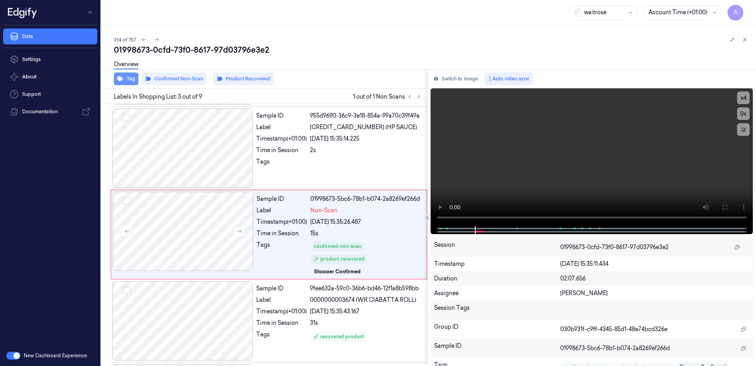
click at [126, 81] on button "Tag" at bounding box center [126, 78] width 25 height 13
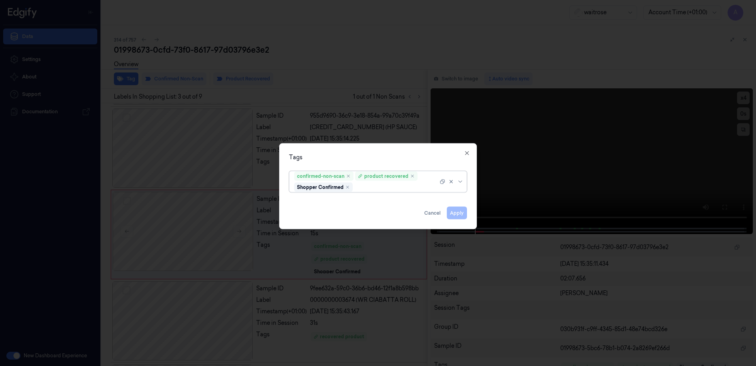
click at [369, 185] on div at bounding box center [396, 187] width 84 height 8
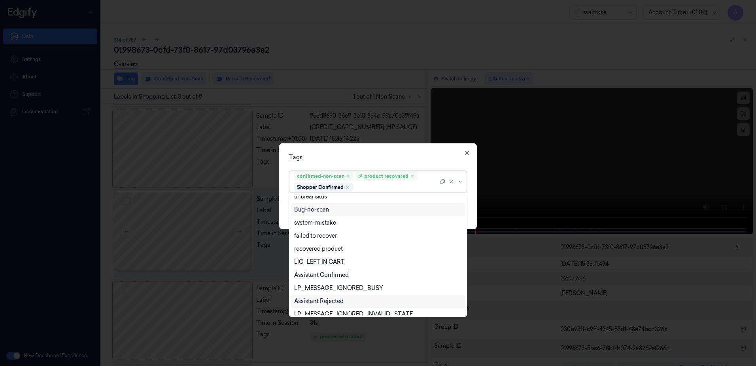
scroll to position [103, 0]
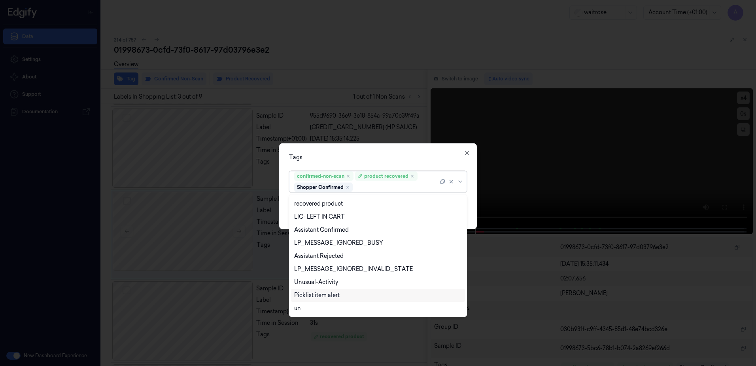
click at [320, 296] on div "Picklist item alert" at bounding box center [316, 295] width 45 height 8
click at [362, 156] on div "Tags" at bounding box center [378, 157] width 178 height 8
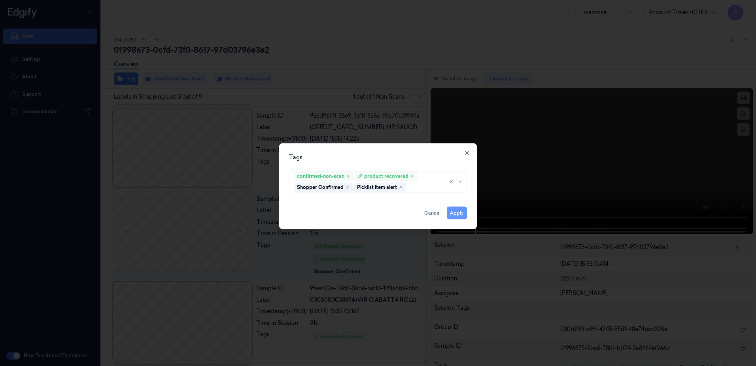
click at [451, 212] on button "Apply" at bounding box center [457, 212] width 20 height 13
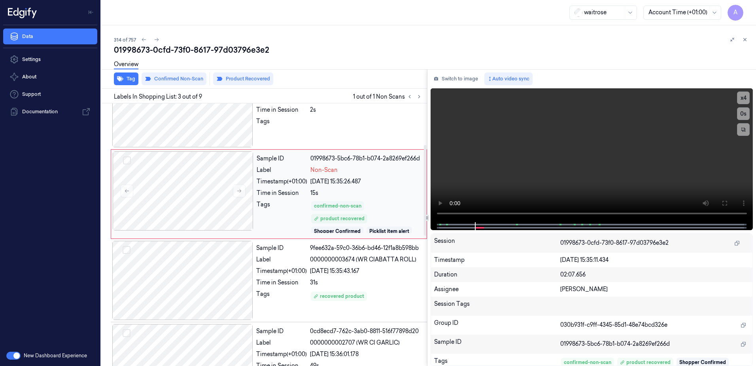
scroll to position [119, 0]
click at [746, 41] on icon at bounding box center [746, 40] width 6 height 6
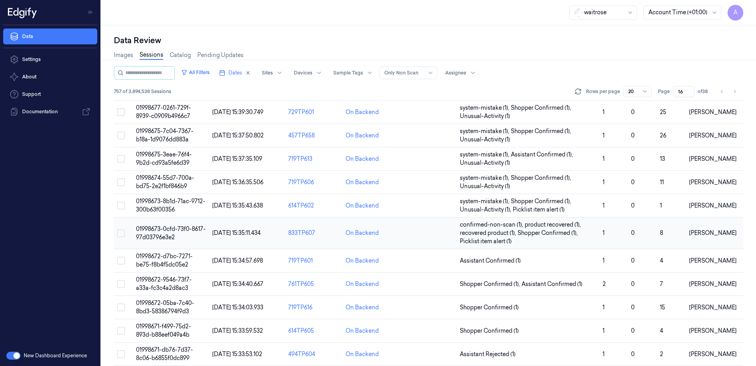
scroll to position [250, 0]
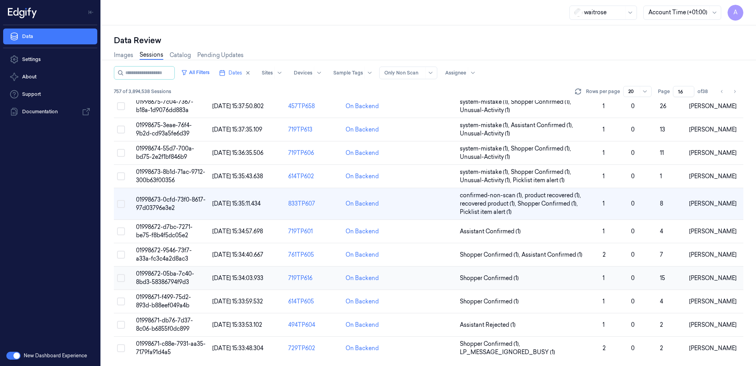
click at [148, 275] on span "01998672-05ba-7c40-8bd3-58386794f9d3" at bounding box center [165, 277] width 58 height 15
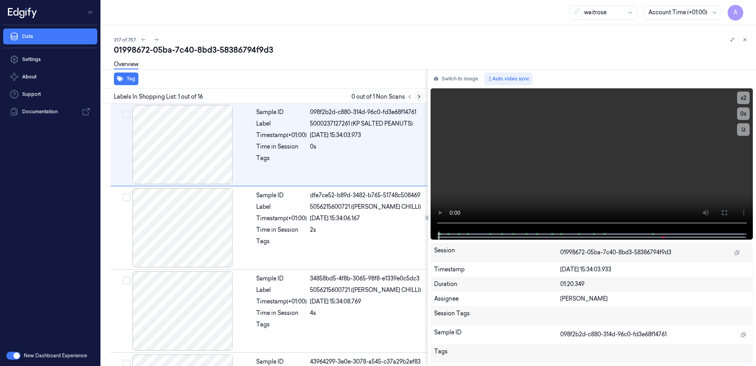
click at [418, 94] on icon at bounding box center [420, 97] width 6 height 6
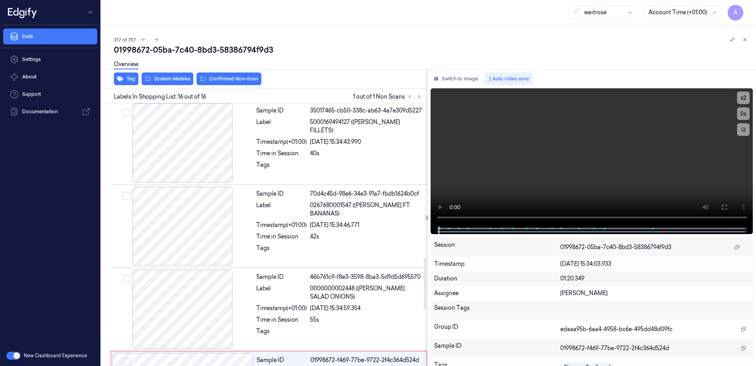
scroll to position [1069, 0]
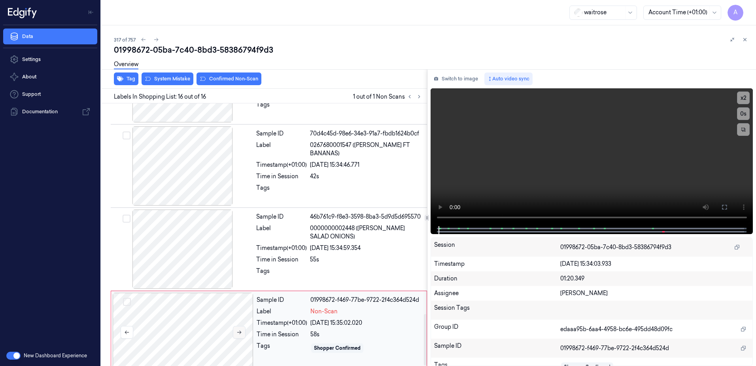
click at [233, 326] on button at bounding box center [239, 332] width 13 height 13
click at [590, 167] on video at bounding box center [592, 157] width 323 height 138
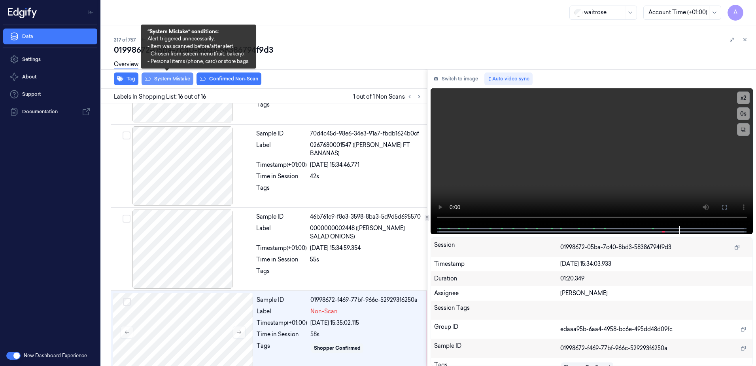
click at [168, 80] on button "System Mistake" at bounding box center [168, 78] width 52 height 13
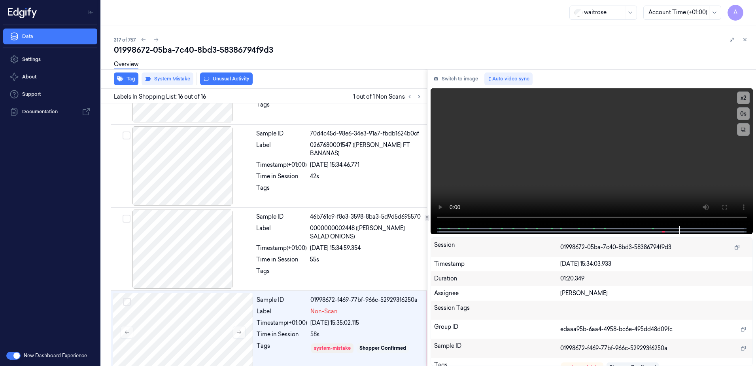
click at [220, 81] on button "Unusual Activity" at bounding box center [226, 78] width 53 height 13
click at [129, 83] on button "Tag" at bounding box center [126, 78] width 25 height 13
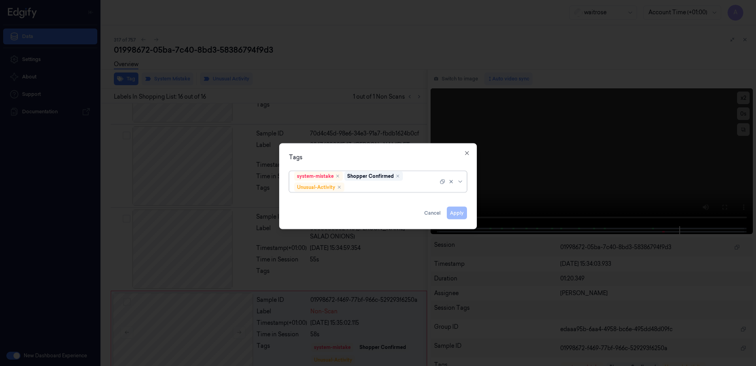
click at [376, 188] on div at bounding box center [392, 187] width 92 height 8
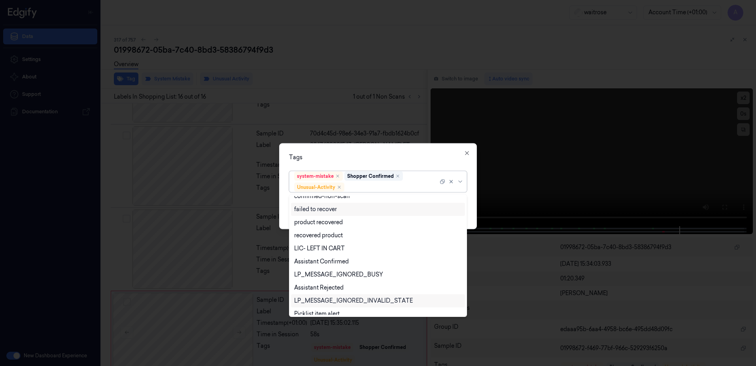
scroll to position [103, 0]
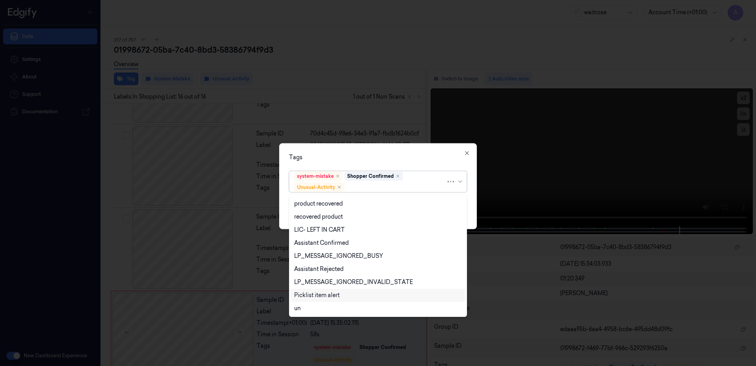
click at [324, 293] on div "Picklist item alert" at bounding box center [316, 295] width 45 height 8
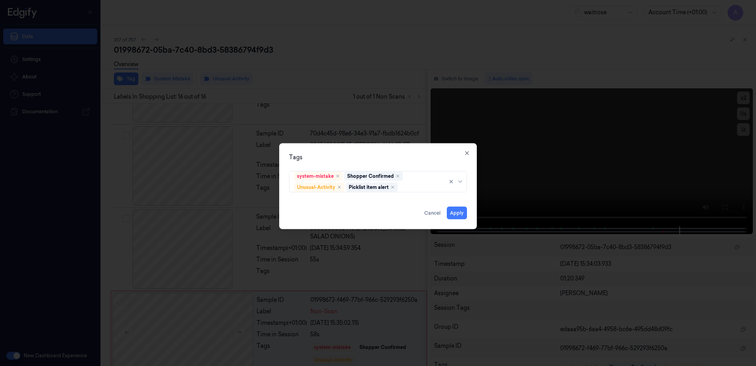
click at [348, 158] on div "Tags" at bounding box center [378, 157] width 178 height 8
click at [454, 216] on button "Apply" at bounding box center [457, 212] width 20 height 13
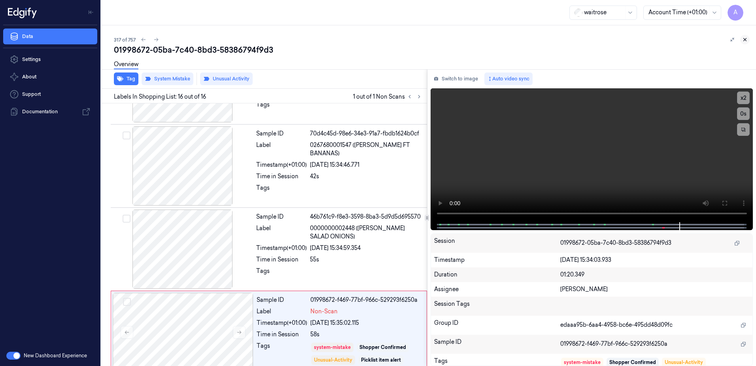
click at [745, 41] on icon at bounding box center [746, 40] width 6 height 6
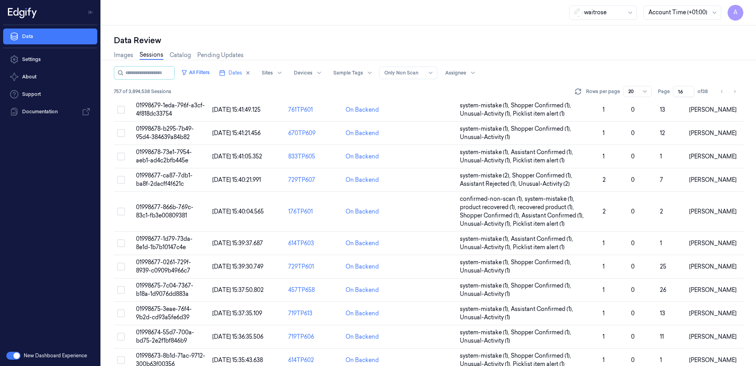
scroll to position [258, 0]
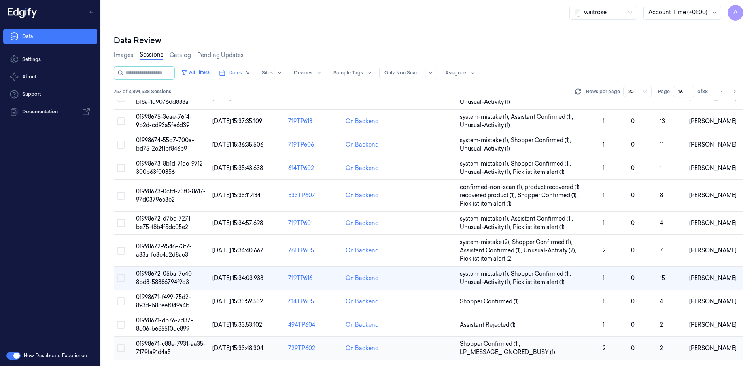
click at [160, 344] on span "01998671-c88e-7931-aa35-7179fa91d4a5" at bounding box center [171, 347] width 70 height 15
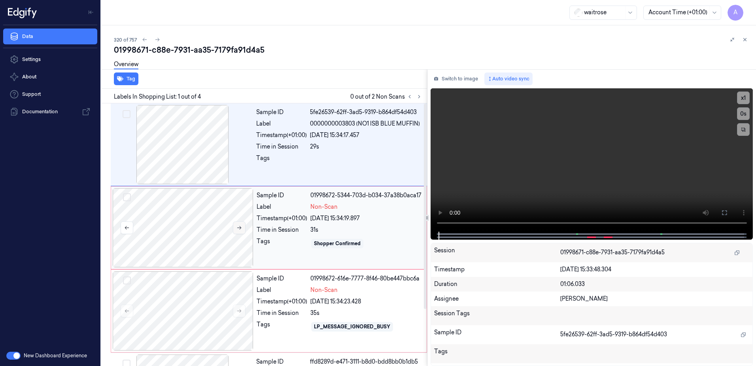
click at [240, 229] on icon at bounding box center [239, 228] width 4 height 4
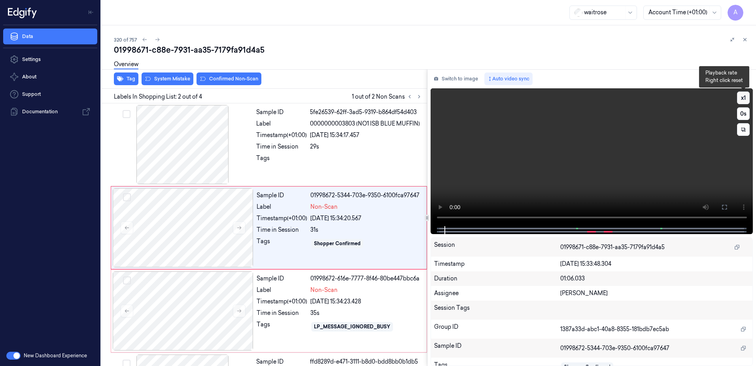
click at [745, 97] on button "x 1" at bounding box center [743, 97] width 13 height 13
click at [745, 97] on button "x 2" at bounding box center [743, 97] width 13 height 13
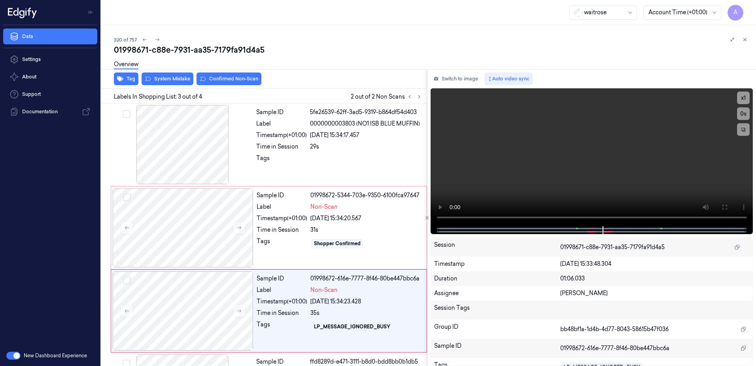
scroll to position [72, 0]
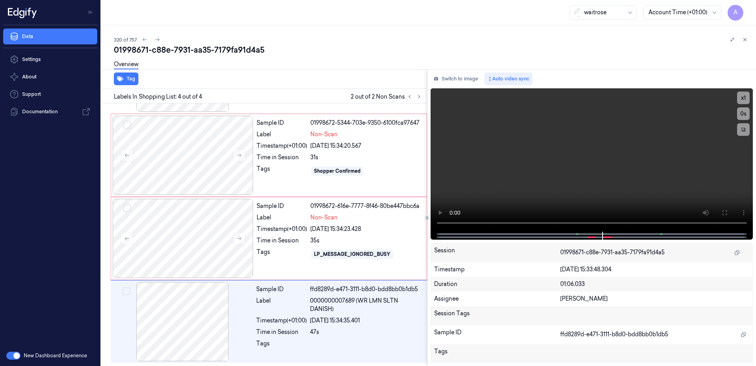
click at [753, 98] on div "Switch to image Auto video sync x 1 0 s Session 01998671-c88e-7931-aa35-7179fa9…" at bounding box center [592, 217] width 329 height 296
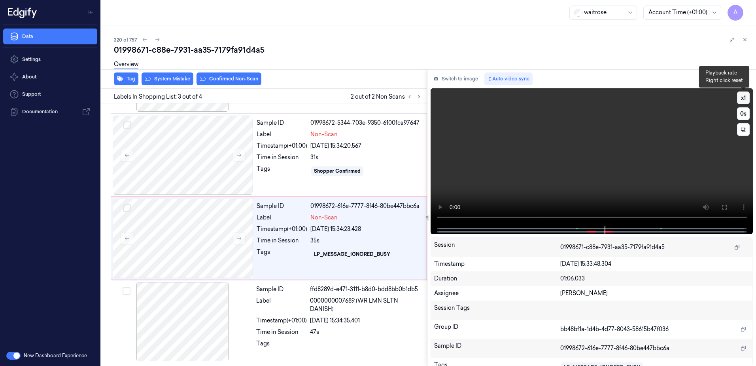
click at [739, 99] on button "x 1" at bounding box center [743, 97] width 13 height 13
click at [741, 99] on button "x 2" at bounding box center [743, 97] width 13 height 13
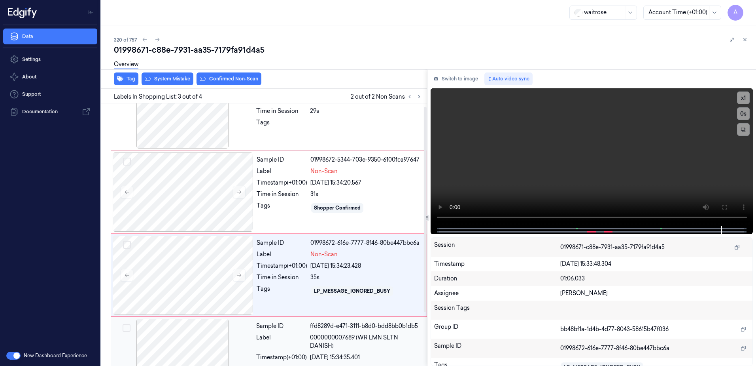
scroll to position [0, 0]
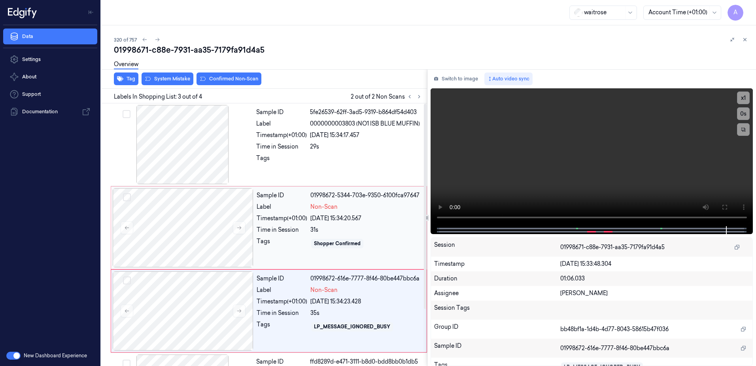
click at [375, 243] on div "Shopper Confirmed" at bounding box center [367, 243] width 112 height 13
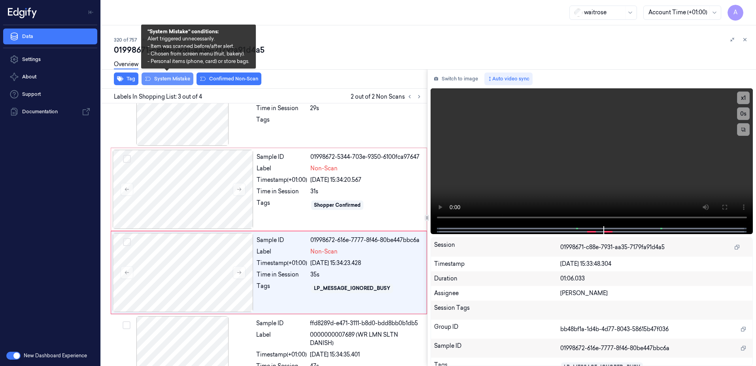
scroll to position [72, 0]
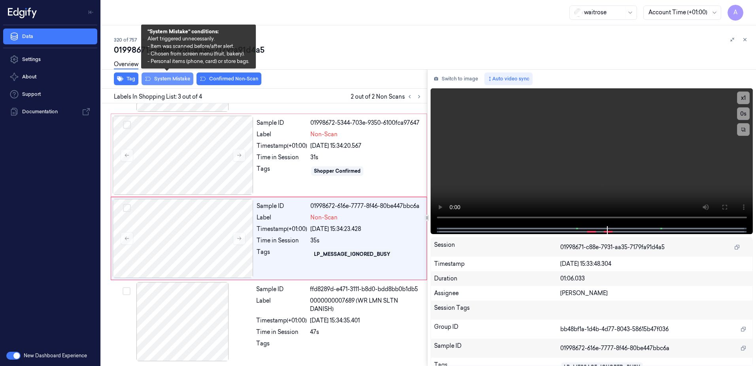
click at [161, 81] on button "System Mistake" at bounding box center [168, 78] width 52 height 13
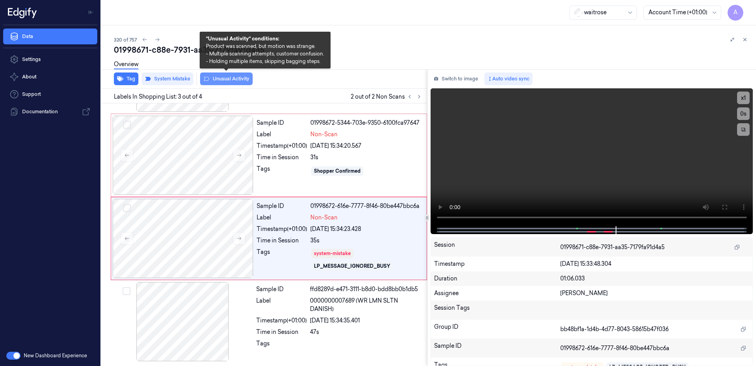
click at [219, 81] on button "Unusual Activity" at bounding box center [226, 78] width 53 height 13
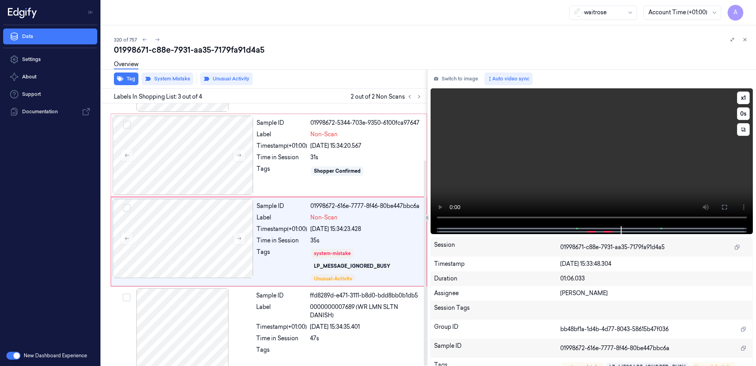
click at [532, 157] on video at bounding box center [592, 157] width 323 height 138
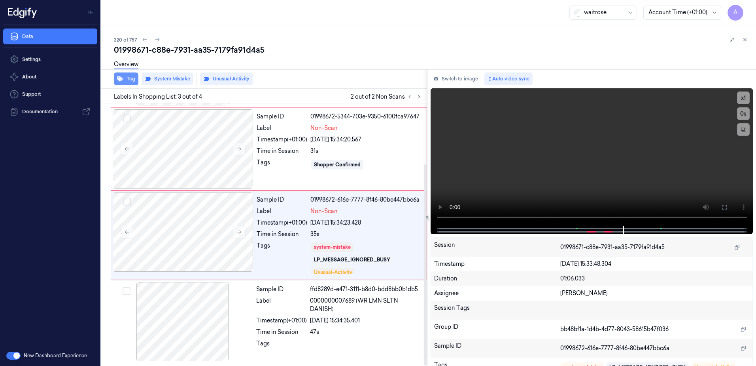
click at [132, 83] on button "Tag" at bounding box center [126, 78] width 25 height 13
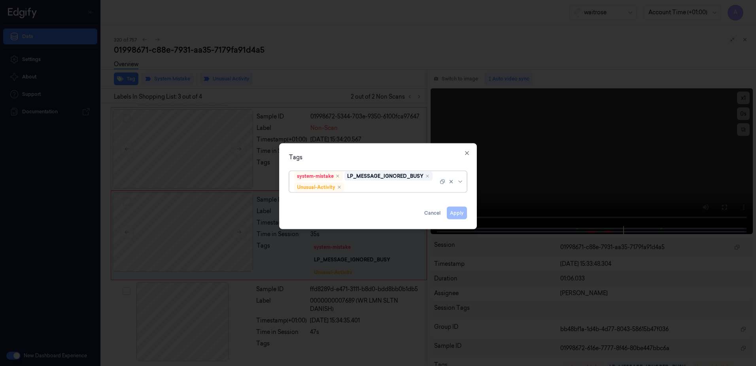
click at [368, 187] on div at bounding box center [392, 187] width 92 height 8
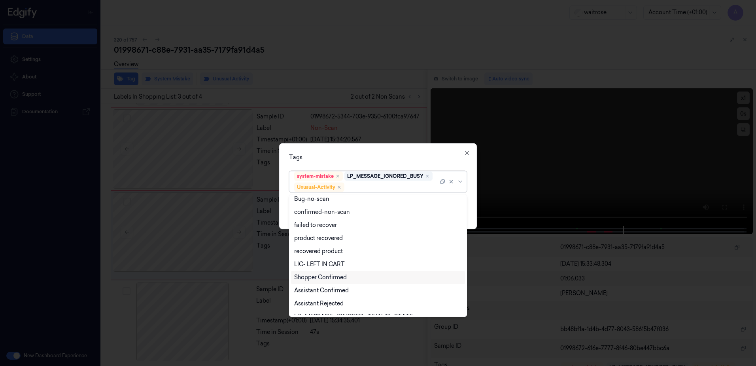
scroll to position [103, 0]
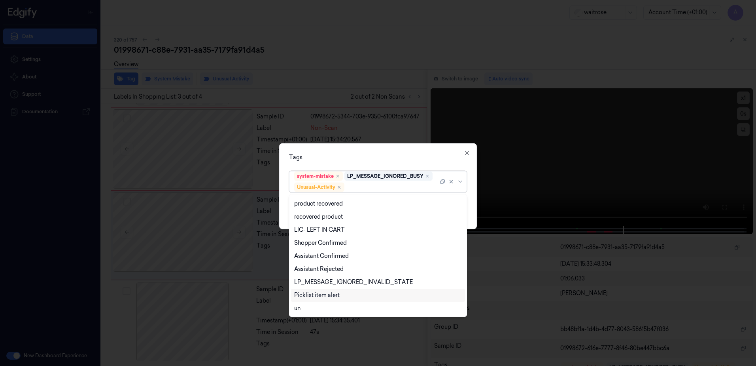
click at [323, 291] on div "Picklist item alert" at bounding box center [316, 295] width 45 height 8
click at [352, 150] on div "Tags option Picklist item alert, selected. 20 results available. Use Up and Dow…" at bounding box center [378, 186] width 198 height 86
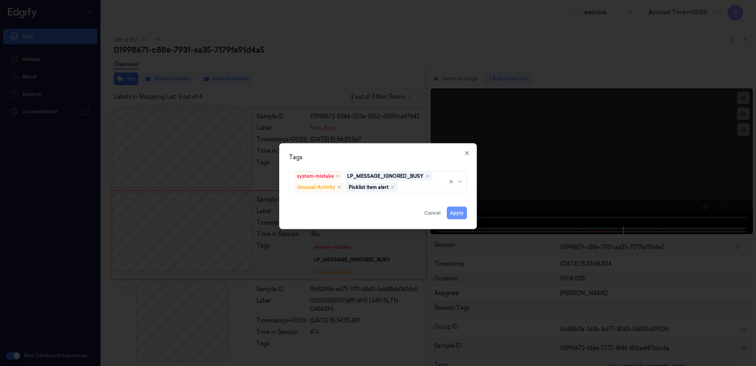
click at [454, 210] on button "Apply" at bounding box center [457, 212] width 20 height 13
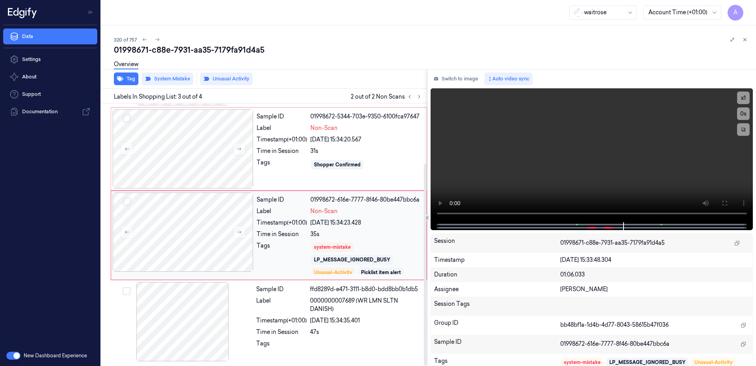
scroll to position [0, 0]
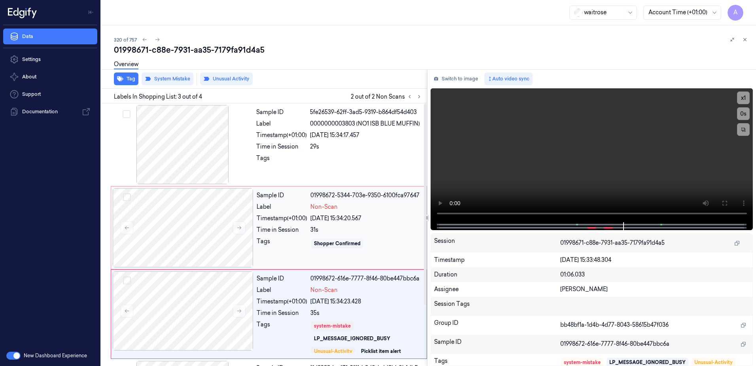
click at [292, 249] on div "Tags" at bounding box center [282, 243] width 51 height 13
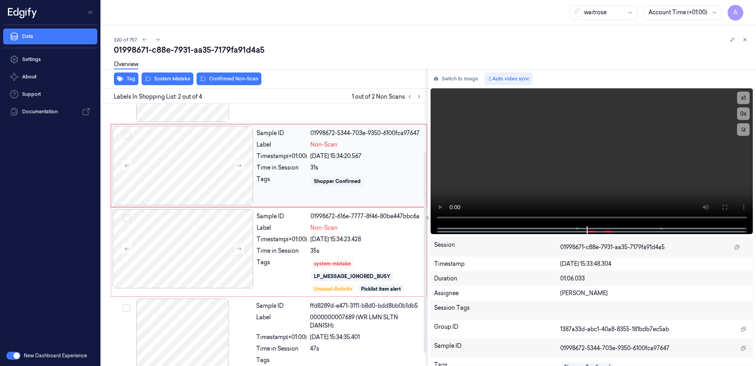
scroll to position [79, 0]
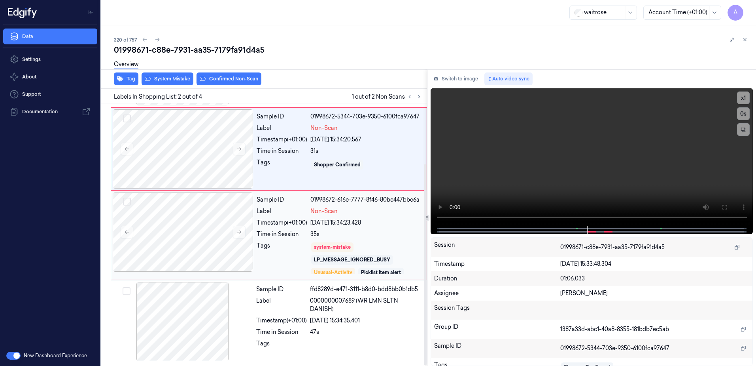
click at [291, 246] on div "Tags" at bounding box center [282, 257] width 51 height 33
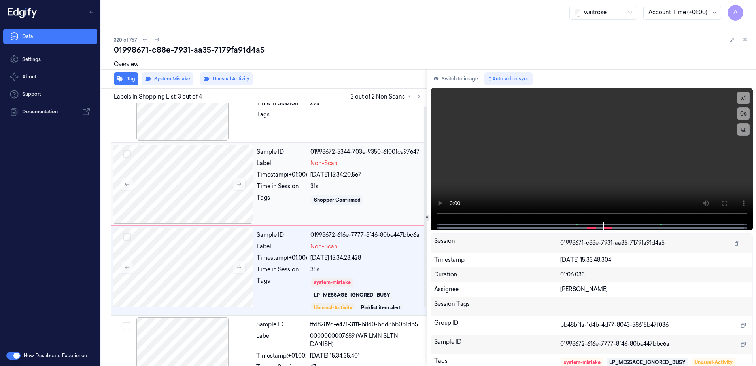
scroll to position [0, 0]
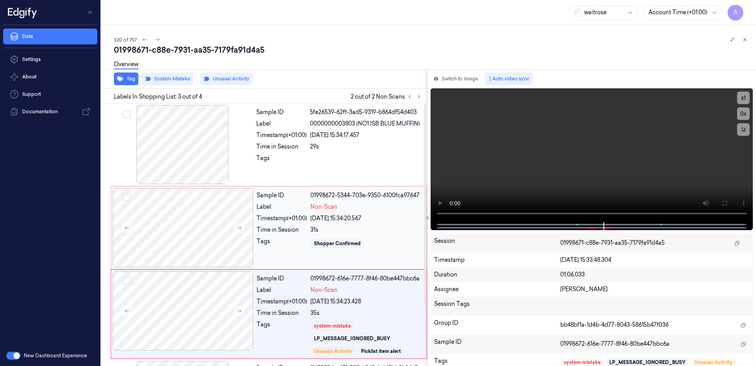
click at [297, 214] on div "Sample ID 01998672-5344-703e-9350-6100fca97647 Label Non-Scan Timestamp (+01:00…" at bounding box center [340, 227] width 172 height 79
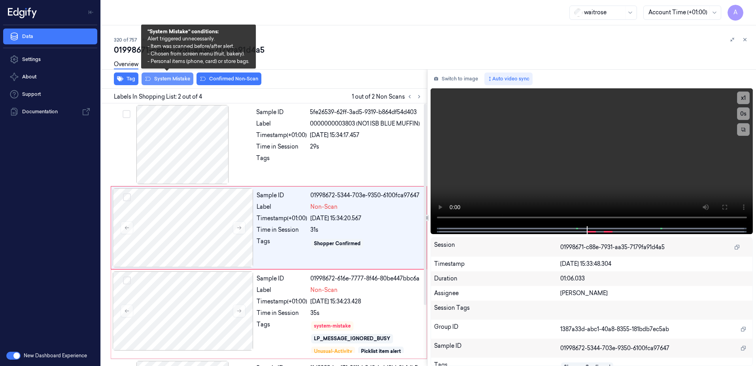
click at [163, 80] on button "System Mistake" at bounding box center [168, 78] width 52 height 13
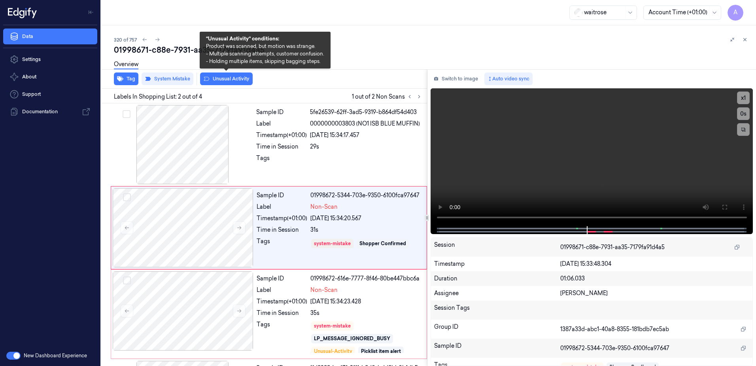
click at [226, 81] on button "Unusual Activity" at bounding box center [226, 78] width 53 height 13
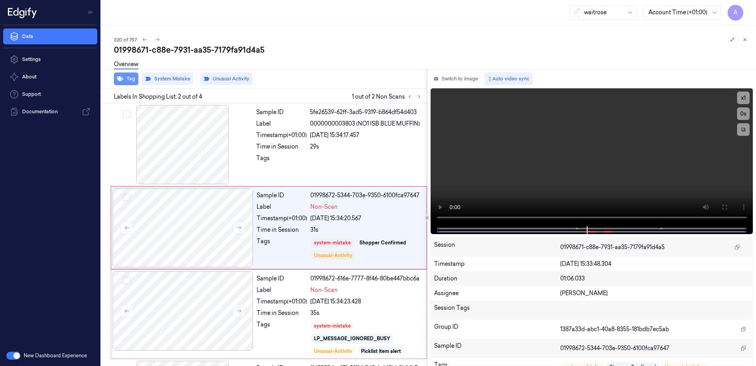
click at [124, 81] on button "Tag" at bounding box center [126, 78] width 25 height 13
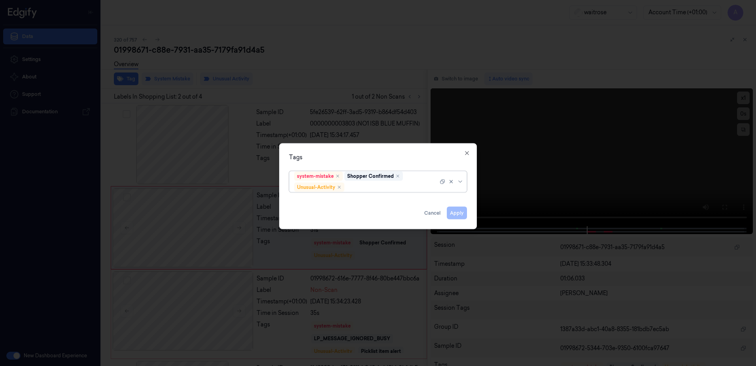
click at [358, 185] on div at bounding box center [392, 187] width 92 height 8
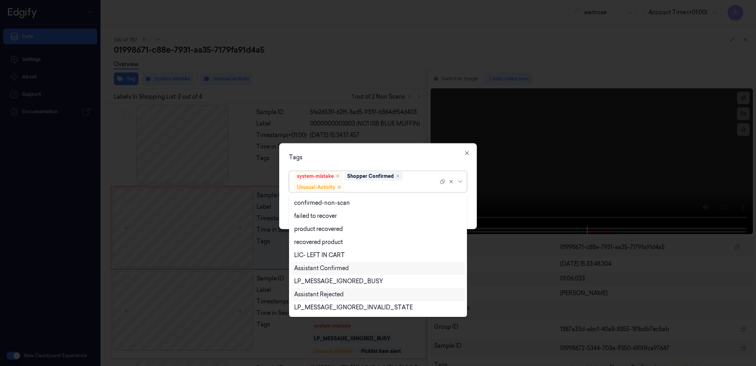
scroll to position [103, 0]
click at [324, 294] on div "Picklist item alert" at bounding box center [316, 295] width 45 height 8
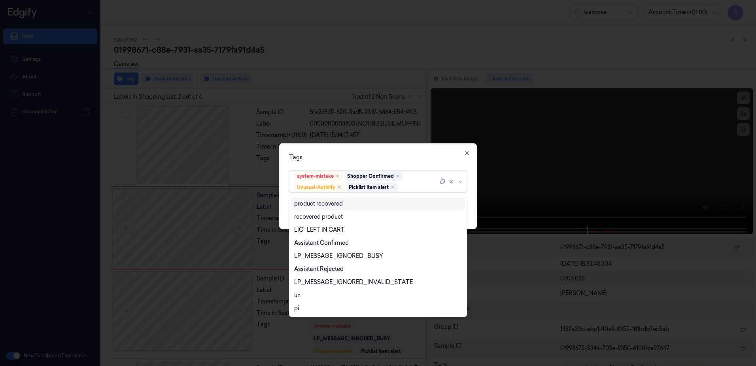
click at [385, 144] on div "Tags option Picklist item alert, selected. 20 results available. Use Up and Dow…" at bounding box center [378, 186] width 198 height 86
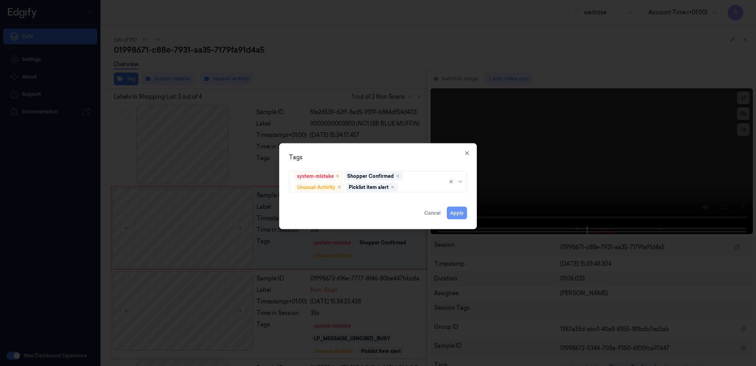
click at [458, 212] on button "Apply" at bounding box center [457, 212] width 20 height 13
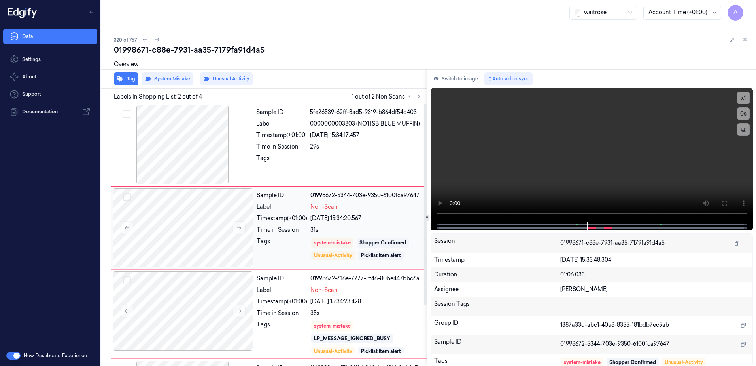
scroll to position [79, 0]
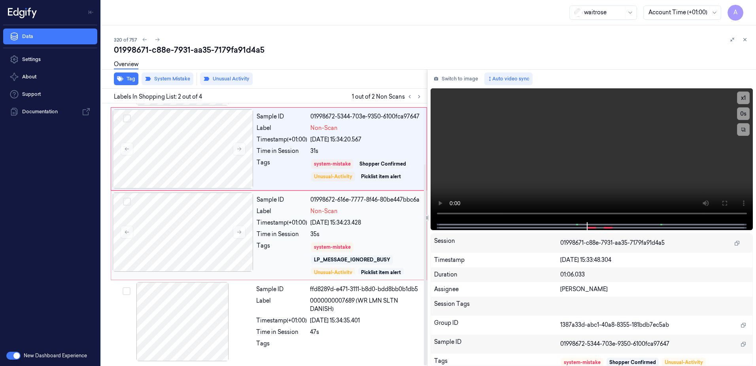
click at [277, 246] on div "Tags" at bounding box center [282, 257] width 51 height 33
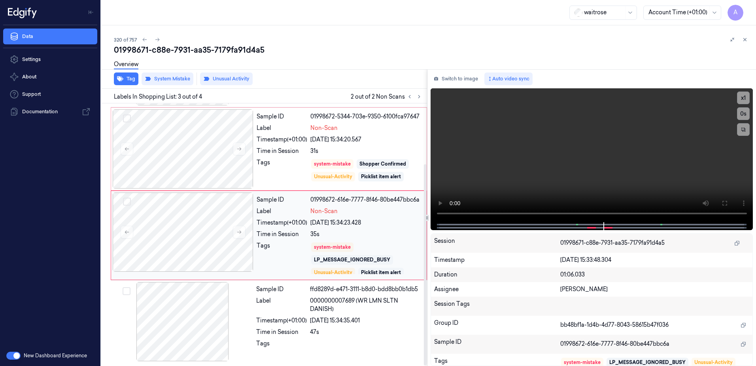
click at [286, 270] on div "Tags" at bounding box center [282, 257] width 51 height 33
click at [283, 179] on div "Tags" at bounding box center [282, 170] width 51 height 24
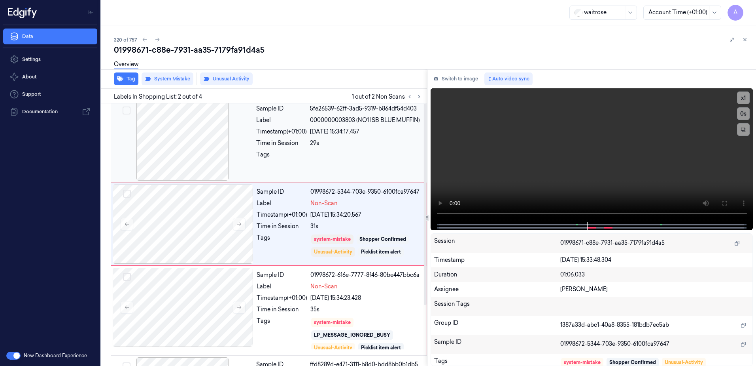
scroll to position [0, 0]
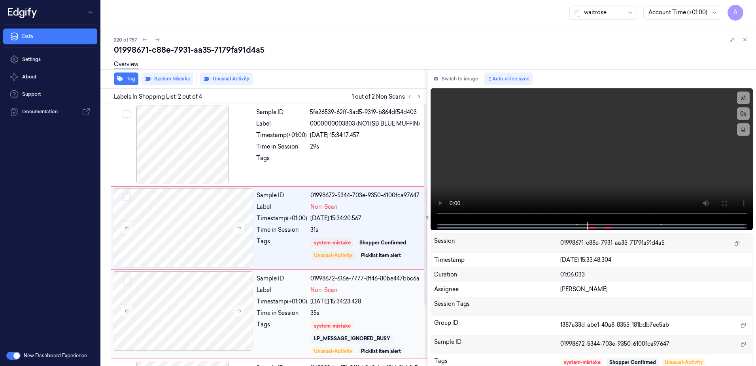
click at [288, 323] on div "Tags" at bounding box center [282, 336] width 51 height 33
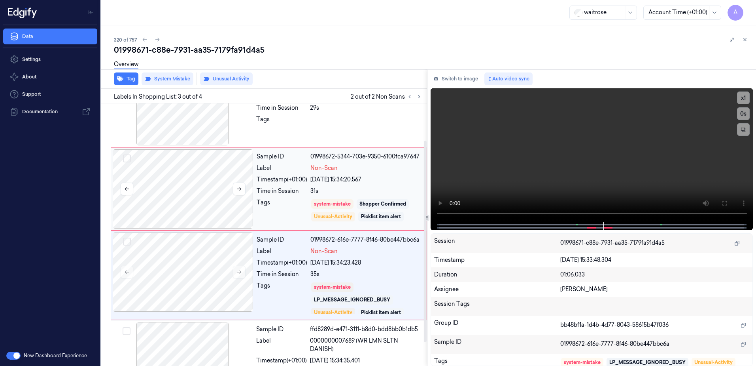
scroll to position [79, 0]
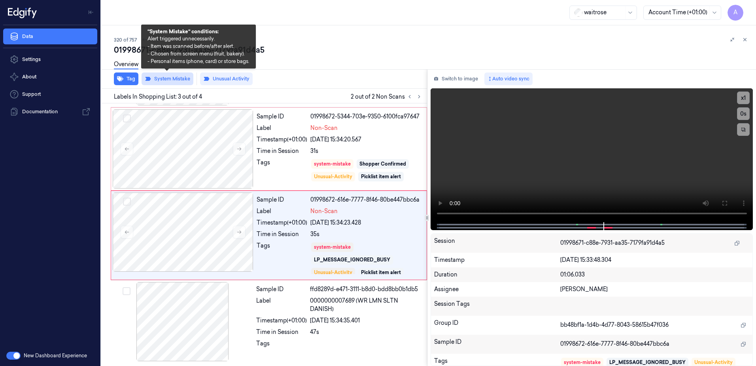
click at [160, 80] on button "System Mistake" at bounding box center [168, 78] width 52 height 13
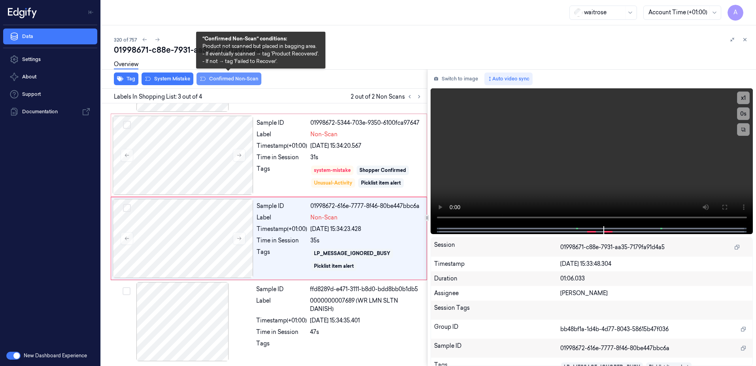
click at [205, 80] on icon at bounding box center [203, 79] width 6 height 6
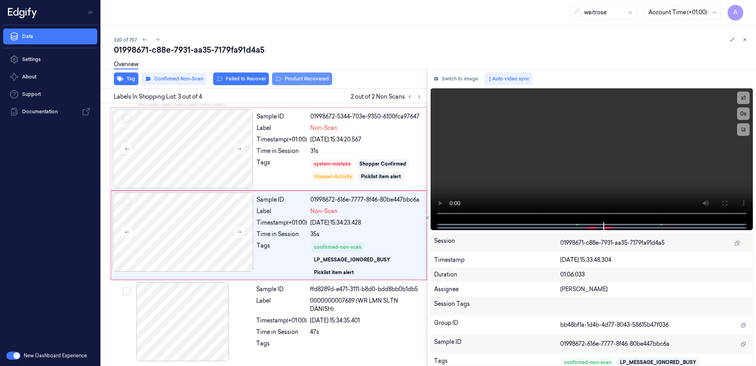
click at [298, 81] on button "Product Recovered" at bounding box center [302, 78] width 60 height 13
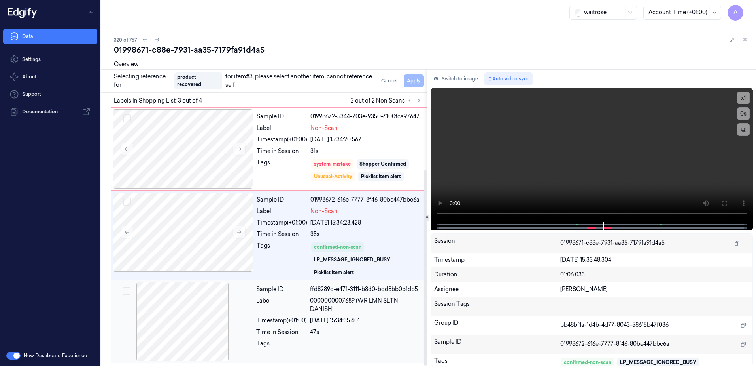
click at [328, 332] on div "47s" at bounding box center [366, 332] width 112 height 8
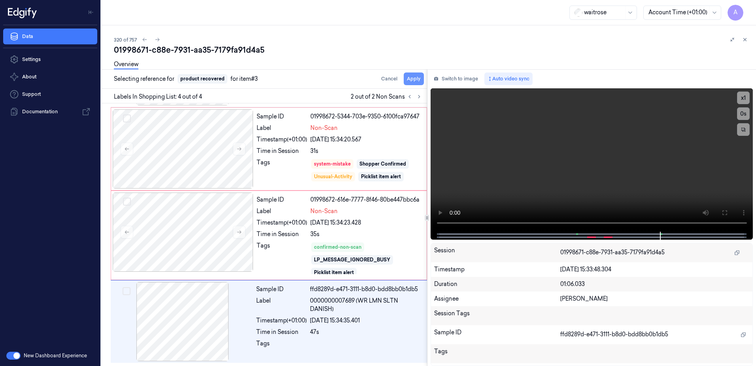
click at [408, 81] on button "Apply" at bounding box center [414, 78] width 20 height 13
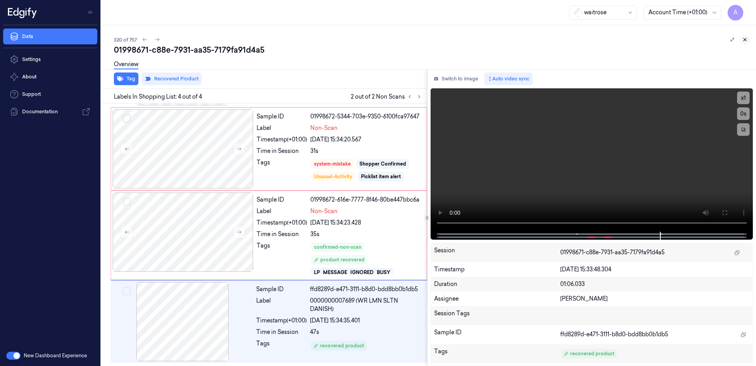
click at [747, 39] on icon at bounding box center [746, 40] width 6 height 6
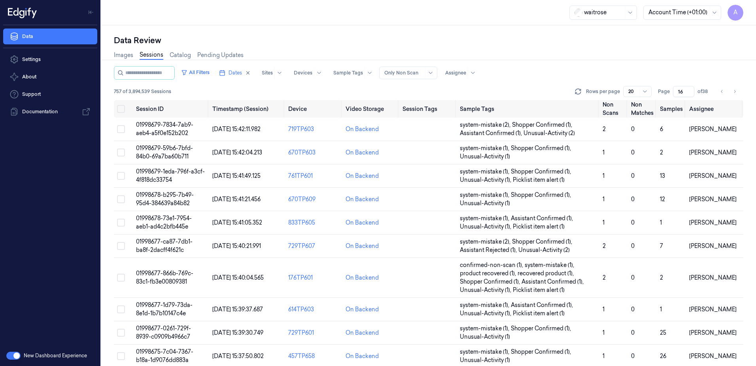
drag, startPoint x: 683, startPoint y: 89, endPoint x: 675, endPoint y: 95, distance: 10.2
click at [675, 95] on input "16" at bounding box center [683, 91] width 21 height 11
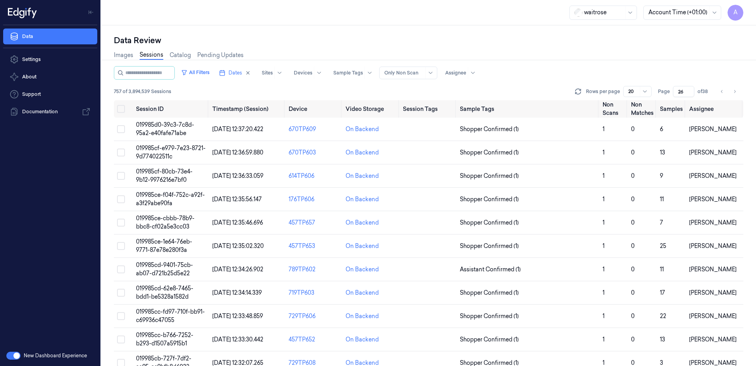
type input "26"
click at [173, 176] on span "019985cf-80cb-73e4-9b12-9976216e7bf0" at bounding box center [164, 175] width 57 height 15
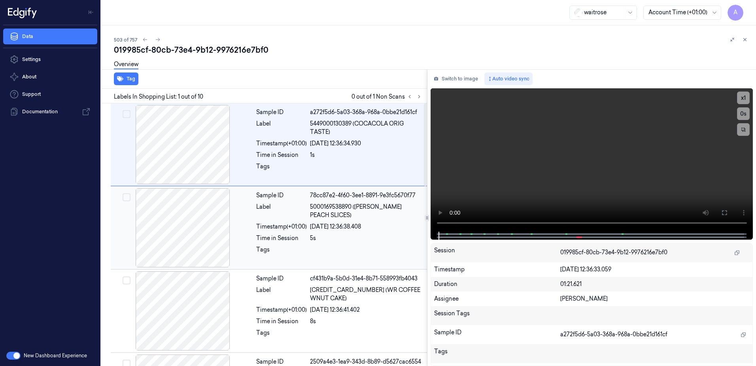
click at [316, 193] on div "78cc87e2-4f60-3ee1-8891-9e3fc5670f77" at bounding box center [366, 195] width 112 height 8
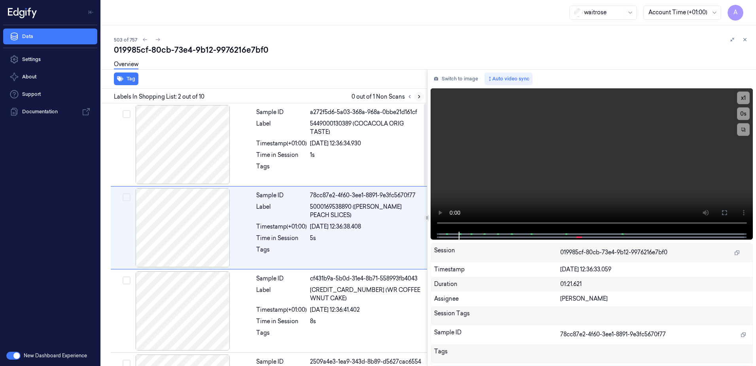
click at [421, 94] on icon at bounding box center [420, 97] width 6 height 6
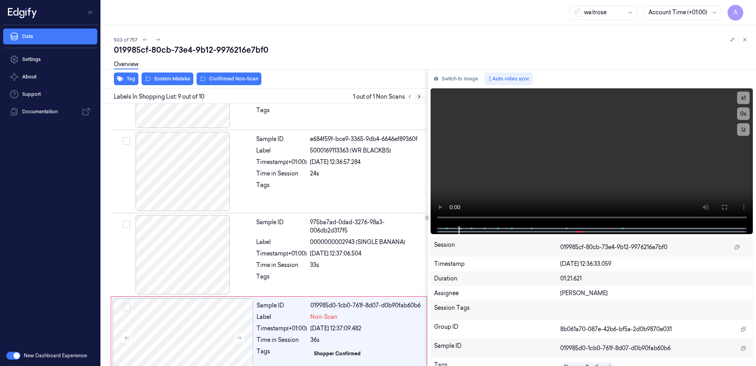
scroll to position [571, 0]
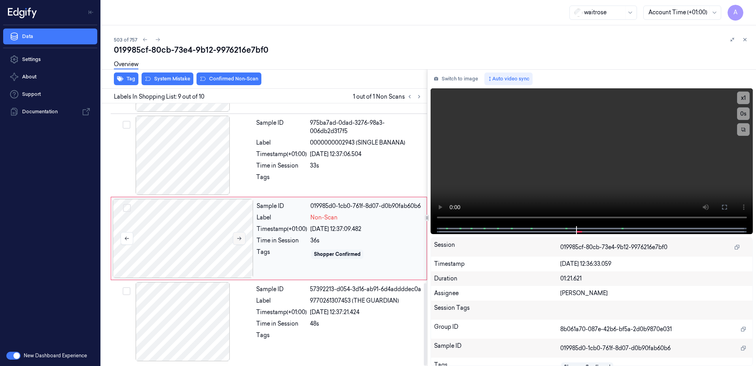
click at [237, 237] on icon at bounding box center [240, 238] width 6 height 6
click at [544, 182] on video at bounding box center [592, 157] width 323 height 138
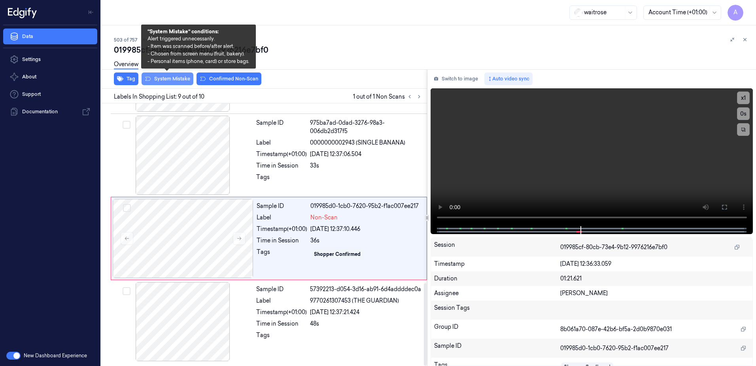
click at [170, 81] on button "System Mistake" at bounding box center [168, 78] width 52 height 13
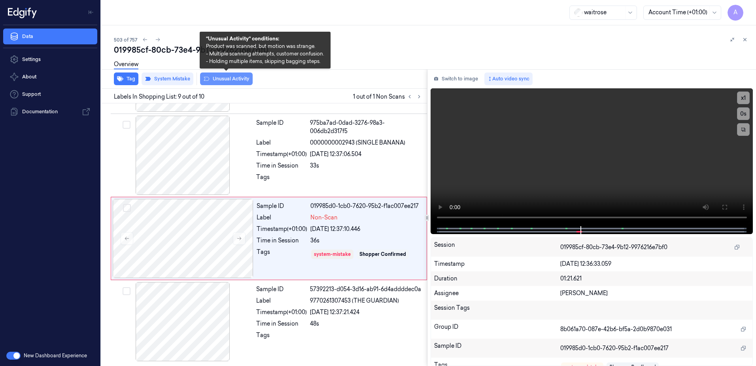
click at [225, 81] on button "Unusual Activity" at bounding box center [226, 78] width 53 height 13
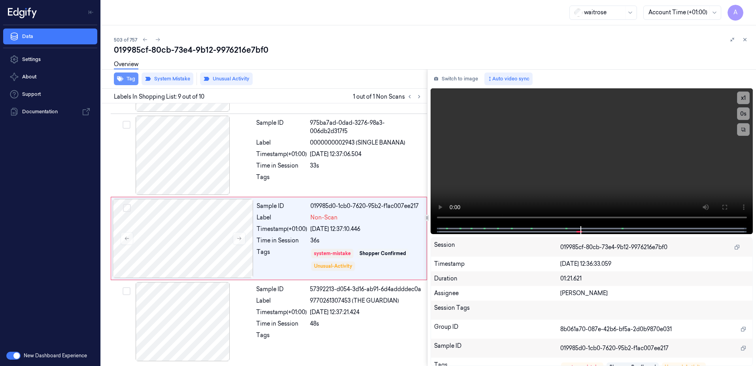
click at [129, 80] on button "Tag" at bounding box center [126, 78] width 25 height 13
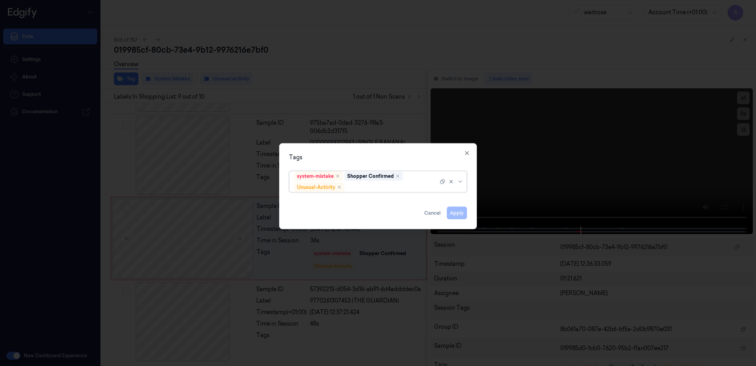
click at [355, 185] on div at bounding box center [392, 187] width 92 height 8
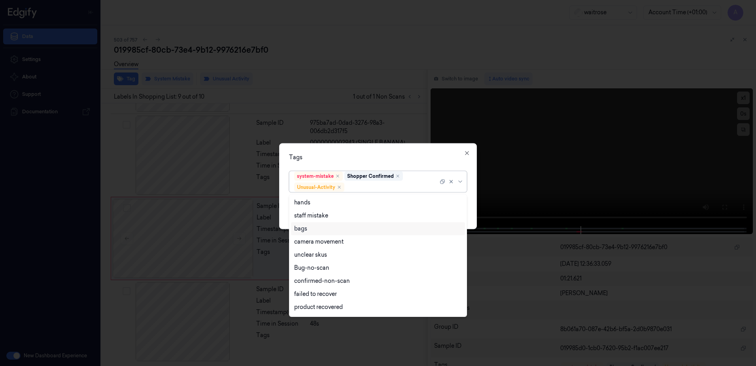
scroll to position [103, 0]
click at [327, 296] on div "Picklist item alert" at bounding box center [316, 295] width 45 height 8
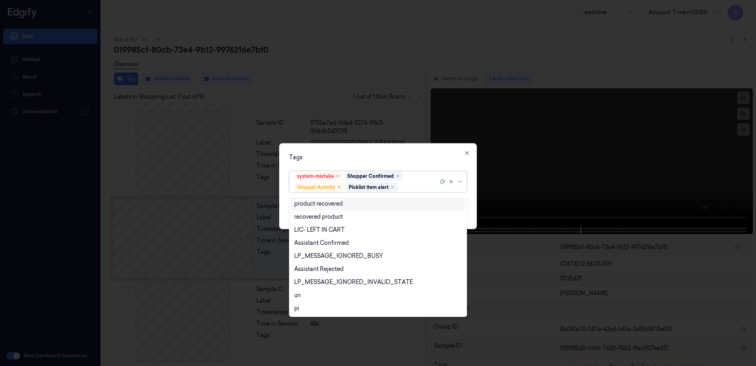
click at [360, 150] on div "Tags option Picklist item alert, selected. 20 results available. Use Up and Dow…" at bounding box center [378, 186] width 198 height 86
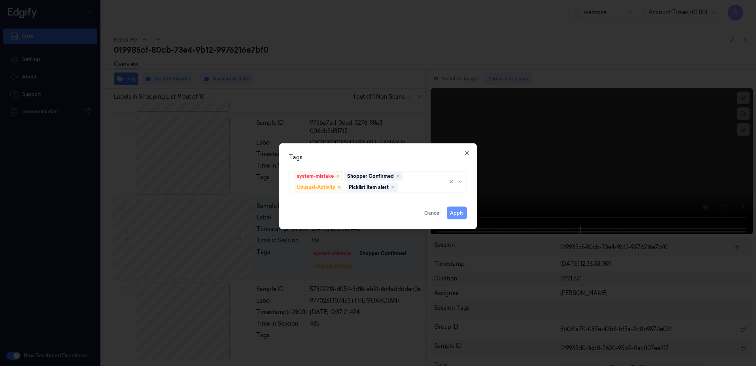
click at [460, 215] on button "Apply" at bounding box center [457, 212] width 20 height 13
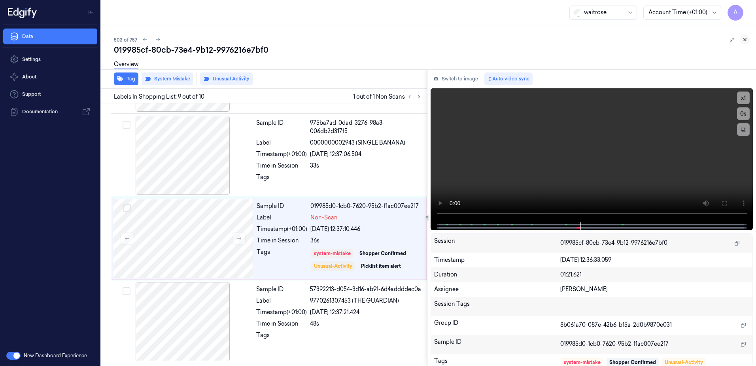
click at [744, 40] on icon at bounding box center [746, 40] width 6 height 6
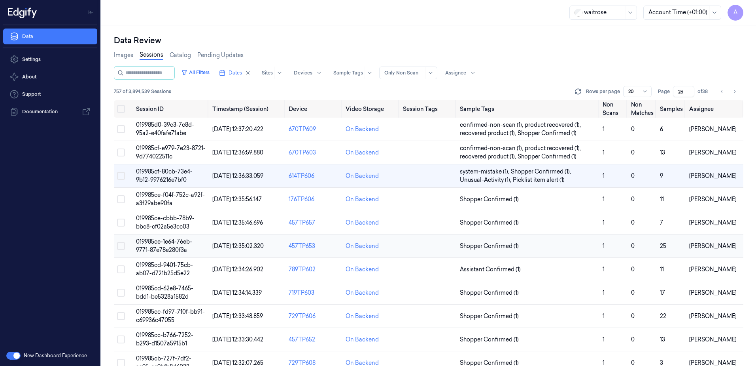
click at [159, 241] on span "019985ce-1e64-76eb-9771-87e78e280f3a" at bounding box center [164, 245] width 56 height 15
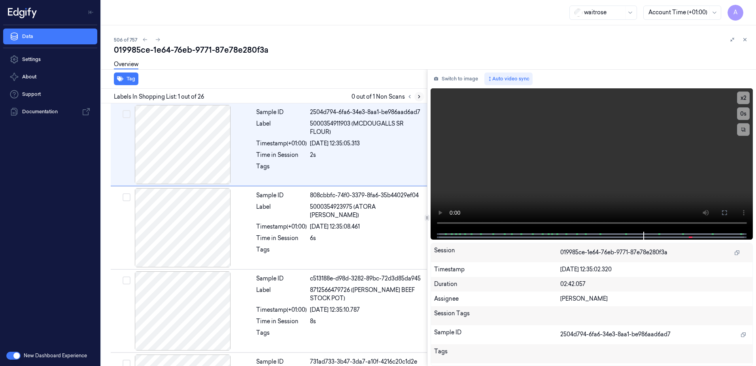
click at [417, 95] on icon at bounding box center [420, 97] width 6 height 6
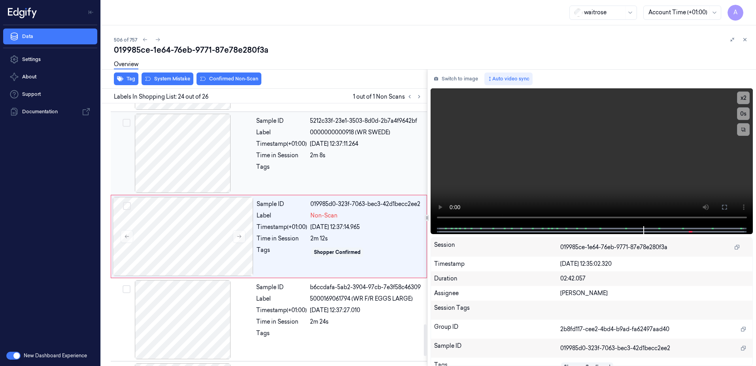
scroll to position [1823, 0]
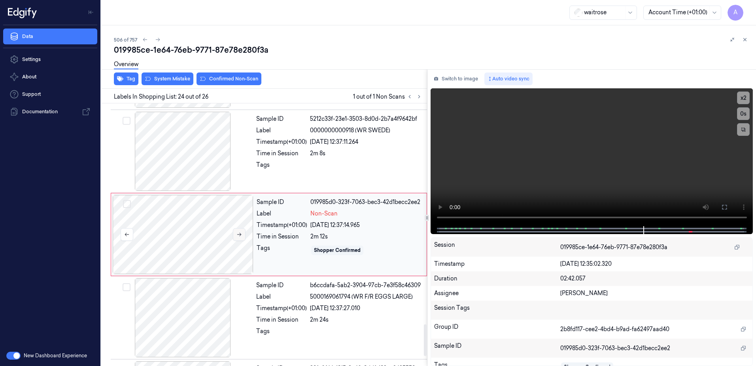
click at [241, 238] on button at bounding box center [239, 234] width 13 height 13
click at [236, 237] on button at bounding box center [239, 234] width 13 height 13
click at [538, 175] on video at bounding box center [592, 157] width 323 height 138
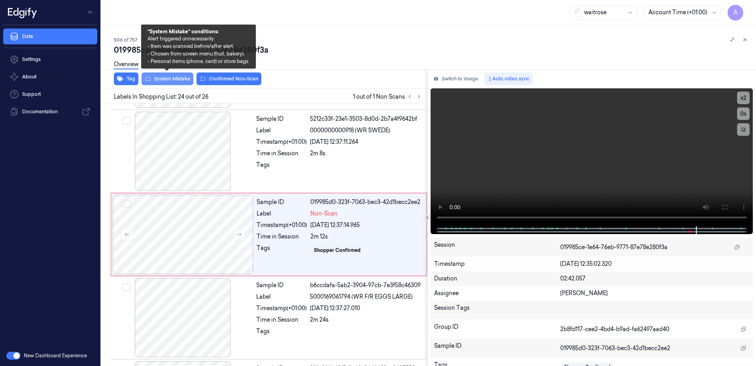
click at [172, 82] on button "System Mistake" at bounding box center [168, 78] width 52 height 13
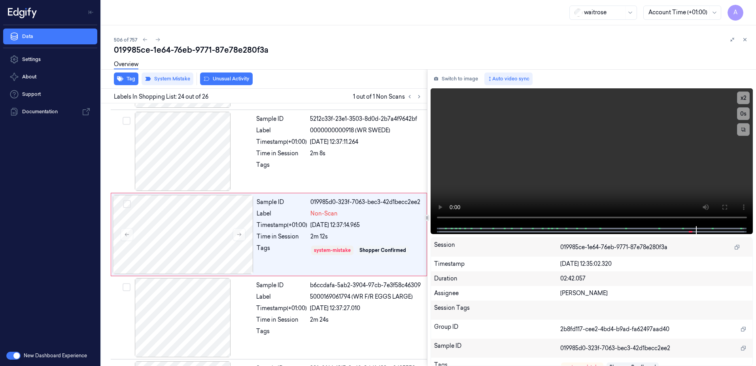
click at [220, 81] on button "Unusual Activity" at bounding box center [226, 78] width 53 height 13
click at [124, 80] on button "Tag" at bounding box center [126, 78] width 25 height 13
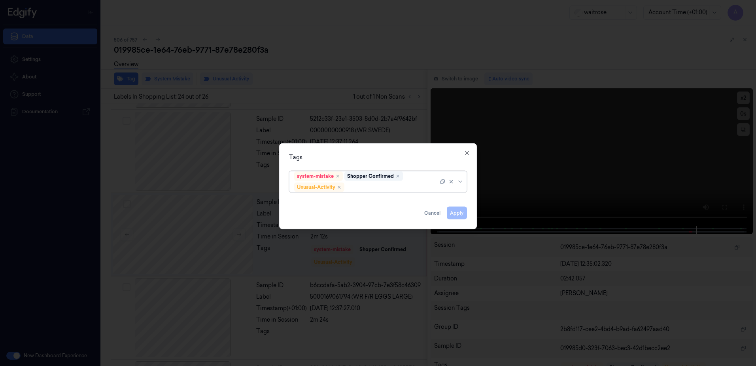
click at [371, 191] on div "system-mistake Shopper Confirmed Unusual-Activity" at bounding box center [366, 181] width 144 height 21
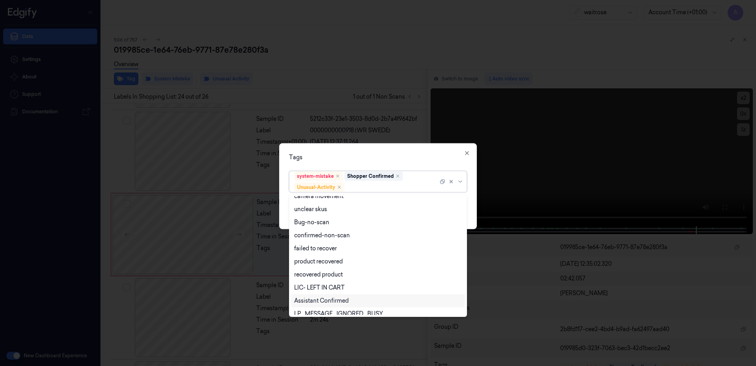
scroll to position [103, 0]
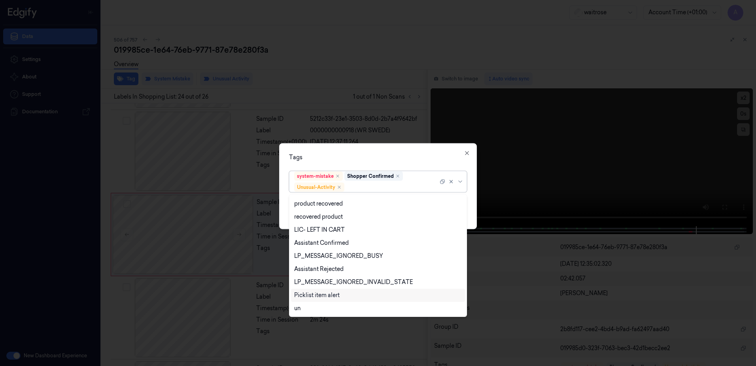
click at [319, 294] on div "Picklist item alert" at bounding box center [316, 295] width 45 height 8
click at [359, 157] on div "Tags" at bounding box center [378, 157] width 178 height 8
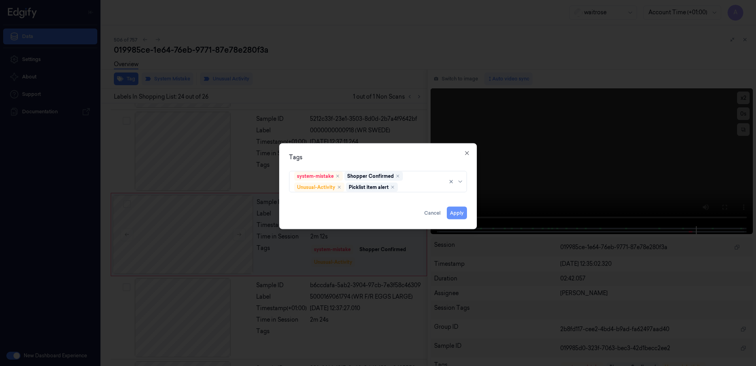
click at [458, 215] on button "Apply" at bounding box center [457, 212] width 20 height 13
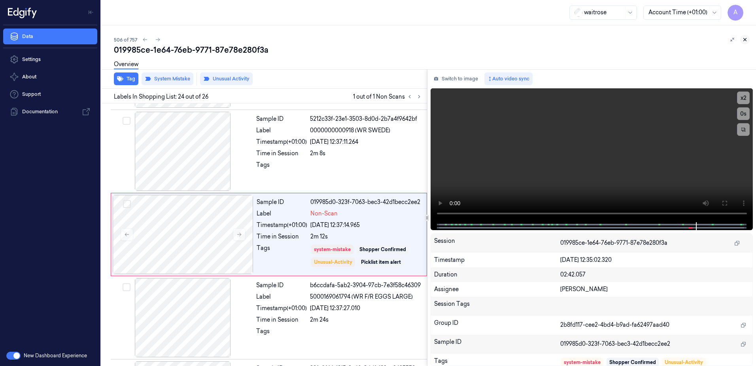
click at [749, 42] on button at bounding box center [745, 39] width 9 height 9
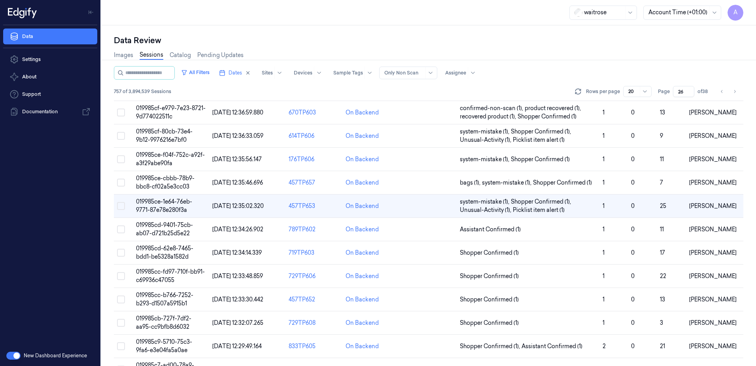
scroll to position [25, 0]
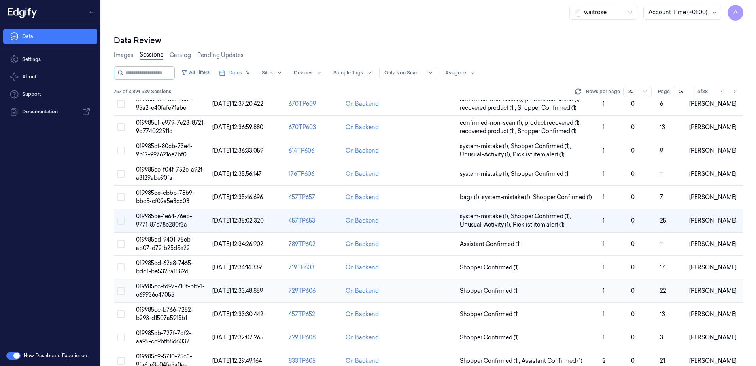
click at [149, 284] on span "019985cc-fd97-710f-bb91-c69936c47055" at bounding box center [170, 289] width 69 height 15
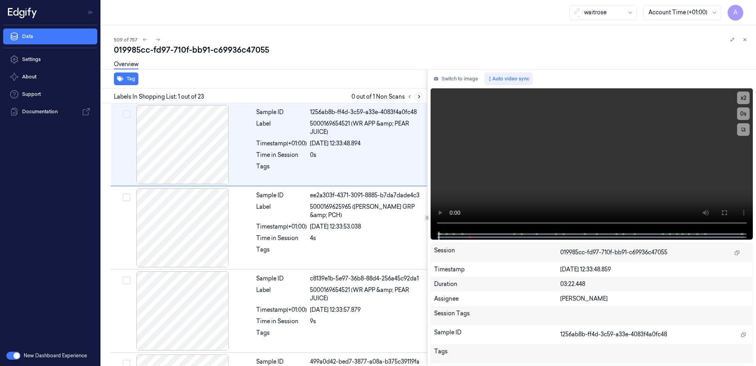
click at [419, 99] on icon at bounding box center [420, 97] width 6 height 6
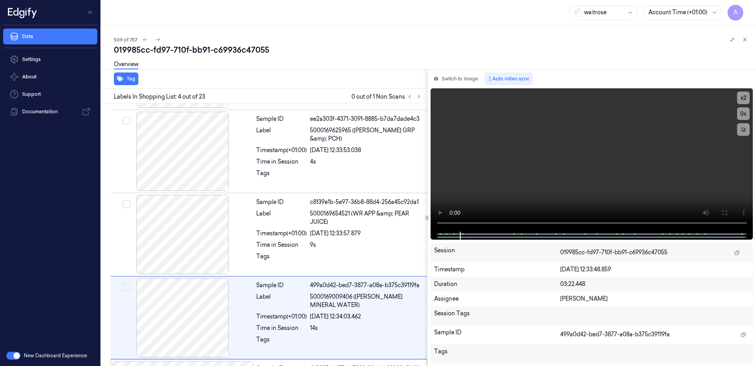
scroll to position [159, 0]
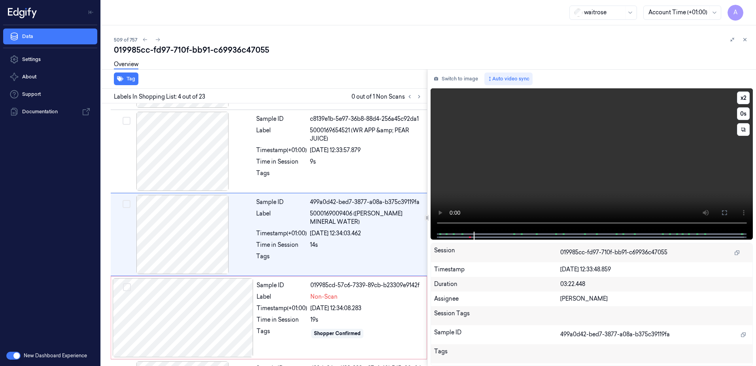
click at [548, 169] on video at bounding box center [592, 159] width 323 height 143
click at [507, 178] on video at bounding box center [592, 159] width 323 height 143
click at [370, 308] on div "[DATE] 12:34:08.283" at bounding box center [367, 308] width 112 height 8
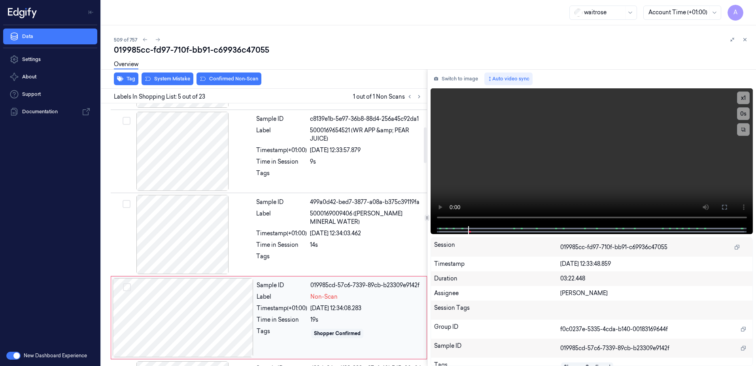
scroll to position [242, 0]
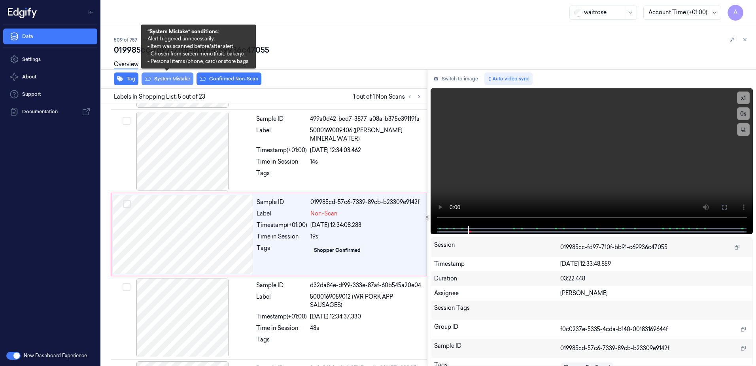
click at [171, 81] on button "System Mistake" at bounding box center [168, 78] width 52 height 13
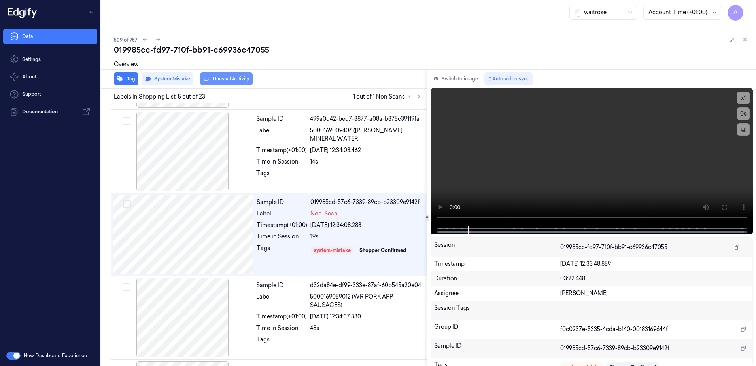
click at [216, 81] on button "Unusual Activity" at bounding box center [226, 78] width 53 height 13
click at [745, 42] on icon at bounding box center [746, 40] width 6 height 6
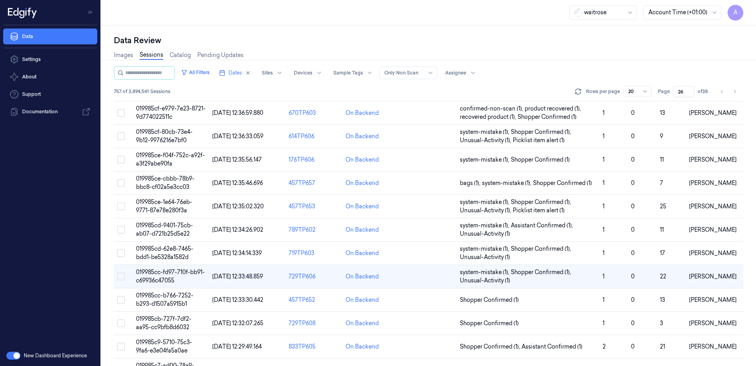
scroll to position [83, 0]
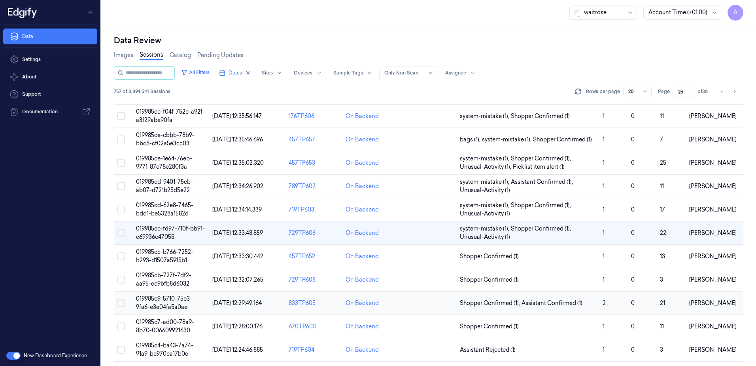
click at [163, 300] on span "019985c9-5710-75c3-9fa6-e3e04fa5a0ae" at bounding box center [164, 302] width 56 height 15
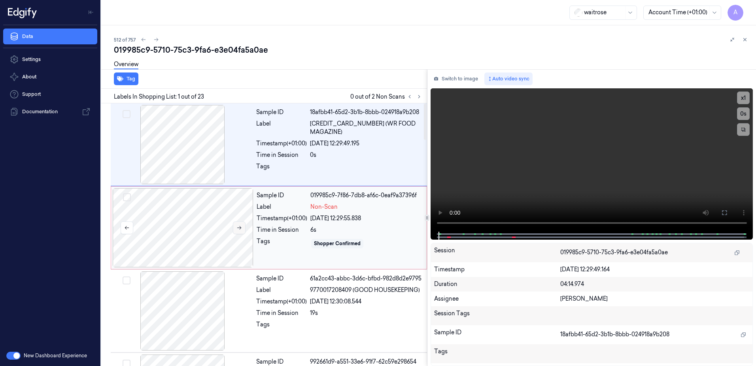
click at [237, 230] on button at bounding box center [239, 227] width 13 height 13
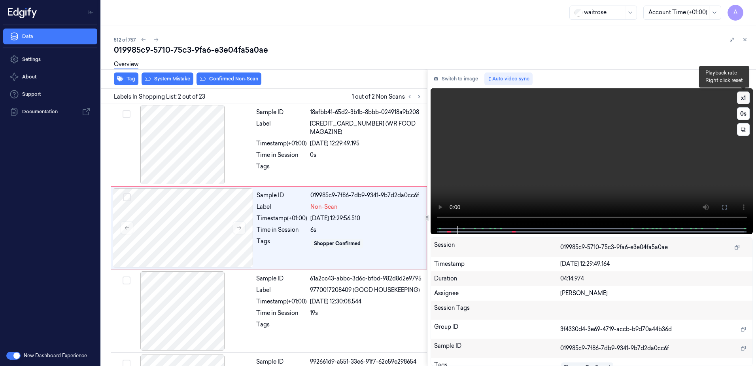
click at [745, 100] on button "x 1" at bounding box center [743, 97] width 13 height 13
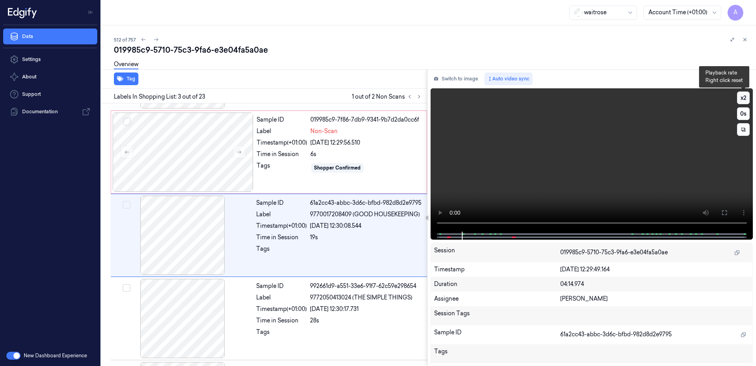
scroll to position [76, 0]
click at [745, 100] on button "x 2" at bounding box center [743, 97] width 13 height 13
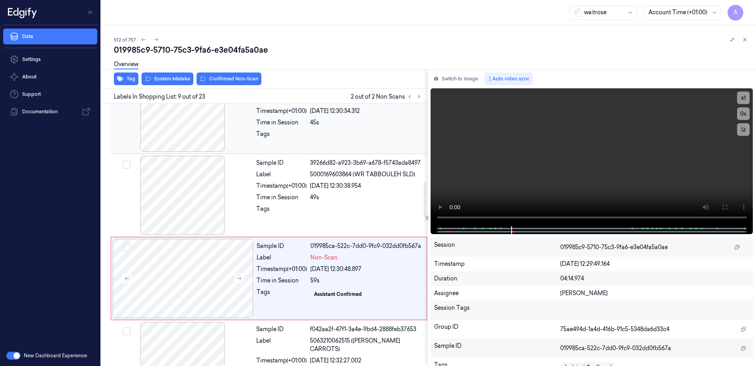
scroll to position [575, 0]
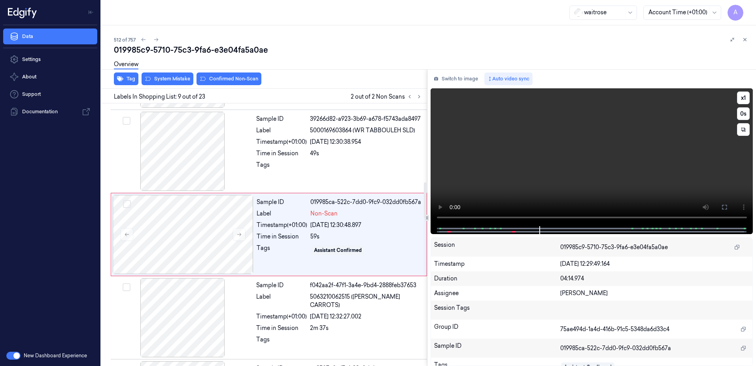
click at [534, 155] on video at bounding box center [592, 157] width 323 height 138
click at [415, 97] on button at bounding box center [419, 96] width 9 height 9
click at [409, 99] on icon at bounding box center [410, 97] width 6 height 6
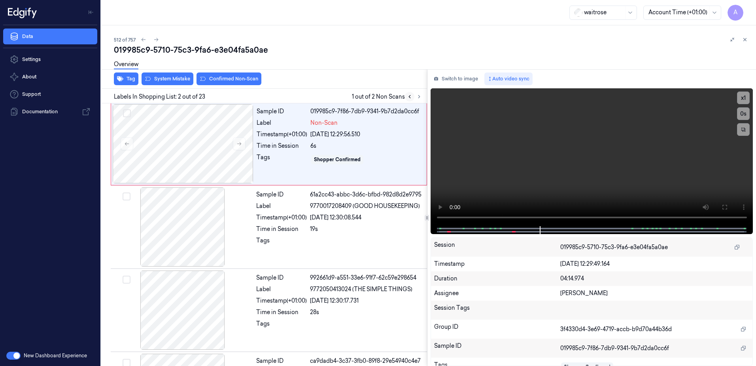
scroll to position [0, 0]
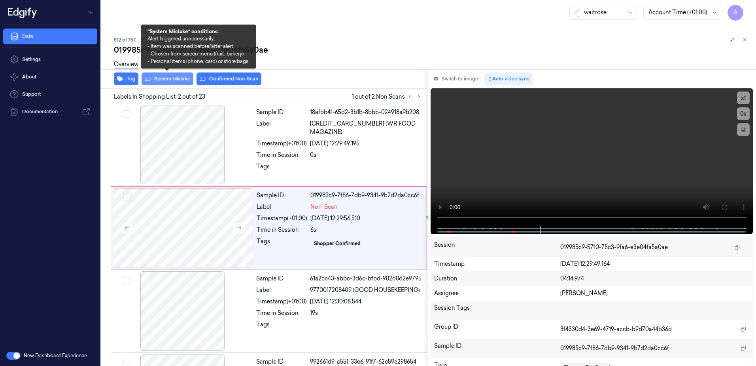
click at [174, 81] on button "System Mistake" at bounding box center [168, 78] width 52 height 13
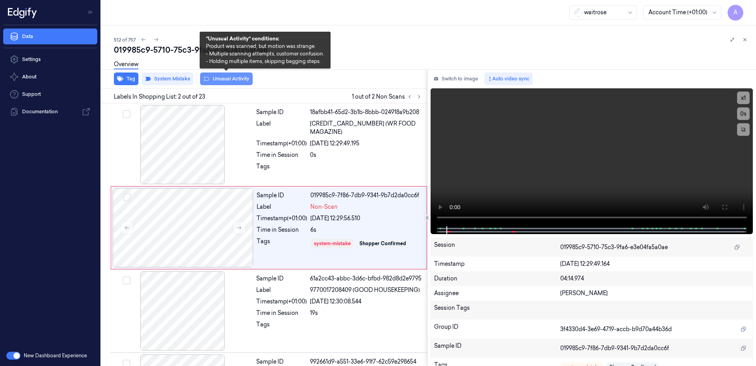
click at [231, 83] on button "Unusual Activity" at bounding box center [226, 78] width 53 height 13
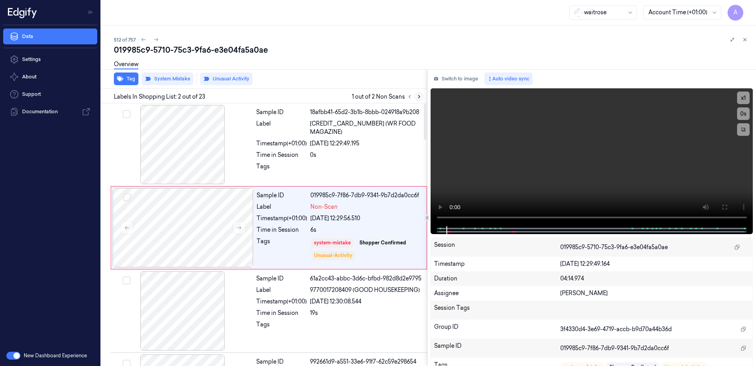
click at [421, 99] on icon at bounding box center [420, 97] width 6 height 6
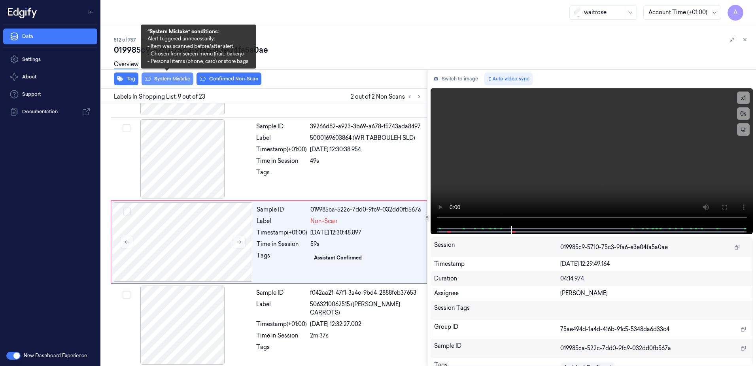
scroll to position [575, 0]
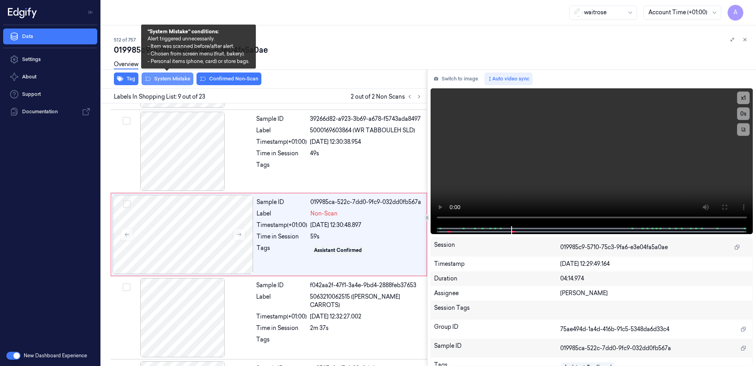
click at [167, 83] on button "System Mistake" at bounding box center [168, 78] width 52 height 13
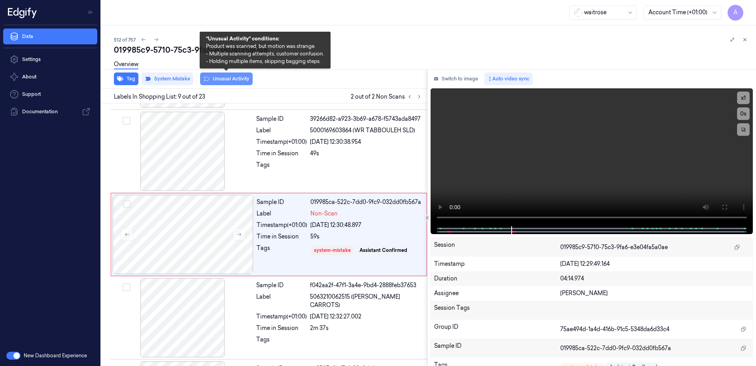
click at [223, 82] on button "Unusual Activity" at bounding box center [226, 78] width 53 height 13
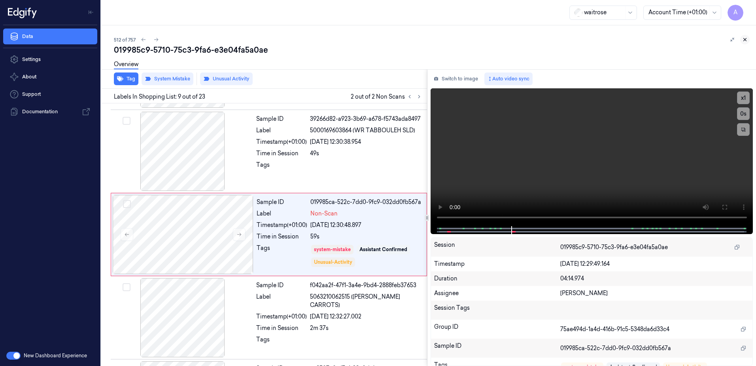
click at [745, 39] on icon at bounding box center [746, 40] width 6 height 6
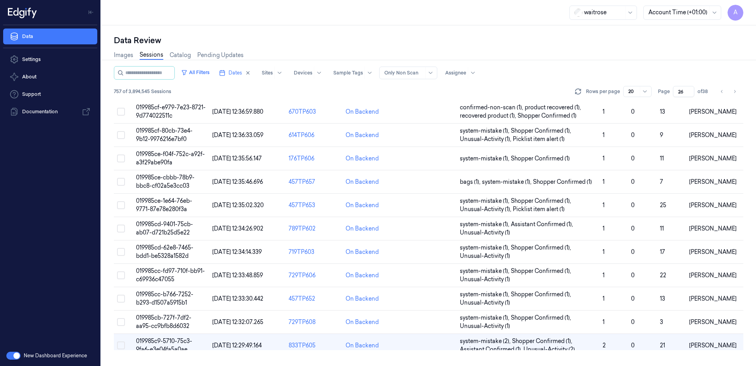
scroll to position [153, 0]
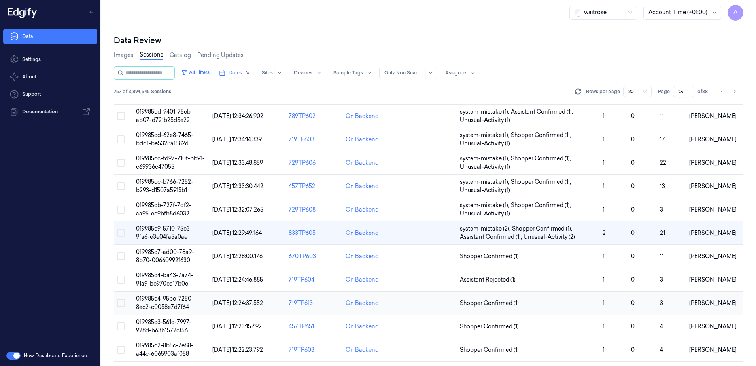
click at [157, 304] on span "019985c4-95be-7250-8ec2-c0058e7d7f64" at bounding box center [165, 302] width 58 height 15
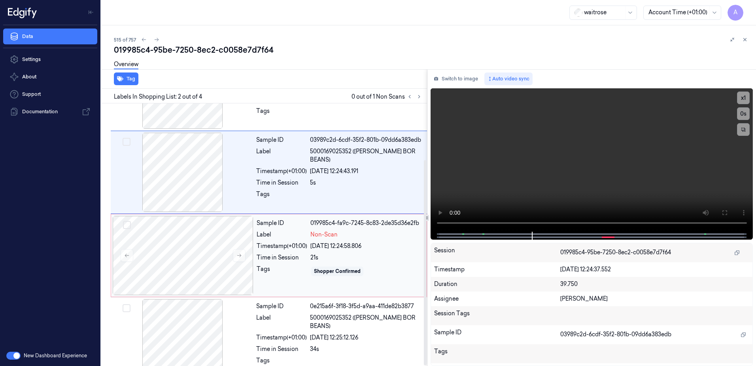
scroll to position [72, 0]
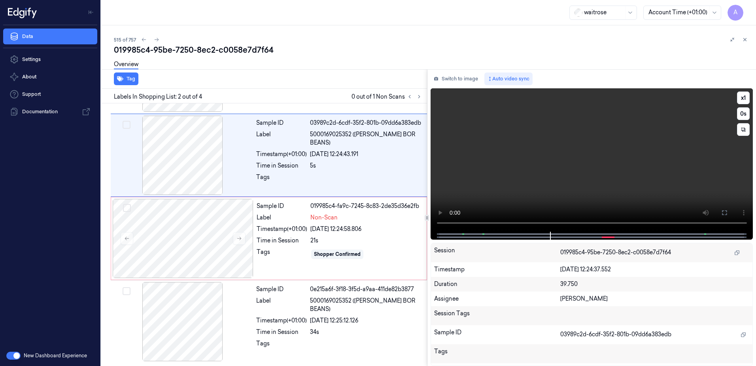
click at [548, 176] on video at bounding box center [592, 159] width 323 height 143
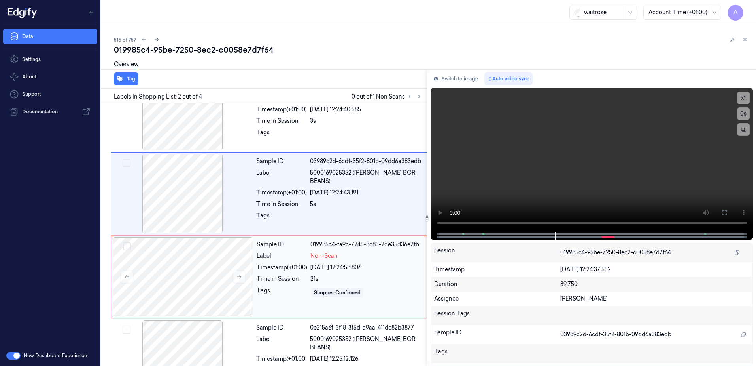
scroll to position [0, 0]
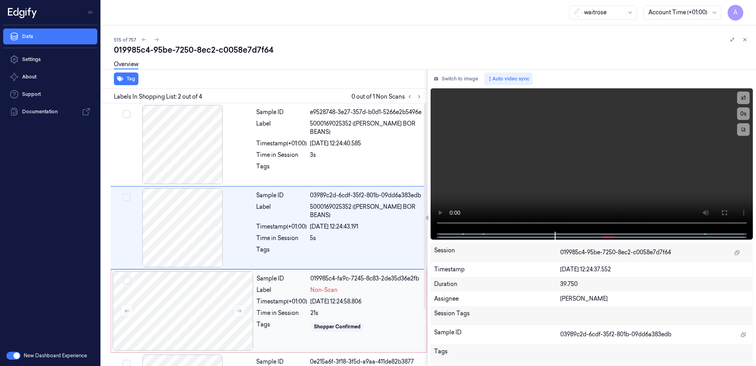
click at [351, 333] on div "Sample ID 019985c4-fa9c-7245-8c83-2de35d36e2fb Label Non-Scan Timestamp (+01:00…" at bounding box center [340, 310] width 172 height 79
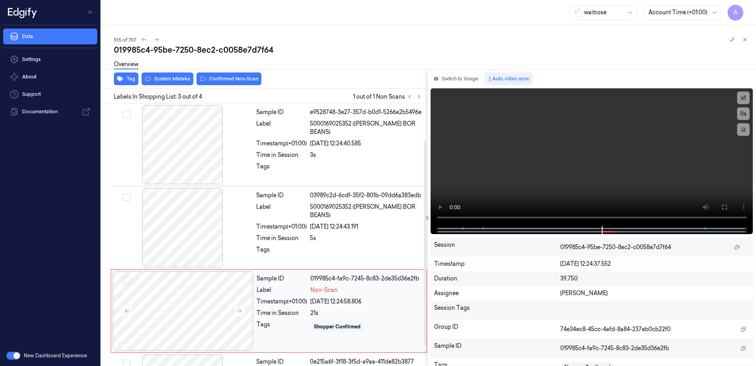
scroll to position [72, 0]
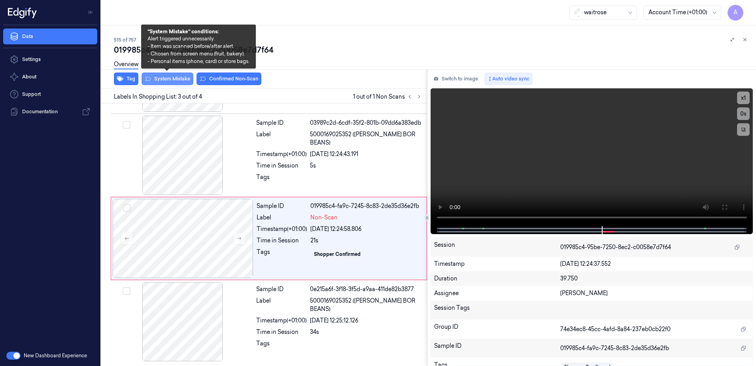
click at [167, 83] on button "System Mistake" at bounding box center [168, 78] width 52 height 13
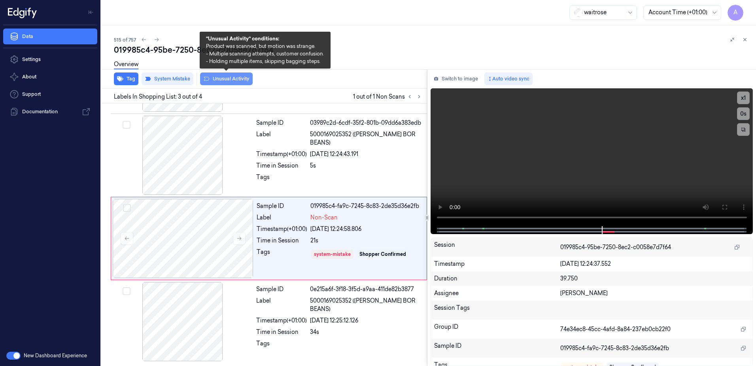
click at [228, 83] on button "Unusual Activity" at bounding box center [226, 78] width 53 height 13
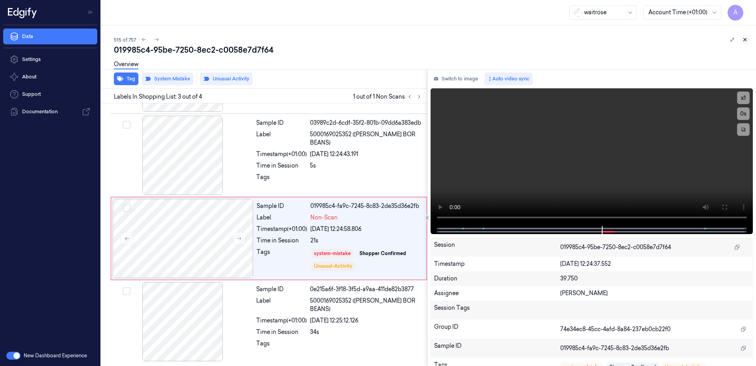
click at [742, 39] on button at bounding box center [745, 39] width 9 height 9
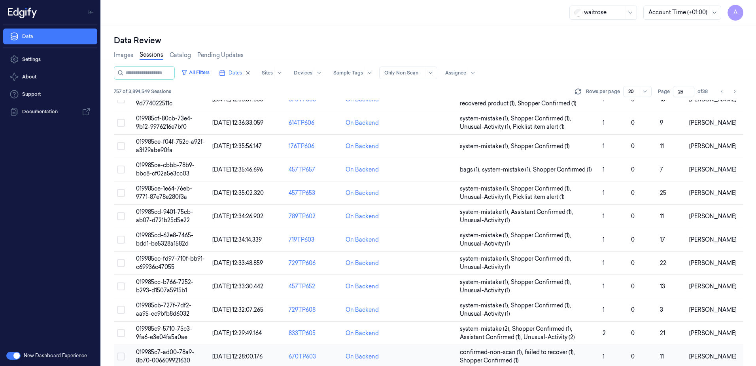
scroll to position [223, 0]
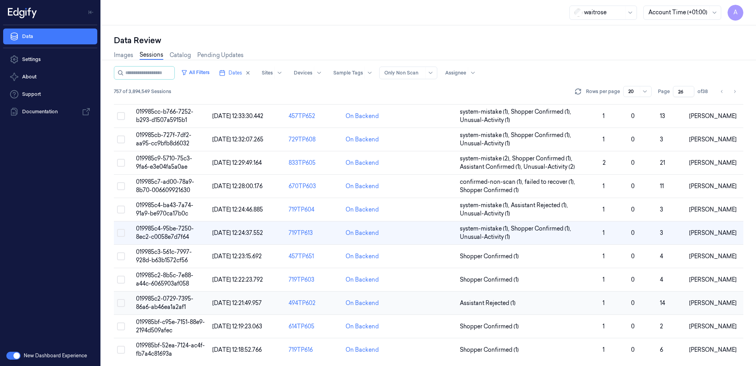
click at [143, 303] on td "019985c2-0729-7395-86a6-ab46ea1a2af1" at bounding box center [171, 302] width 76 height 23
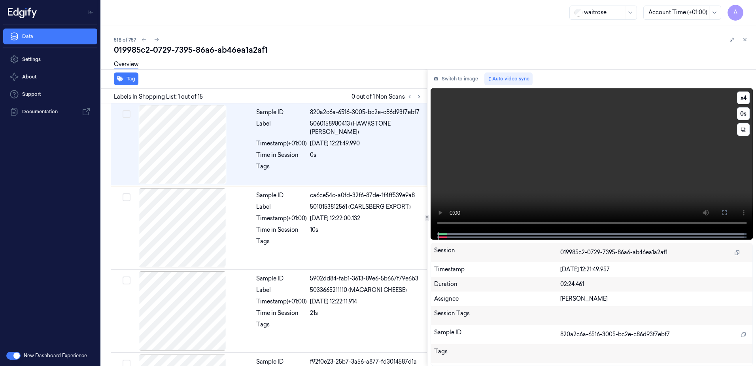
click at [431, 210] on video at bounding box center [592, 159] width 323 height 143
click at [418, 95] on icon at bounding box center [420, 97] width 6 height 6
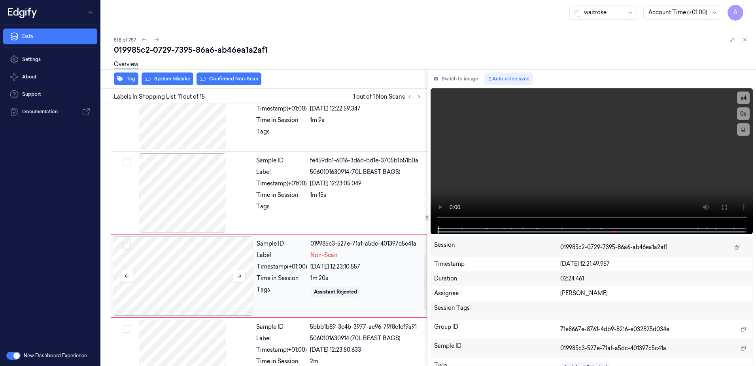
scroll to position [741, 0]
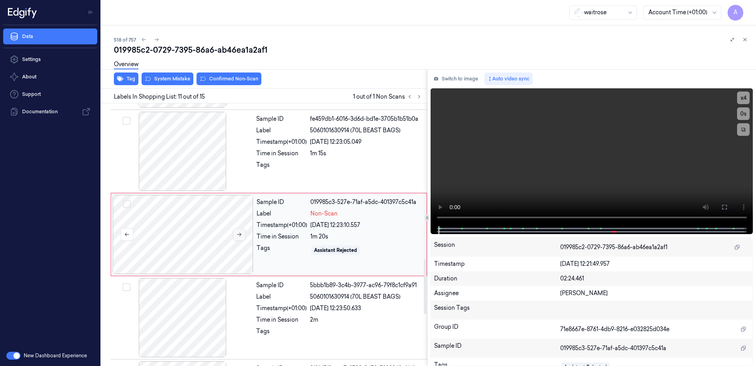
click at [241, 233] on icon at bounding box center [240, 234] width 6 height 6
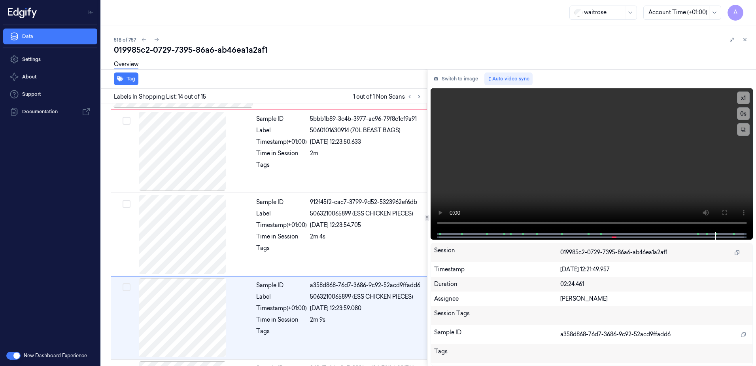
scroll to position [986, 0]
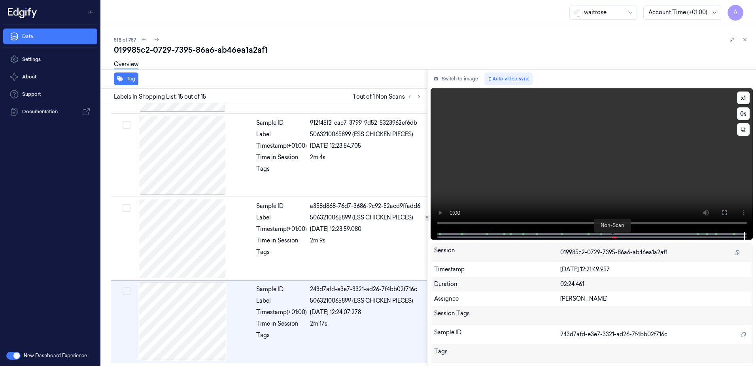
click at [613, 237] on span at bounding box center [613, 237] width 1 height 4
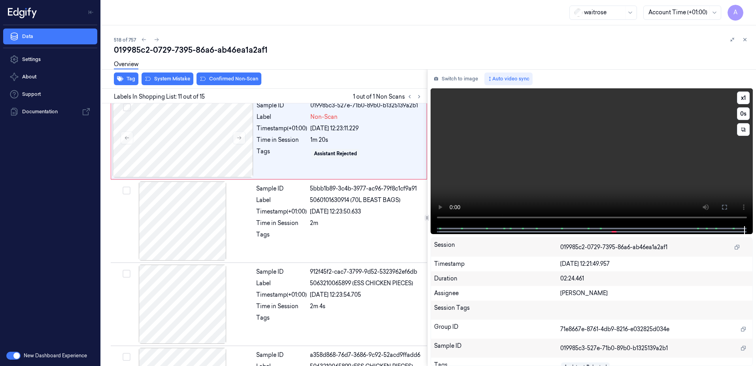
scroll to position [741, 0]
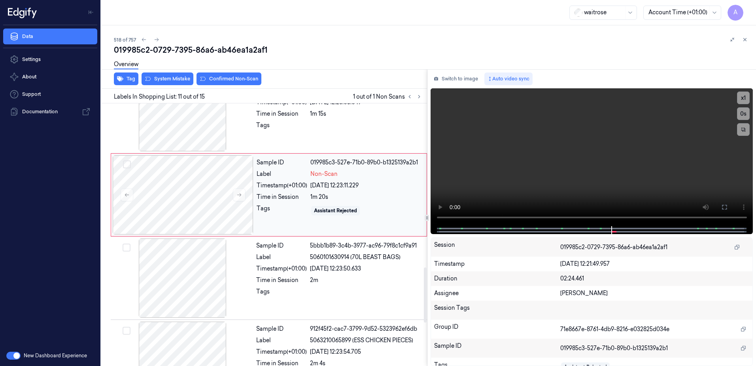
click at [297, 218] on div "Sample ID 019985c3-527e-71b0-89b0-b1325139a2b1 Label Non-Scan Timestamp (+01:00…" at bounding box center [340, 194] width 172 height 79
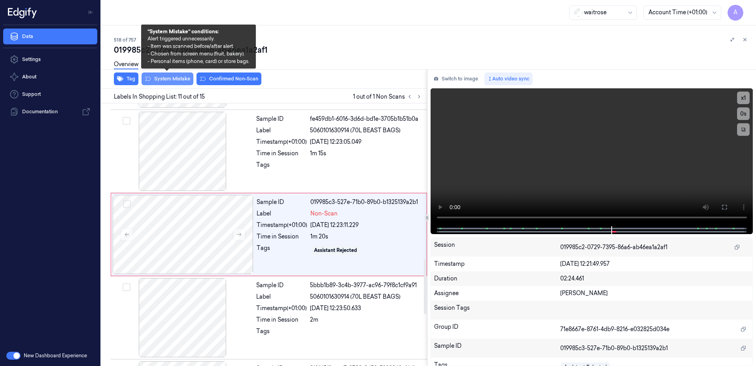
click at [173, 83] on button "System Mistake" at bounding box center [168, 78] width 52 height 13
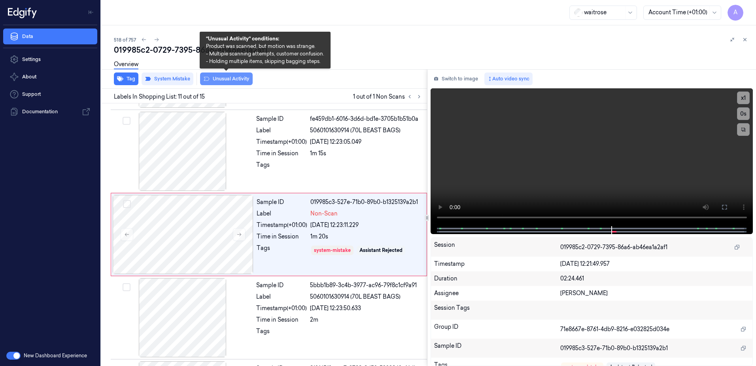
click at [220, 82] on button "Unusual Activity" at bounding box center [226, 78] width 53 height 13
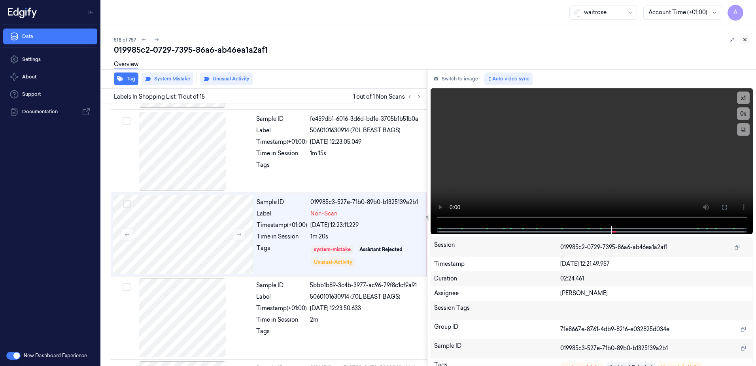
click at [746, 40] on icon at bounding box center [746, 40] width 6 height 6
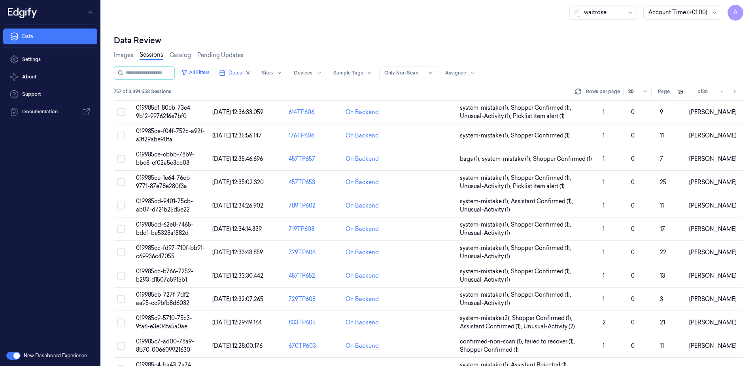
scroll to position [225, 0]
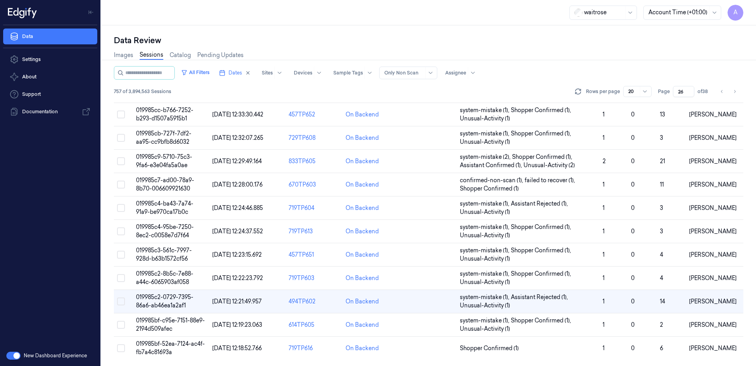
drag, startPoint x: 684, startPoint y: 92, endPoint x: 674, endPoint y: 96, distance: 11.0
click at [674, 96] on input "26" at bounding box center [683, 91] width 21 height 11
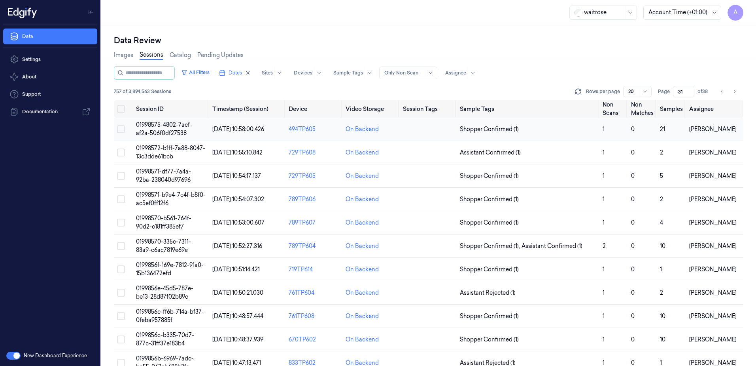
type input "31"
click at [152, 127] on span "01998575-4802-7acf-af2a-506f0df27538" at bounding box center [164, 128] width 56 height 15
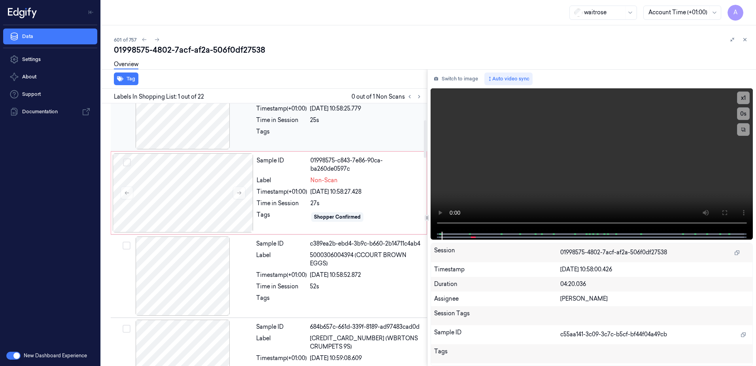
scroll to position [119, 0]
click at [239, 194] on icon at bounding box center [240, 192] width 6 height 6
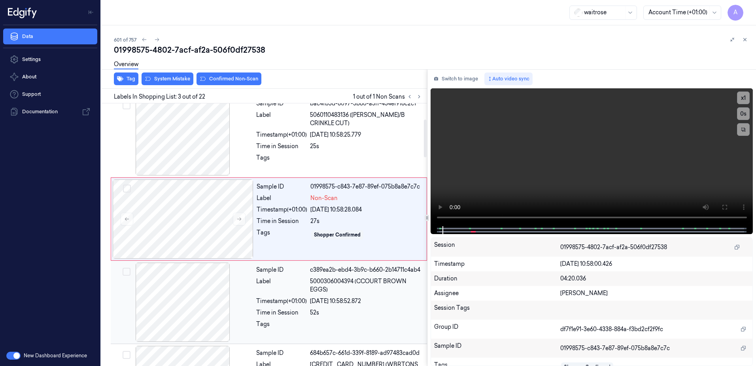
scroll to position [76, 0]
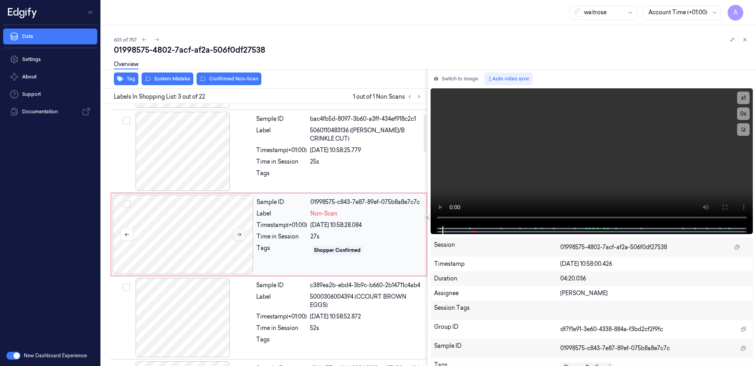
click at [239, 232] on icon at bounding box center [240, 234] width 6 height 6
click at [573, 151] on video at bounding box center [592, 157] width 323 height 138
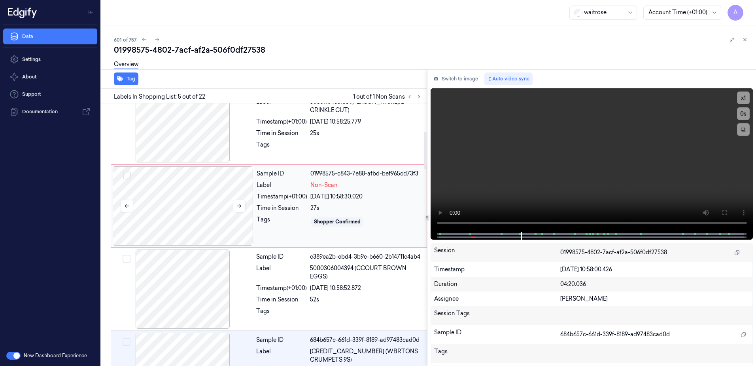
scroll to position [84, 0]
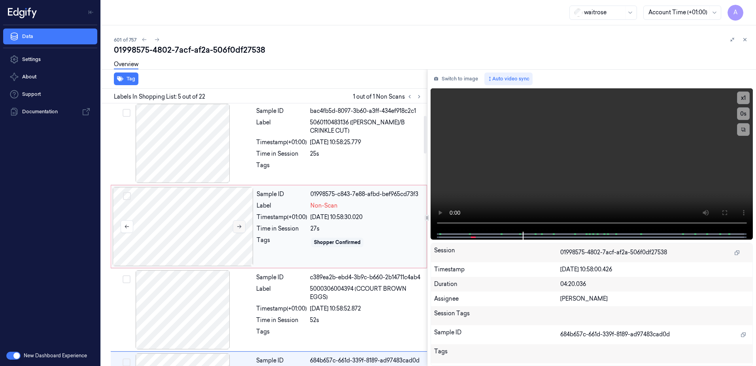
click at [238, 227] on icon at bounding box center [240, 227] width 6 height 6
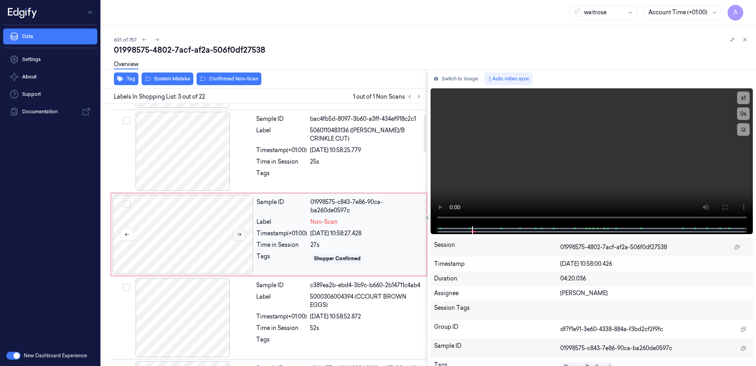
click at [238, 235] on icon at bounding box center [240, 234] width 6 height 6
click at [237, 234] on icon at bounding box center [240, 234] width 6 height 6
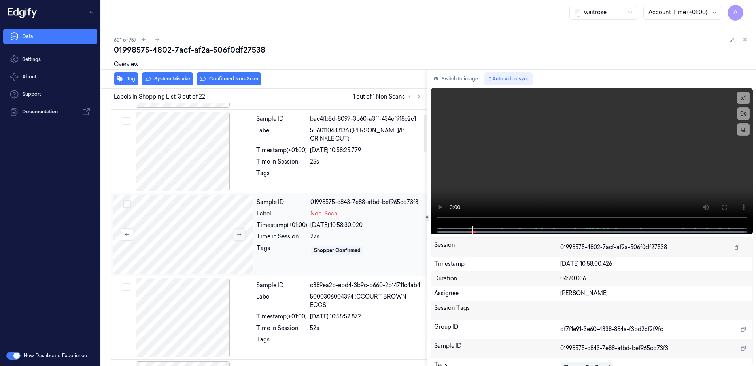
click at [238, 232] on icon at bounding box center [240, 234] width 6 height 6
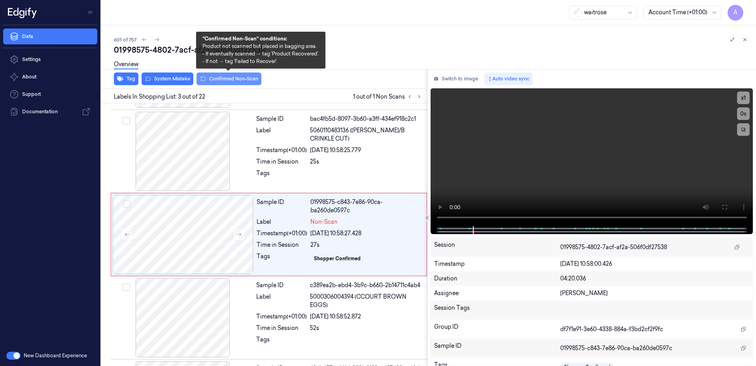
click at [225, 81] on button "Confirmed Non-Scan" at bounding box center [229, 78] width 65 height 13
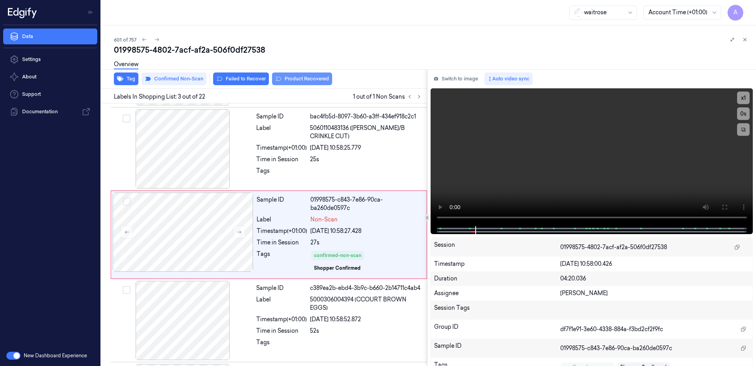
click at [294, 81] on button "Product Recovered" at bounding box center [302, 78] width 60 height 13
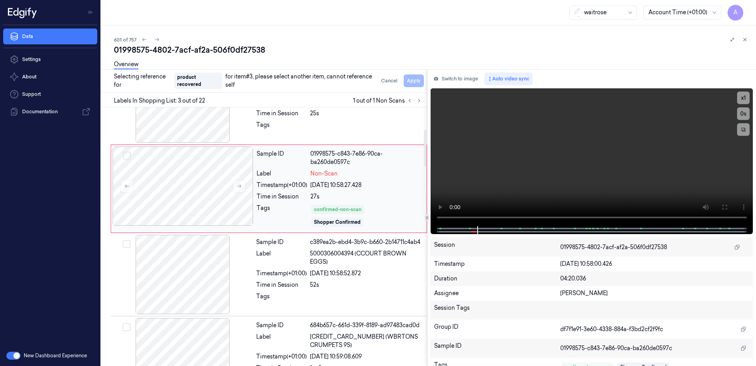
scroll to position [158, 0]
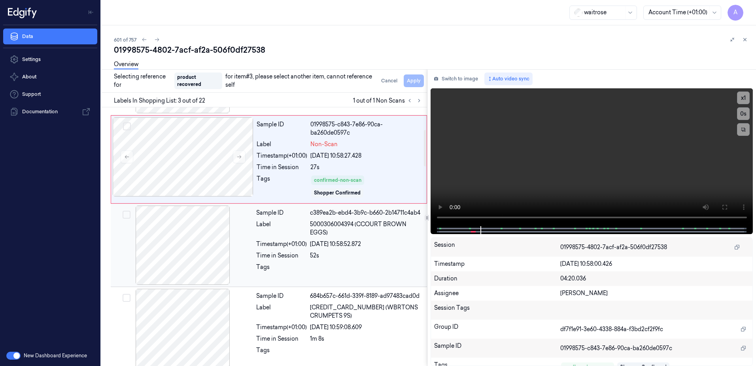
click at [350, 263] on div at bounding box center [366, 269] width 112 height 13
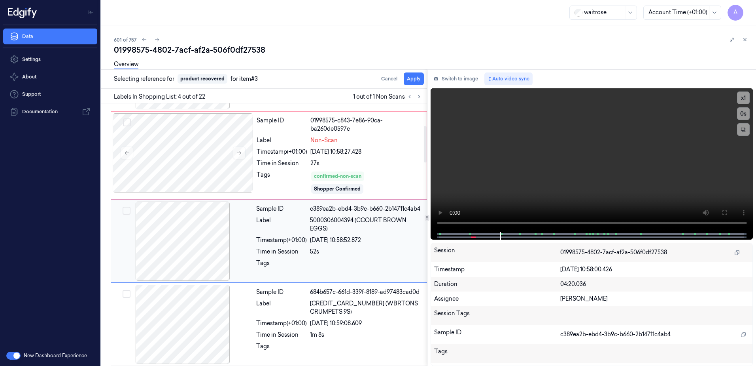
scroll to position [165, 0]
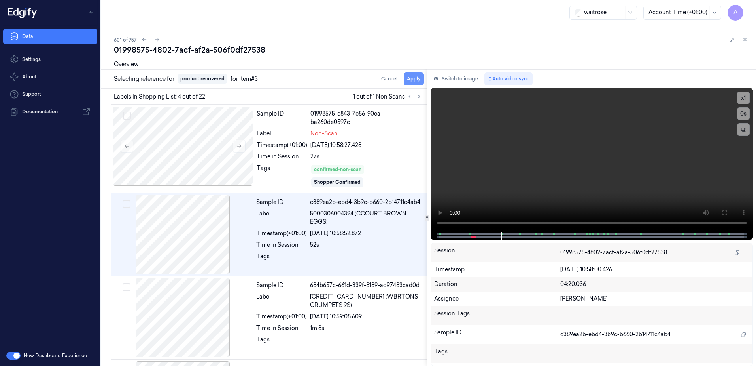
click at [415, 81] on button "Apply" at bounding box center [414, 78] width 20 height 13
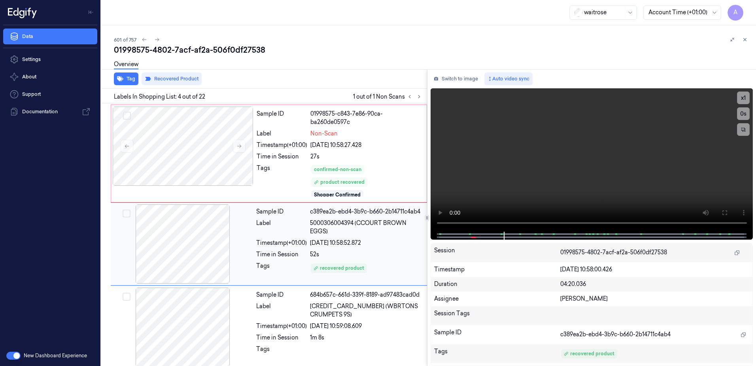
scroll to position [174, 0]
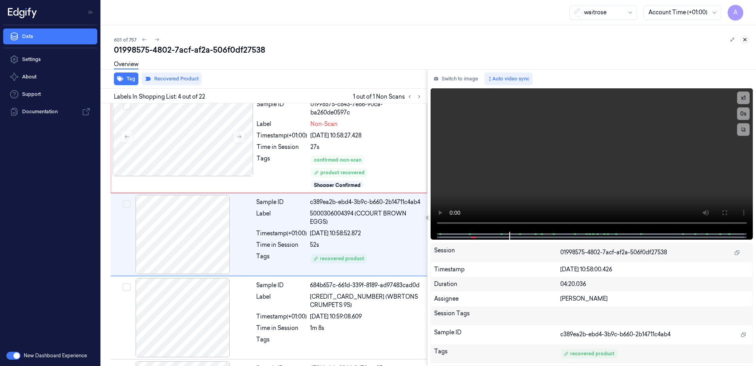
click at [742, 39] on button at bounding box center [745, 39] width 9 height 9
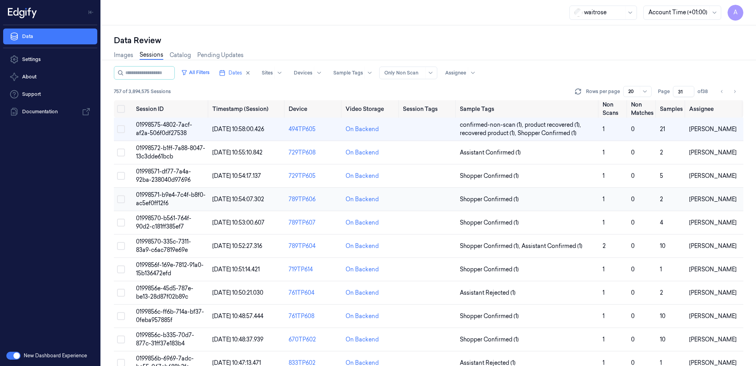
click at [156, 195] on span "01998571-b9e4-7c4f-b8f0-ac5ef0ff12f6" at bounding box center [171, 198] width 70 height 15
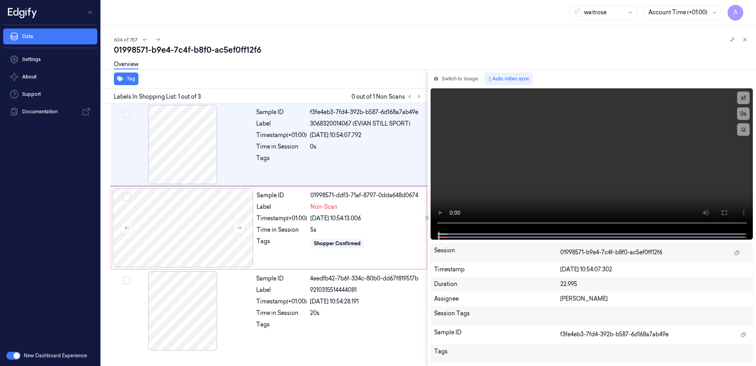
click at [429, 208] on div "Tag Labels In Shopping List: 1 out of 3 0 out of 1 Non Scans Sample ID f3fe4eb3…" at bounding box center [427, 217] width 658 height 296
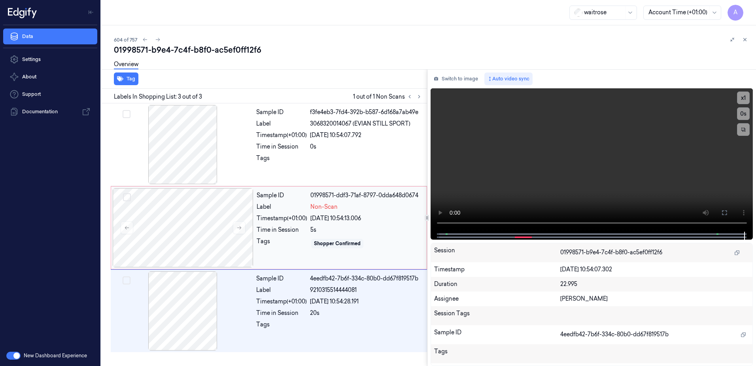
click at [348, 231] on div "5s" at bounding box center [367, 229] width 112 height 8
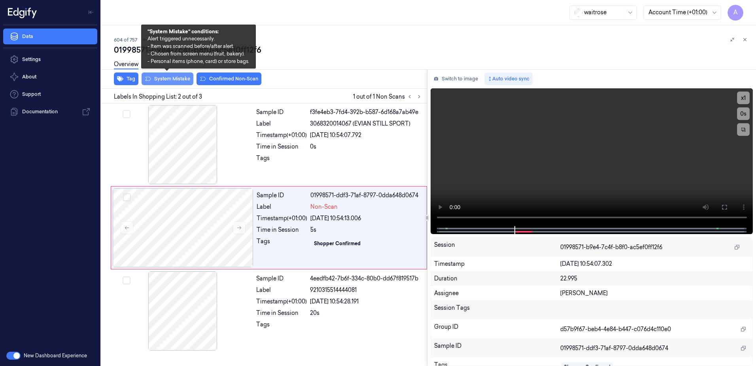
click at [161, 82] on button "System Mistake" at bounding box center [168, 78] width 52 height 13
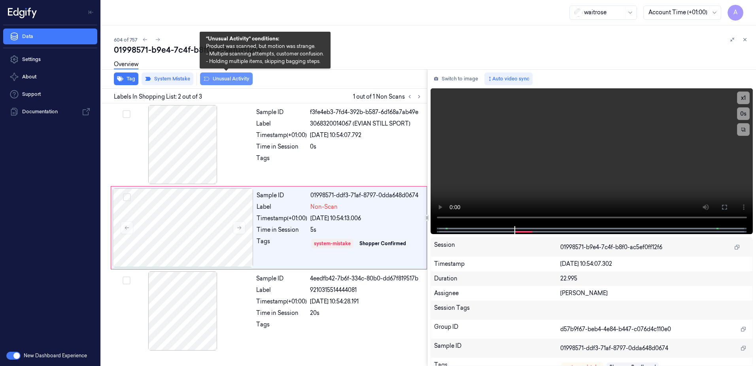
click at [222, 83] on button "Unusual Activity" at bounding box center [226, 78] width 53 height 13
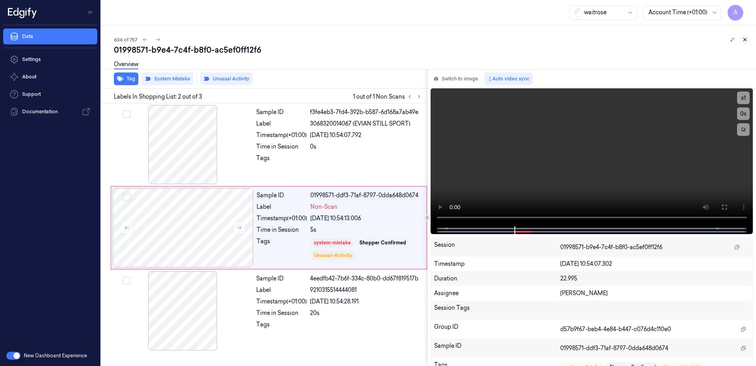
click at [746, 39] on icon at bounding box center [746, 40] width 6 height 6
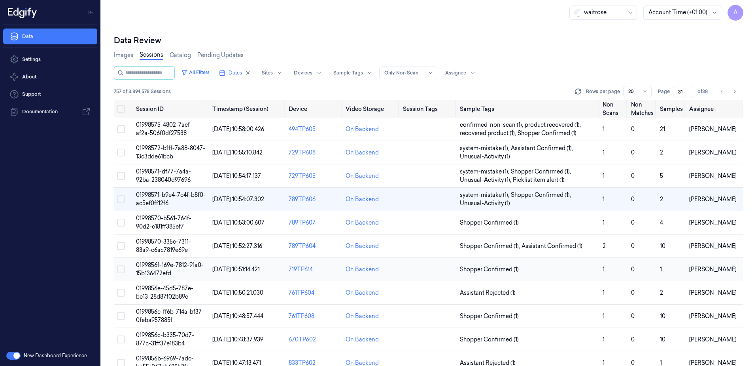
click at [164, 265] on span "0199856f-169e-7812-91a0-15b136472efd" at bounding box center [170, 268] width 68 height 15
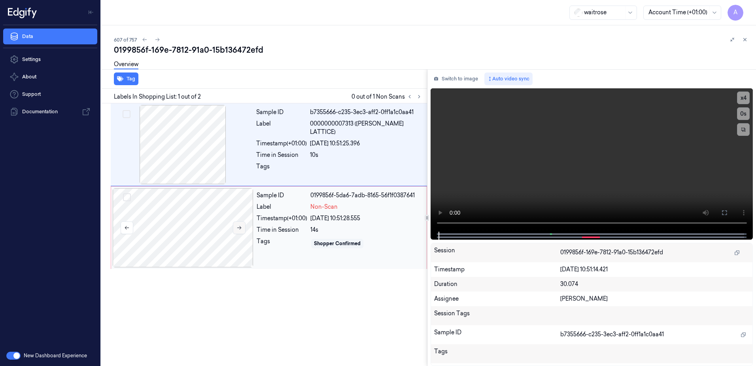
click at [239, 225] on icon at bounding box center [240, 228] width 6 height 6
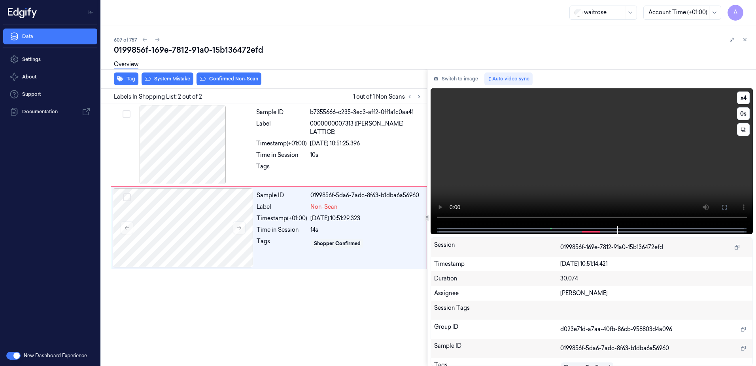
click at [548, 169] on video at bounding box center [592, 157] width 323 height 138
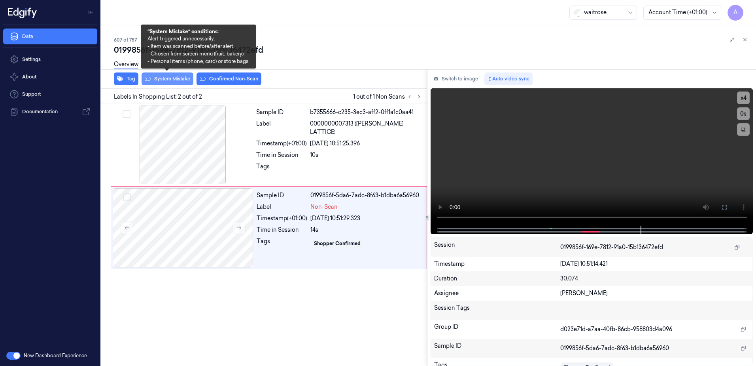
click at [169, 82] on button "System Mistake" at bounding box center [168, 78] width 52 height 13
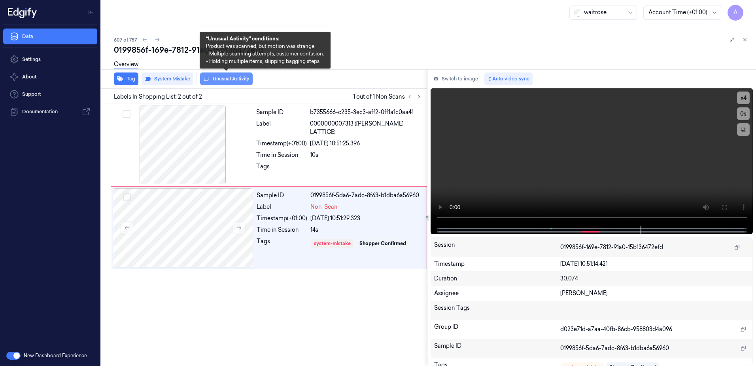
click at [224, 85] on button "Unusual Activity" at bounding box center [226, 78] width 53 height 13
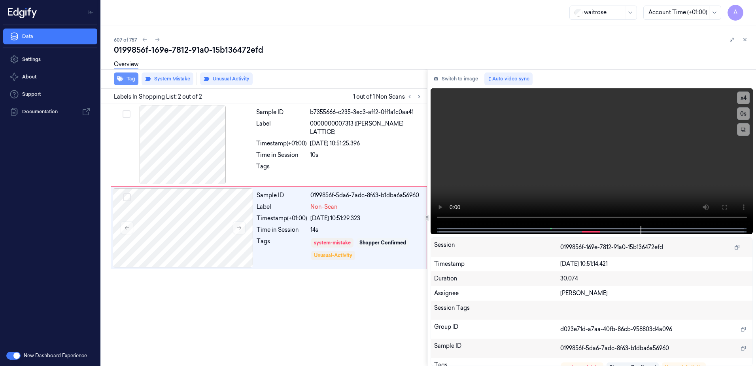
click at [132, 82] on button "Tag" at bounding box center [126, 78] width 25 height 13
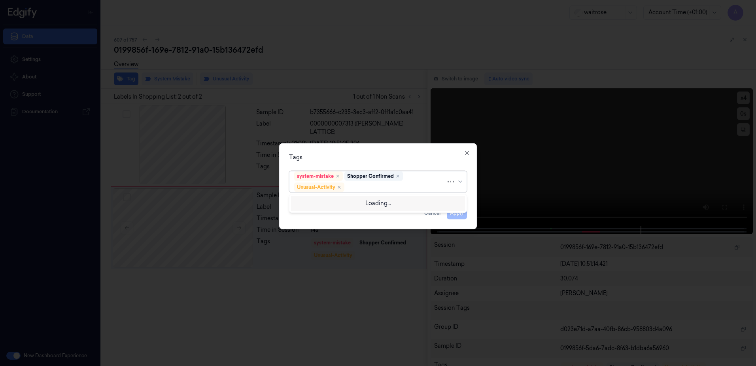
click at [352, 185] on div at bounding box center [396, 187] width 100 height 8
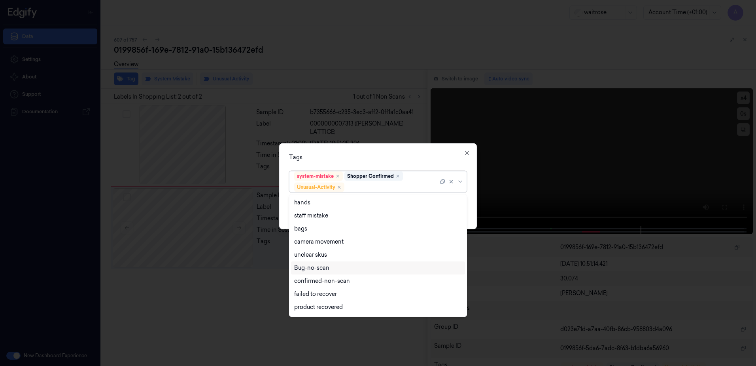
scroll to position [103, 0]
click at [335, 296] on div "Picklist item alert" at bounding box center [316, 295] width 45 height 8
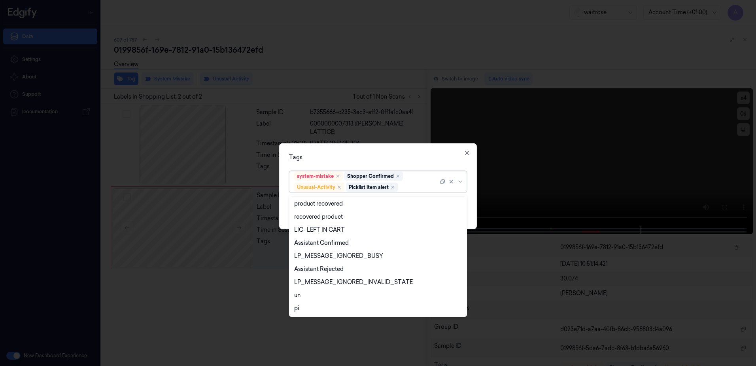
click at [386, 157] on div "Tags" at bounding box center [378, 157] width 178 height 8
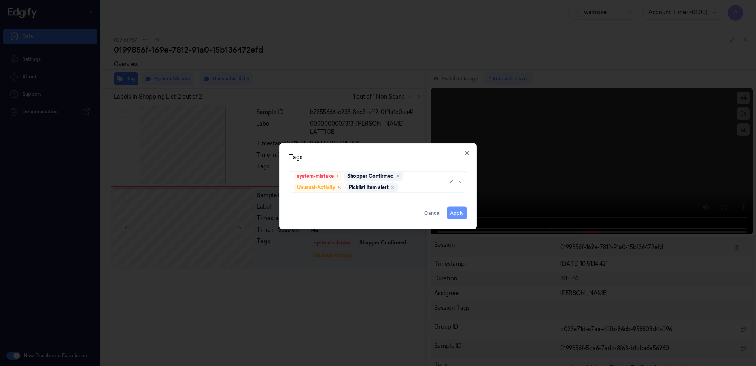
click at [452, 210] on button "Apply" at bounding box center [457, 212] width 20 height 13
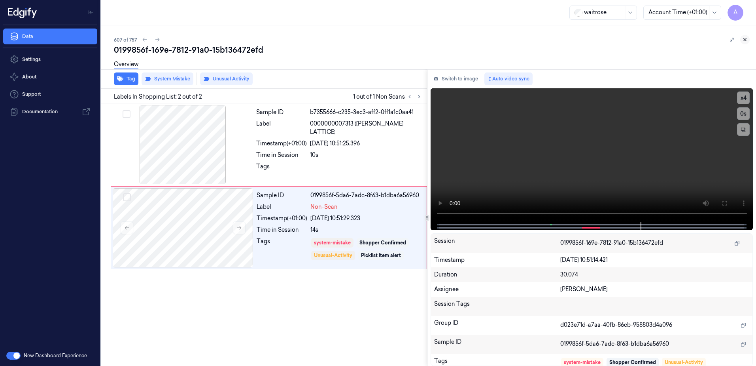
click at [746, 40] on icon at bounding box center [746, 40] width 6 height 6
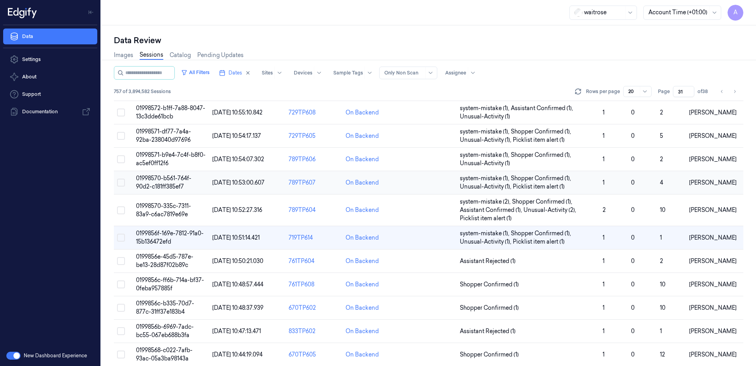
scroll to position [45, 0]
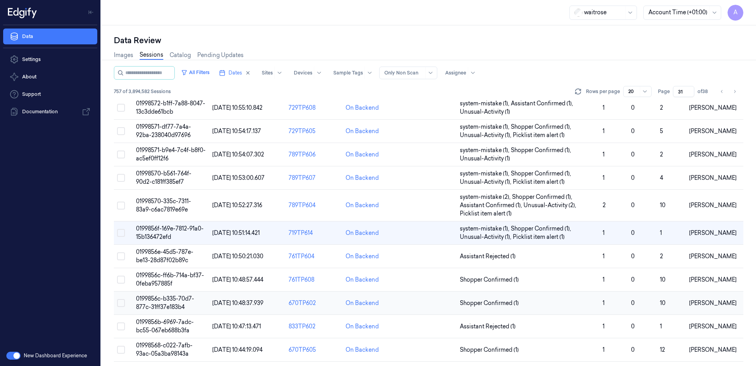
click at [161, 300] on span "0199856c-b335-70d7-877c-31ff37e183b4" at bounding box center [165, 302] width 58 height 15
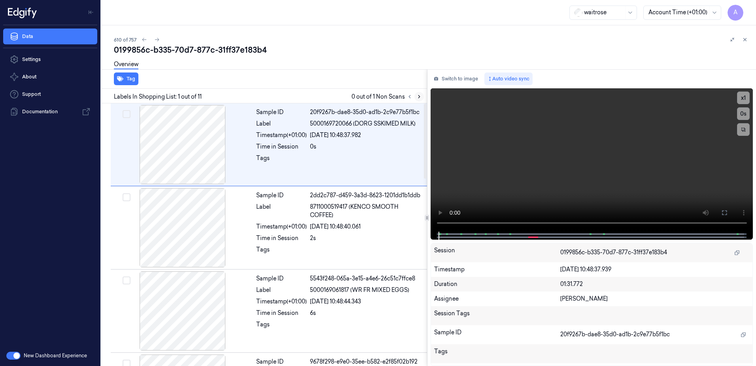
click at [417, 98] on icon at bounding box center [420, 97] width 6 height 6
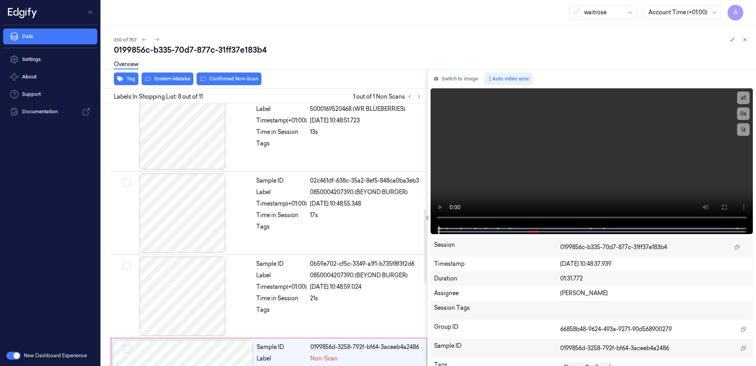
scroll to position [492, 0]
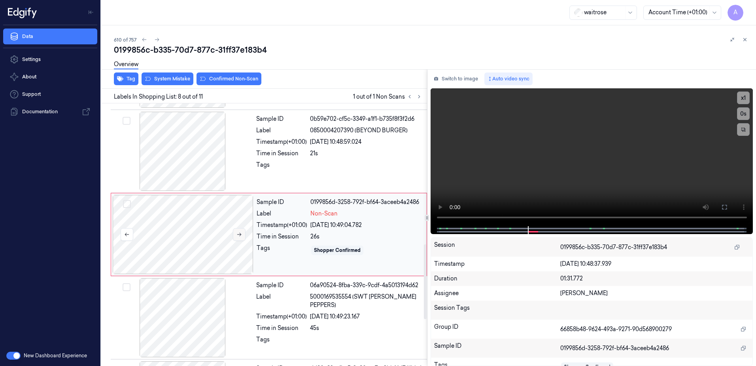
click at [240, 234] on icon at bounding box center [240, 234] width 6 height 6
click at [241, 233] on icon at bounding box center [240, 234] width 6 height 6
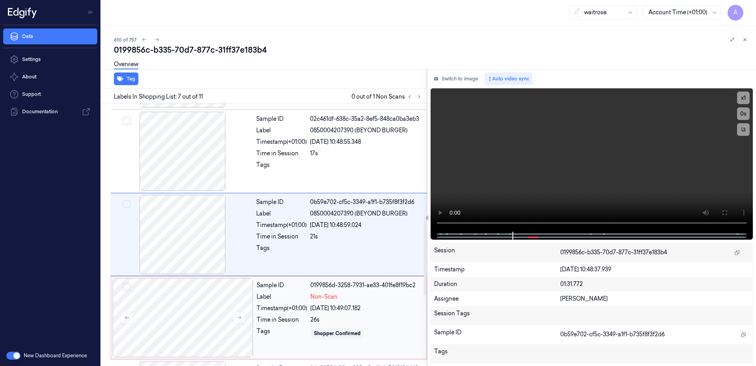
scroll to position [290, 0]
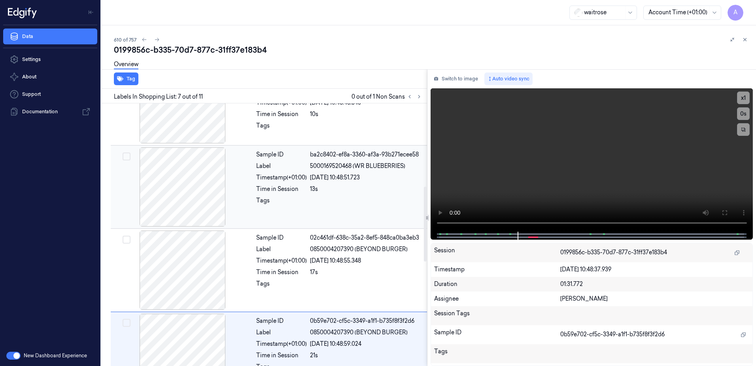
click at [314, 210] on div "Sample ID ba2c8402-ef8a-3360-af3a-93b271ecee58 Label 5000169520468 (WR BLUEBERR…" at bounding box center [339, 186] width 172 height 79
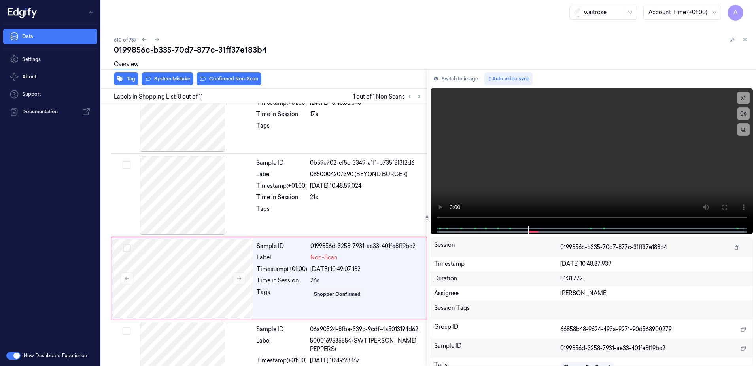
scroll to position [492, 0]
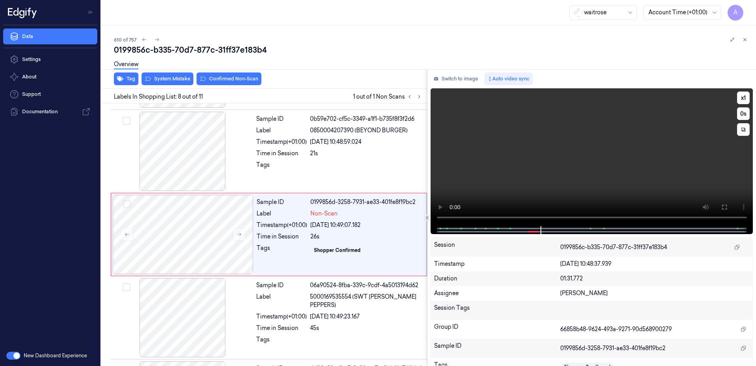
click at [590, 173] on video at bounding box center [592, 157] width 323 height 138
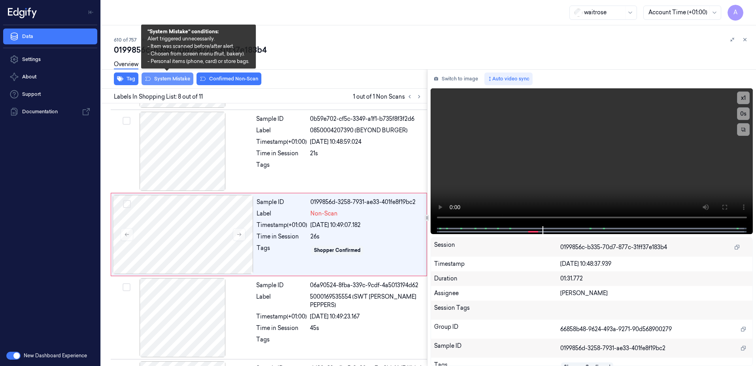
click at [169, 84] on button "System Mistake" at bounding box center [168, 78] width 52 height 13
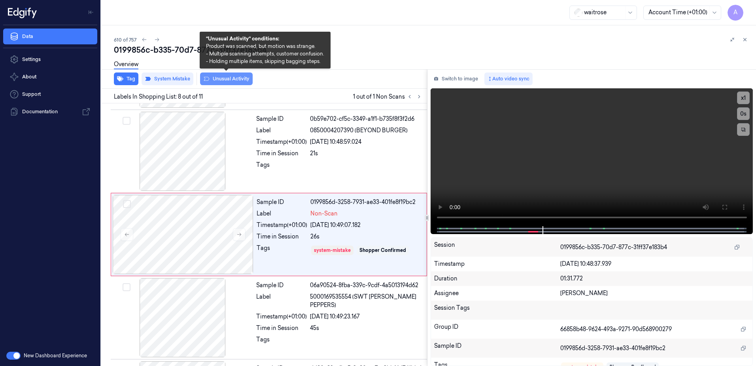
click at [226, 80] on button "Unusual Activity" at bounding box center [226, 78] width 53 height 13
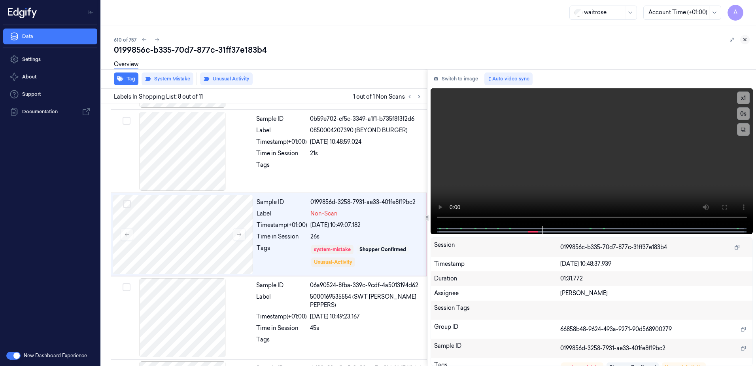
click at [745, 38] on icon at bounding box center [746, 40] width 6 height 6
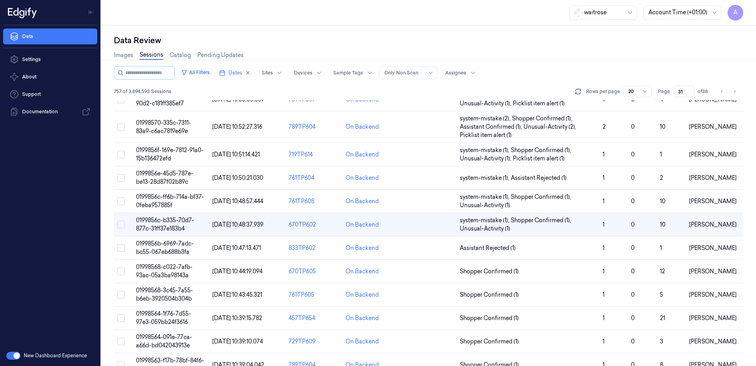
scroll to position [115, 0]
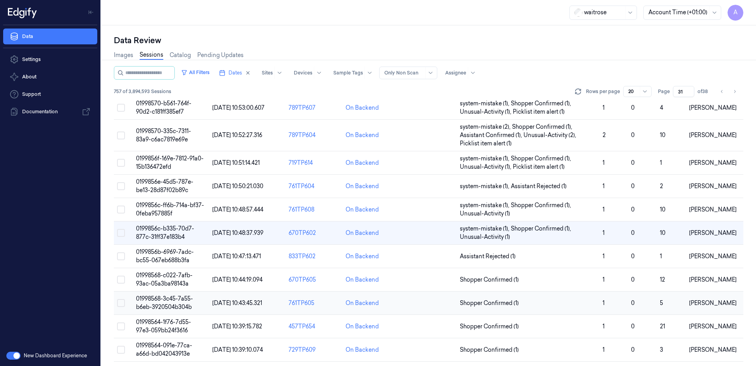
click at [159, 300] on span "01998568-3c45-7a55-b6eb-3920504b304b" at bounding box center [164, 302] width 57 height 15
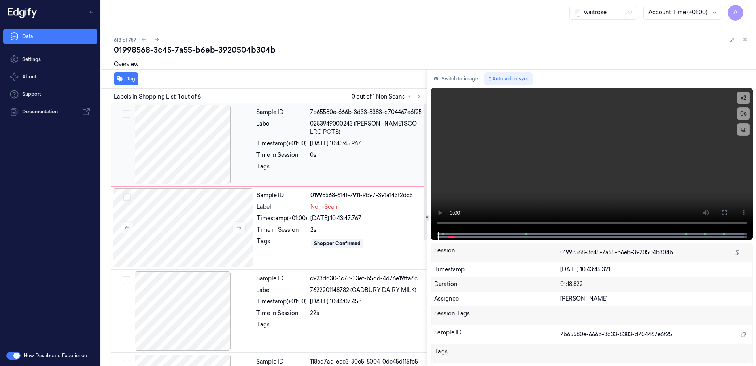
click at [304, 169] on div "Sample ID 7b65580e-666b-3d33-8383-d704467e6f25 Label 0283949000243 ([PERSON_NAM…" at bounding box center [339, 144] width 172 height 79
click at [330, 69] on div at bounding box center [427, 69] width 658 height 0
click at [313, 174] on div at bounding box center [366, 168] width 112 height 13
click at [308, 21] on div "waitrose Account Time (+01:00) A" at bounding box center [428, 12] width 655 height 25
